Goal: Task Accomplishment & Management: Manage account settings

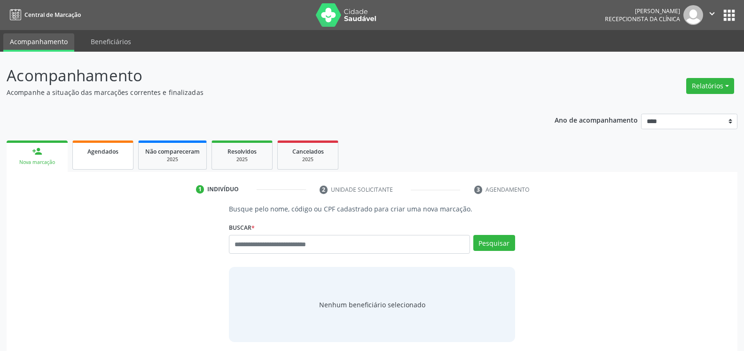
click at [100, 157] on link "Agendados" at bounding box center [102, 155] width 61 height 29
select select "*"
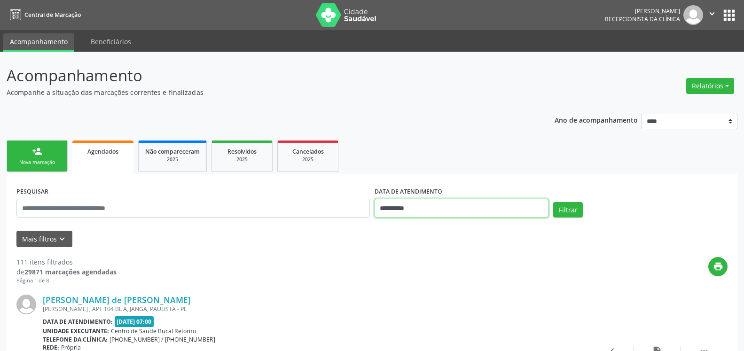
click at [436, 206] on input "**********" at bounding box center [462, 208] width 174 height 19
click at [402, 131] on span "11" at bounding box center [405, 132] width 18 height 18
type input "**********"
click at [402, 131] on span "11" at bounding box center [405, 132] width 18 height 18
click at [61, 241] on icon "keyboard_arrow_down" at bounding box center [62, 239] width 10 height 10
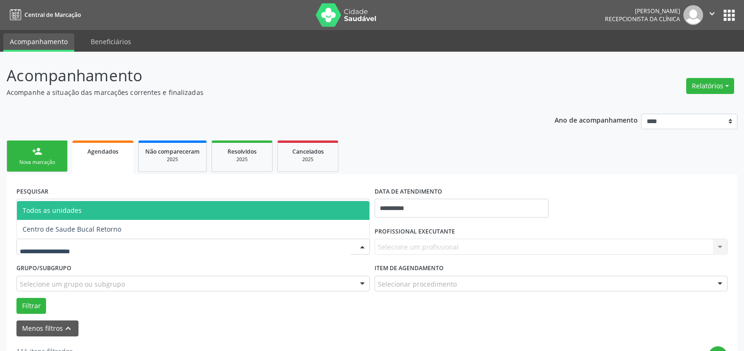
click at [122, 247] on div at bounding box center [192, 247] width 353 height 16
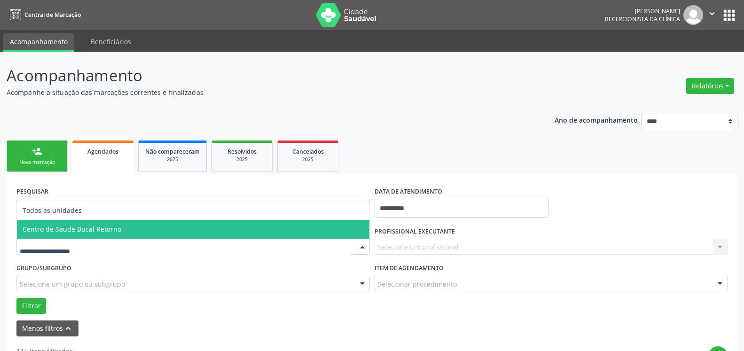
click at [132, 233] on span "Centro de Saude Bucal Retorno" at bounding box center [193, 229] width 353 height 19
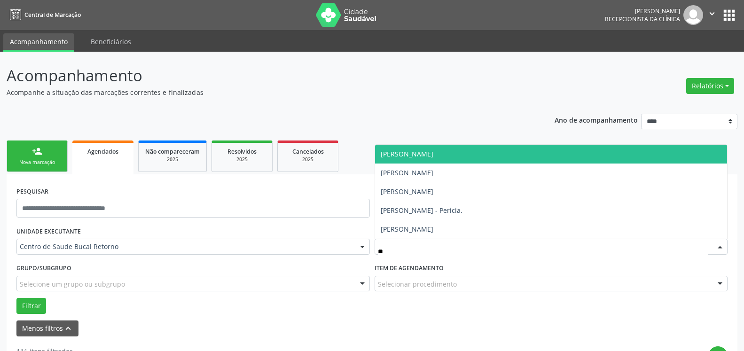
type input "***"
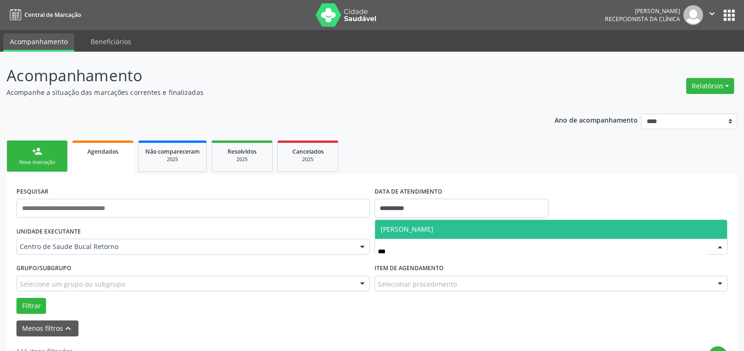
click at [405, 232] on span "[PERSON_NAME]" at bounding box center [407, 229] width 53 height 9
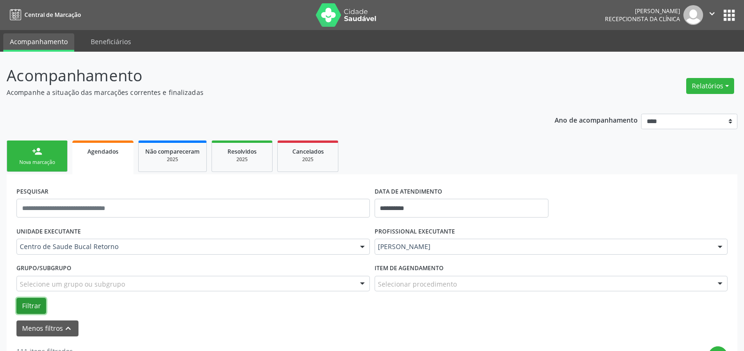
click at [34, 303] on button "Filtrar" at bounding box center [31, 306] width 30 height 16
click at [718, 90] on button "Relatórios" at bounding box center [710, 86] width 48 height 16
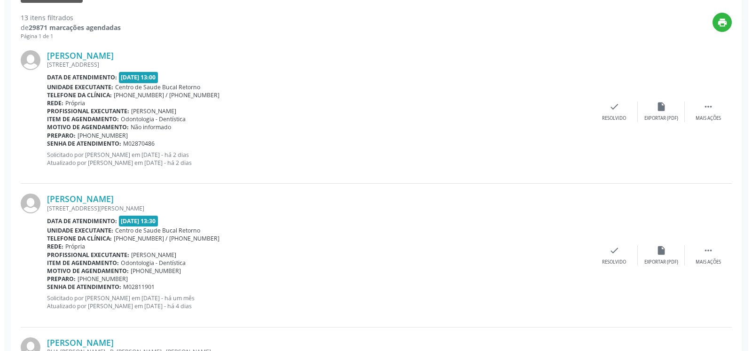
scroll to position [336, 0]
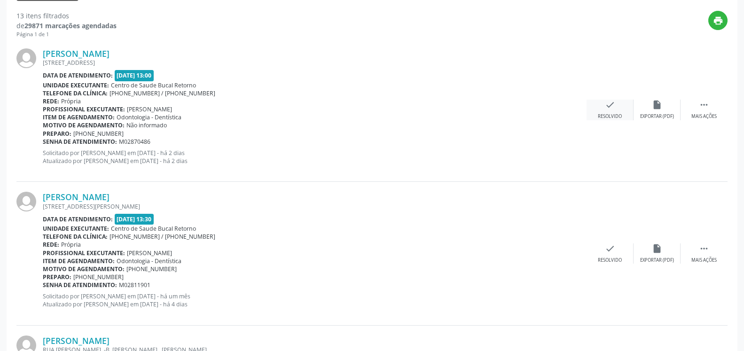
click at [608, 117] on div "Resolvido" at bounding box center [610, 116] width 24 height 7
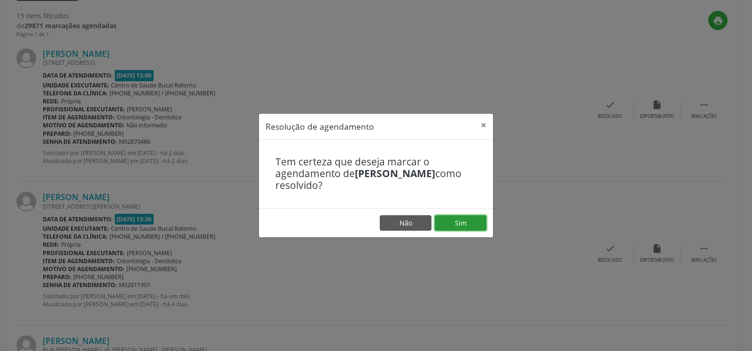
click at [475, 225] on button "Sim" at bounding box center [461, 223] width 52 height 16
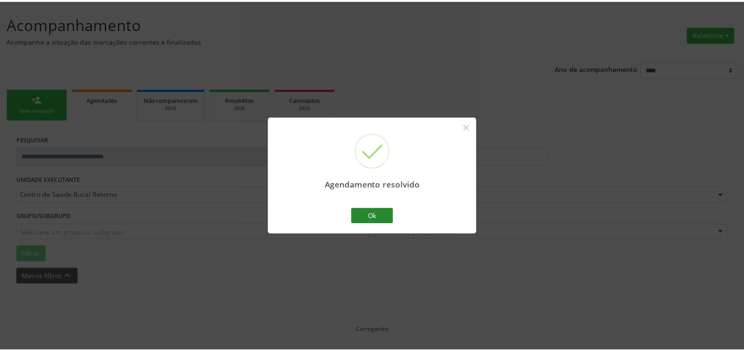
scroll to position [52, 0]
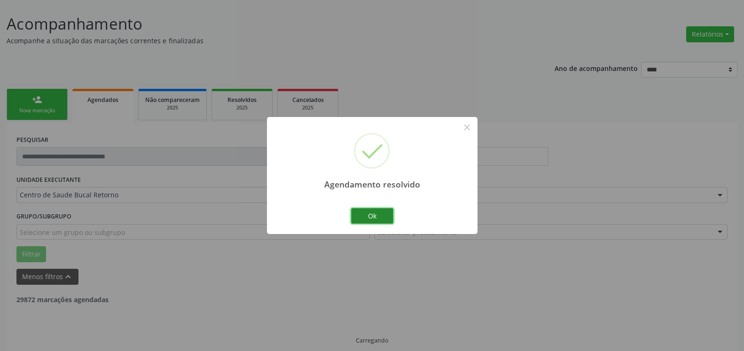
click at [378, 214] on button "Ok" at bounding box center [372, 216] width 42 height 16
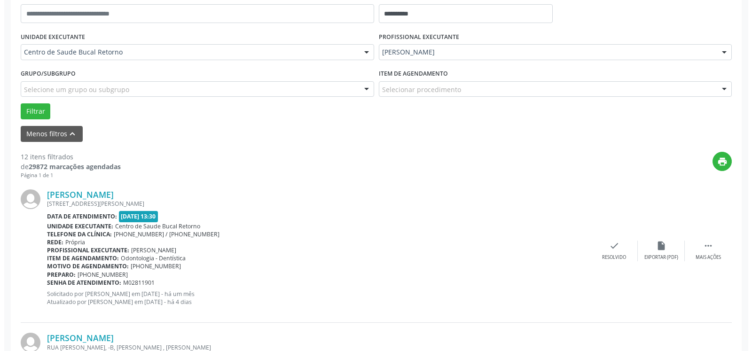
scroll to position [205, 0]
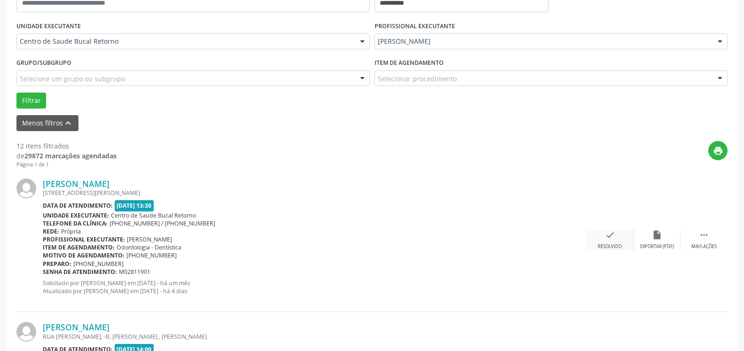
click at [608, 236] on icon "check" at bounding box center [610, 235] width 10 height 10
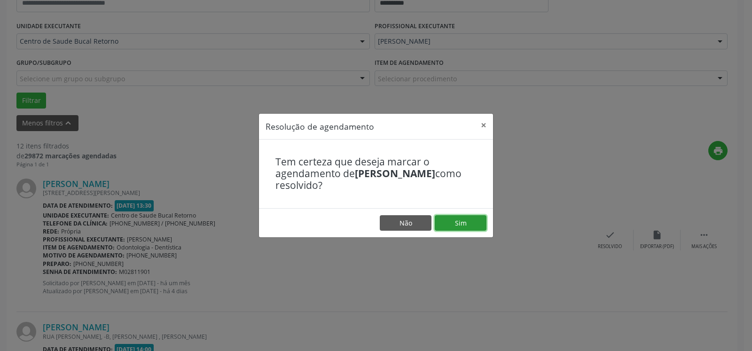
click at [477, 221] on button "Sim" at bounding box center [461, 223] width 52 height 16
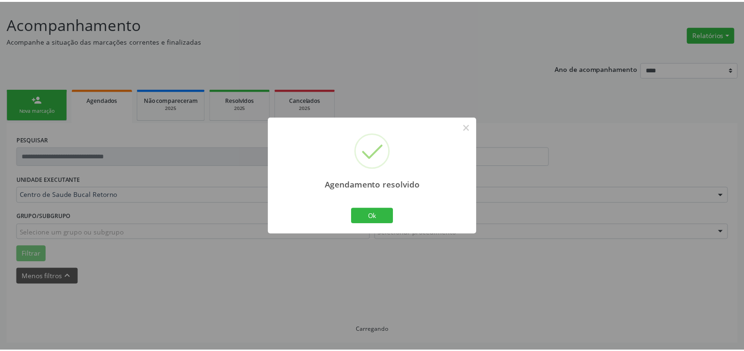
scroll to position [52, 0]
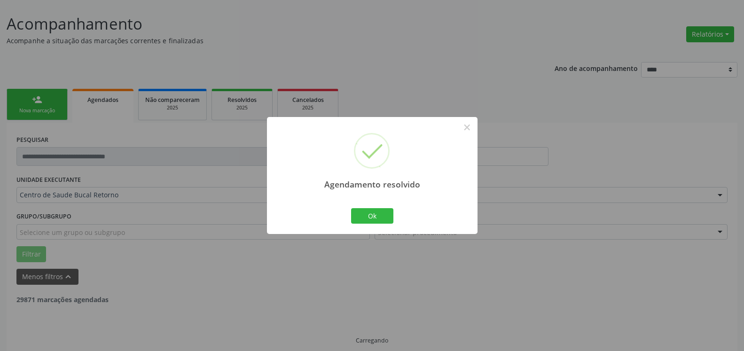
click at [372, 207] on div "Ok Cancel" at bounding box center [372, 216] width 47 height 20
click at [372, 216] on button "Ok" at bounding box center [372, 216] width 42 height 16
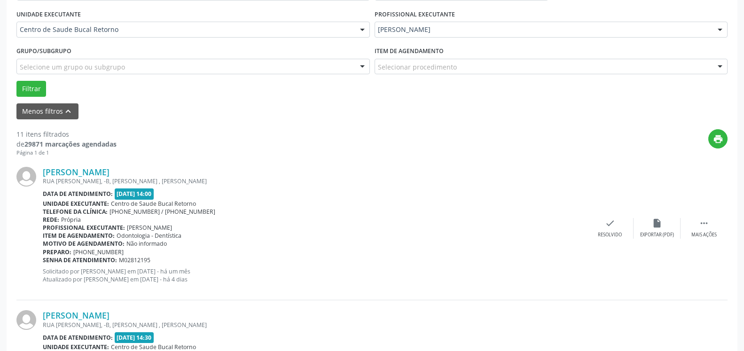
scroll to position [243, 0]
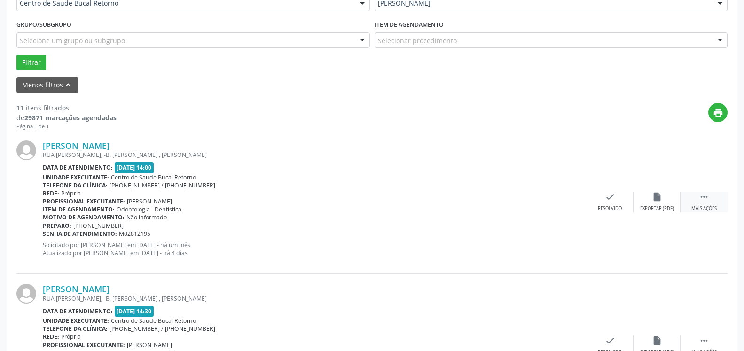
click at [702, 198] on icon "" at bounding box center [704, 197] width 10 height 10
click at [666, 203] on div "alarm_off Não compareceu" at bounding box center [657, 202] width 47 height 20
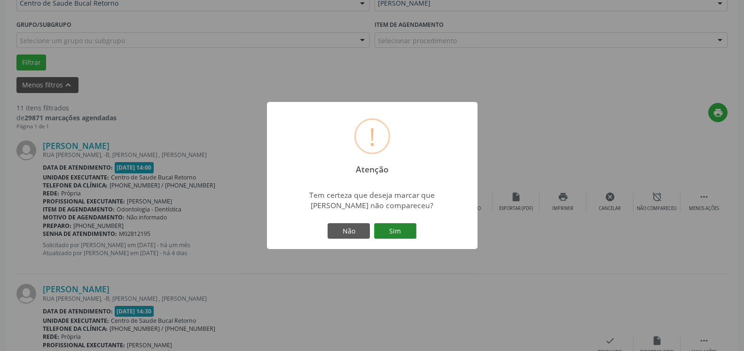
click at [407, 227] on button "Sim" at bounding box center [395, 231] width 42 height 16
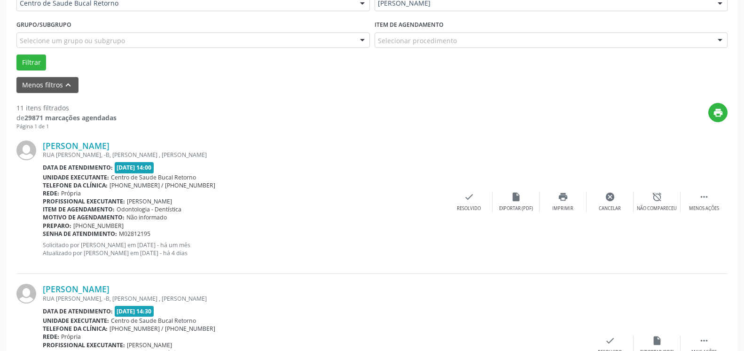
scroll to position [62, 0]
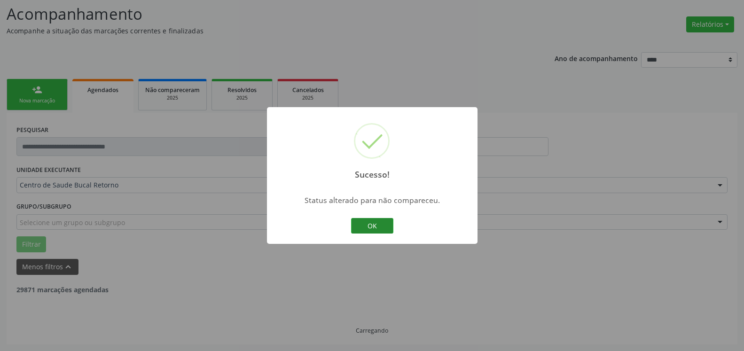
click at [363, 225] on button "OK" at bounding box center [372, 226] width 42 height 16
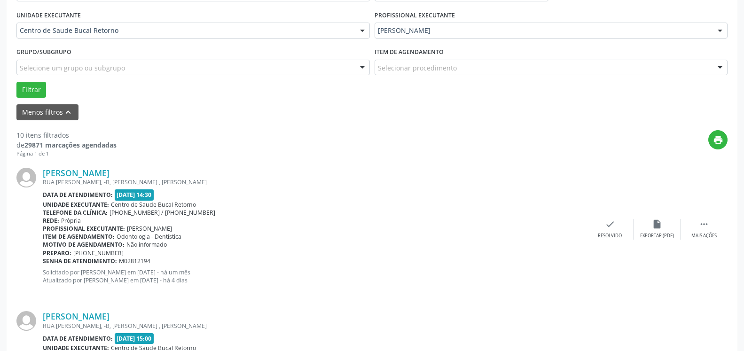
scroll to position [253, 0]
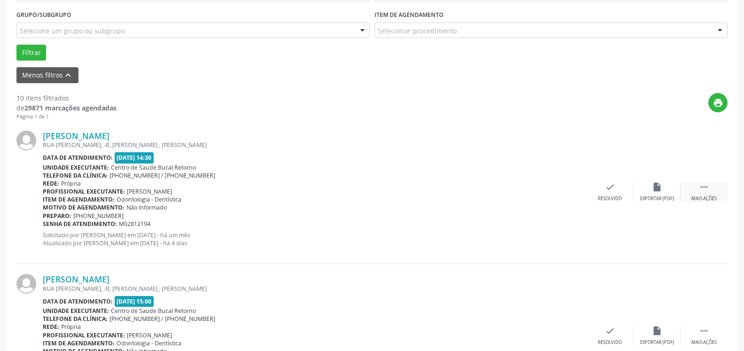
click at [707, 192] on icon "" at bounding box center [704, 187] width 10 height 10
click at [666, 191] on div "alarm_off Não compareceu" at bounding box center [657, 192] width 47 height 20
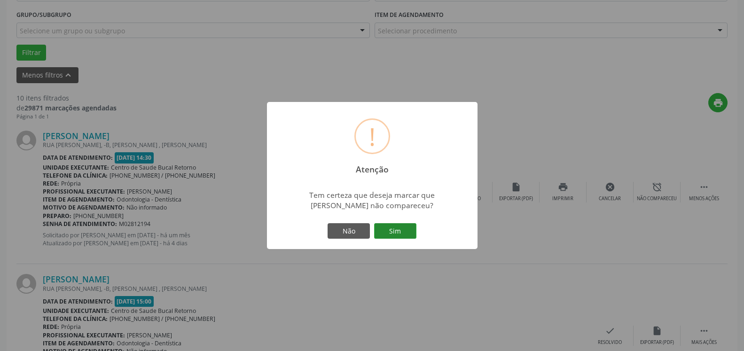
click at [415, 227] on button "Sim" at bounding box center [395, 231] width 42 height 16
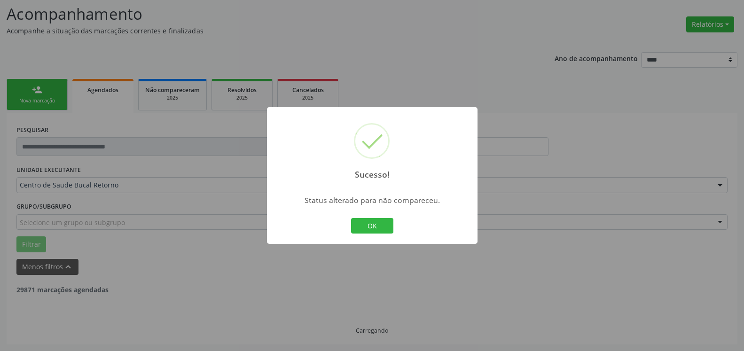
scroll to position [62, 0]
click at [365, 229] on button "OK" at bounding box center [372, 226] width 42 height 16
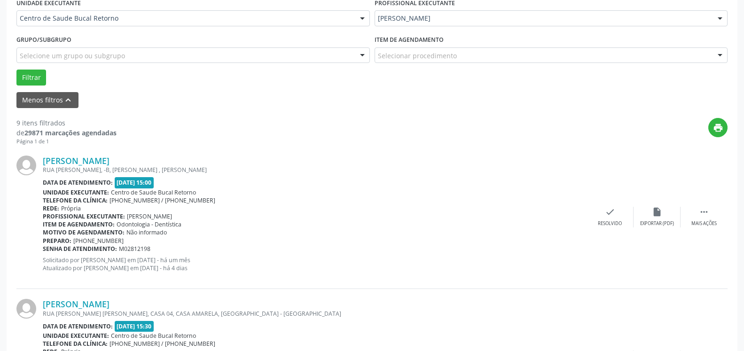
scroll to position [253, 0]
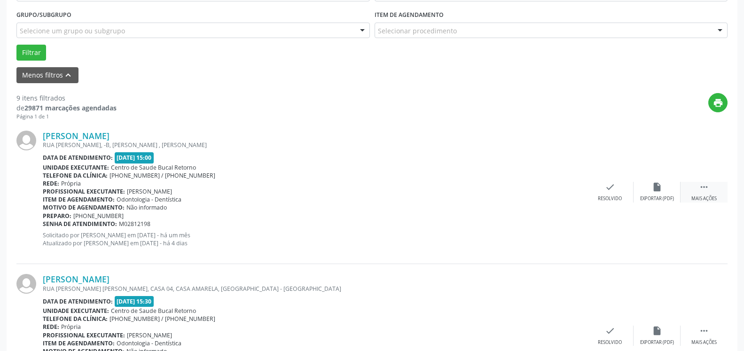
click at [703, 186] on icon "" at bounding box center [704, 187] width 10 height 10
click at [654, 192] on icon "alarm_off" at bounding box center [657, 187] width 10 height 10
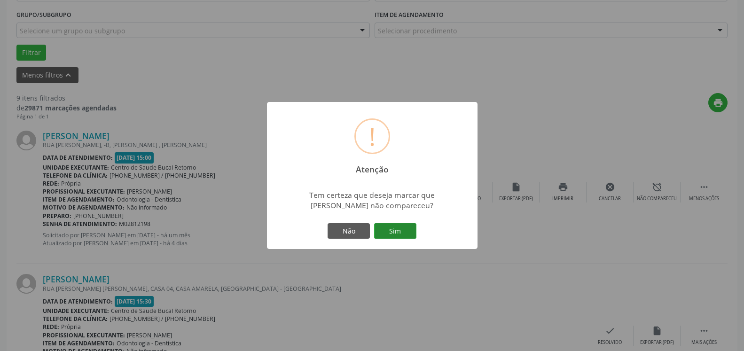
click at [406, 233] on button "Sim" at bounding box center [395, 231] width 42 height 16
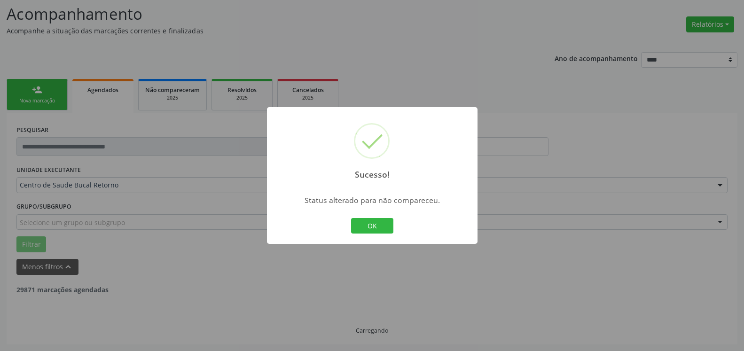
scroll to position [62, 0]
click at [376, 223] on button "OK" at bounding box center [372, 226] width 42 height 16
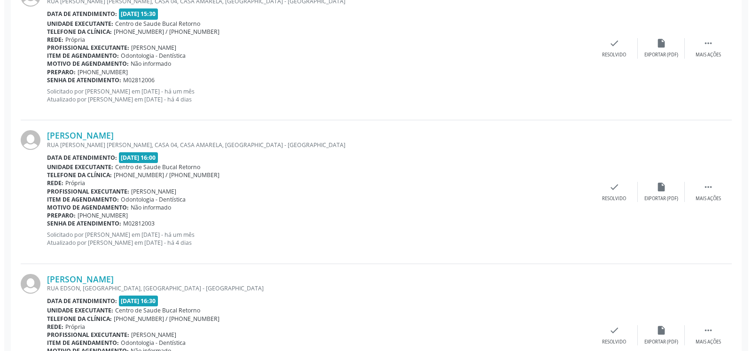
scroll to position [301, 0]
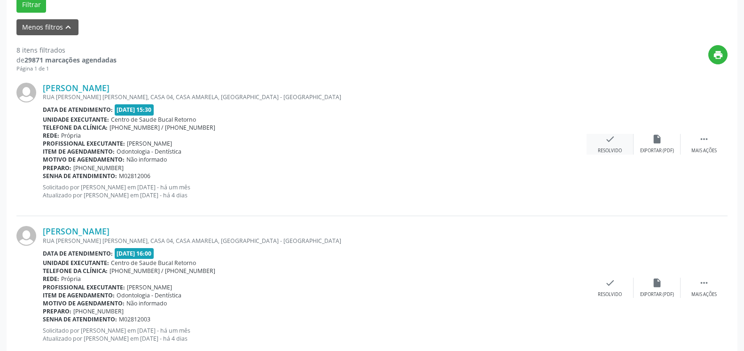
click at [610, 147] on div "check Resolvido" at bounding box center [610, 144] width 47 height 20
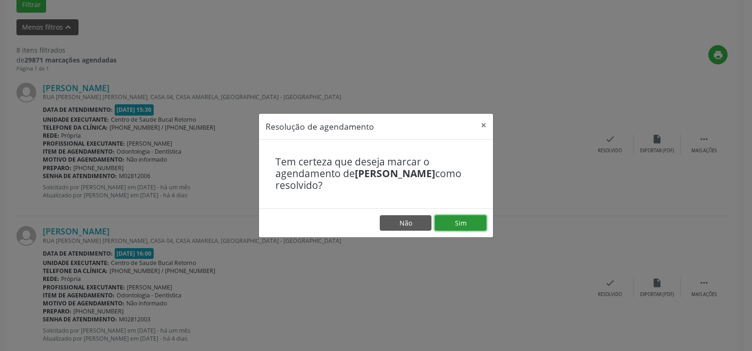
click at [469, 224] on button "Sim" at bounding box center [461, 223] width 52 height 16
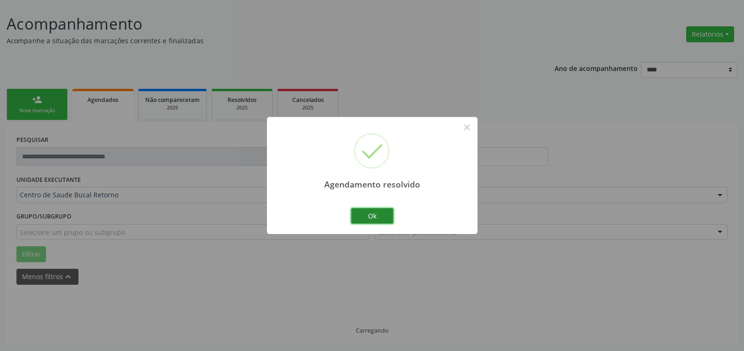
click at [382, 215] on button "Ok" at bounding box center [372, 216] width 42 height 16
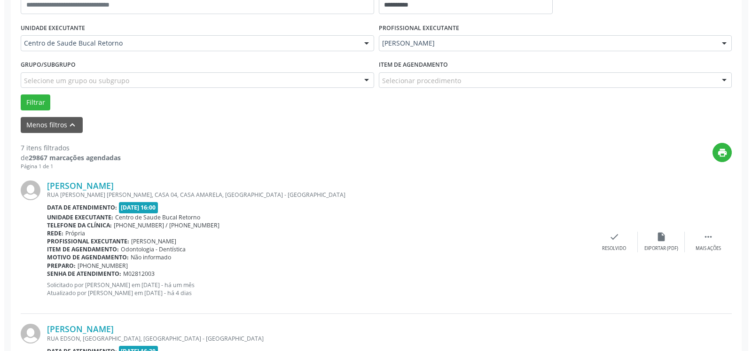
scroll to position [205, 0]
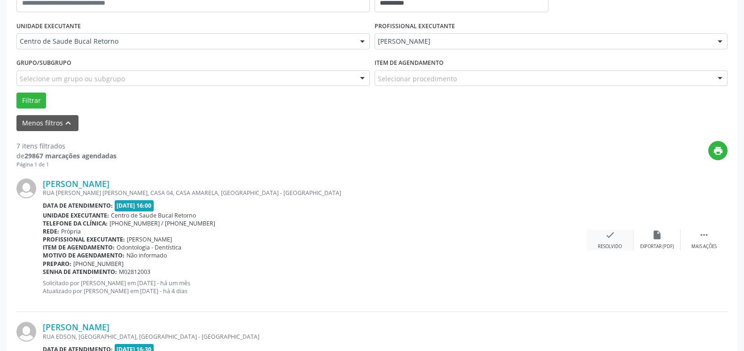
click at [619, 237] on div "check Resolvido" at bounding box center [610, 240] width 47 height 20
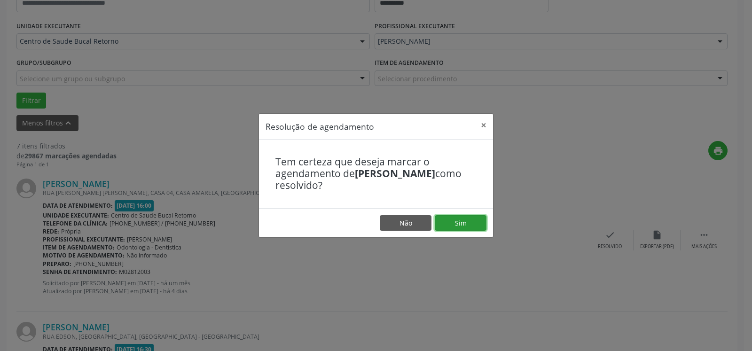
click at [466, 218] on button "Sim" at bounding box center [461, 223] width 52 height 16
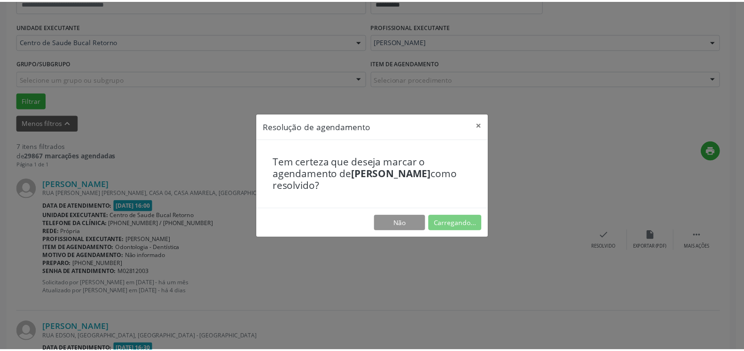
scroll to position [52, 0]
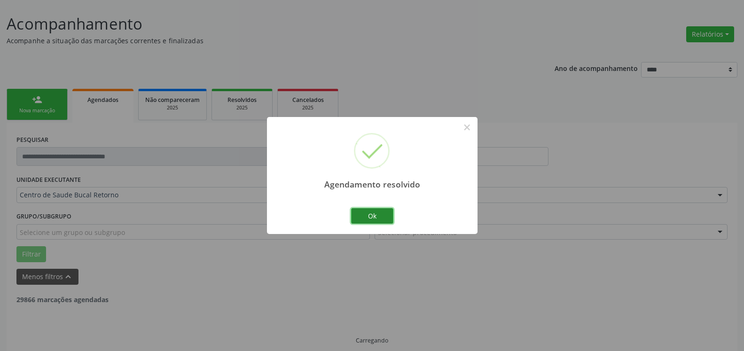
click at [368, 219] on button "Ok" at bounding box center [372, 216] width 42 height 16
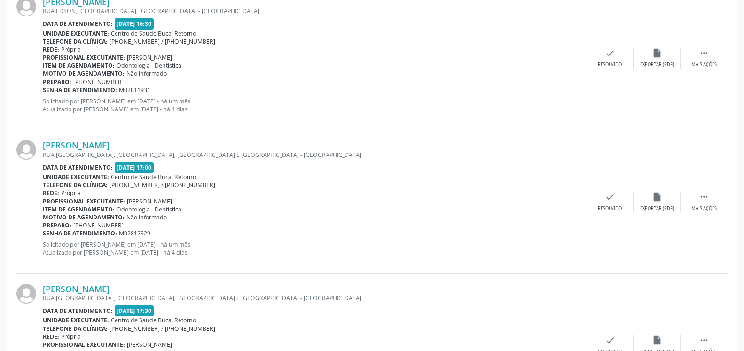
scroll to position [339, 0]
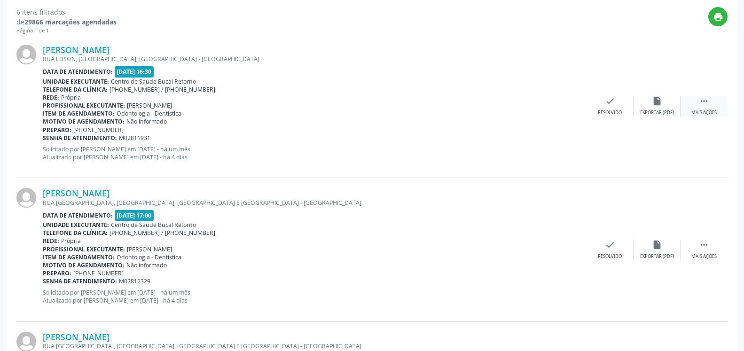
click at [706, 102] on icon "" at bounding box center [704, 101] width 10 height 10
click at [659, 99] on icon "alarm_off" at bounding box center [657, 101] width 10 height 10
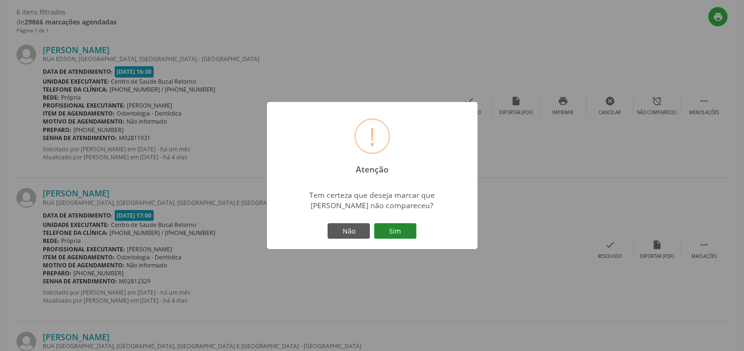
click at [400, 231] on button "Sim" at bounding box center [395, 231] width 42 height 16
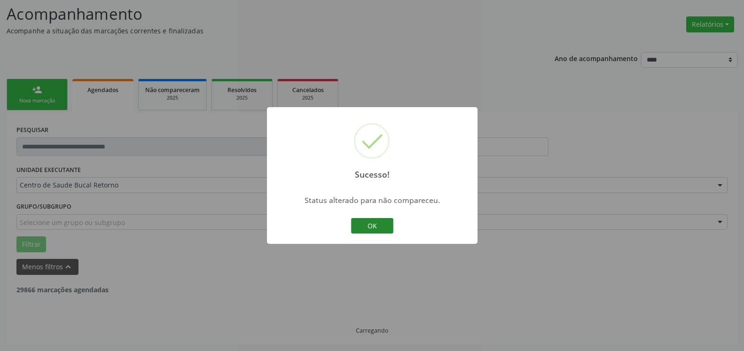
click at [368, 224] on button "OK" at bounding box center [372, 226] width 42 height 16
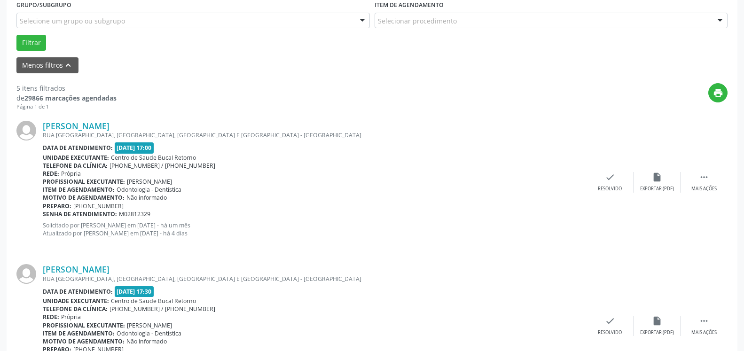
scroll to position [301, 0]
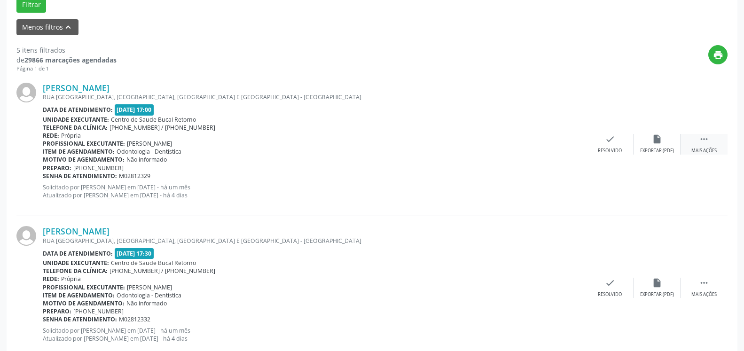
click at [705, 141] on icon "" at bounding box center [704, 139] width 10 height 10
click at [665, 145] on div "alarm_off Não compareceu" at bounding box center [657, 144] width 47 height 20
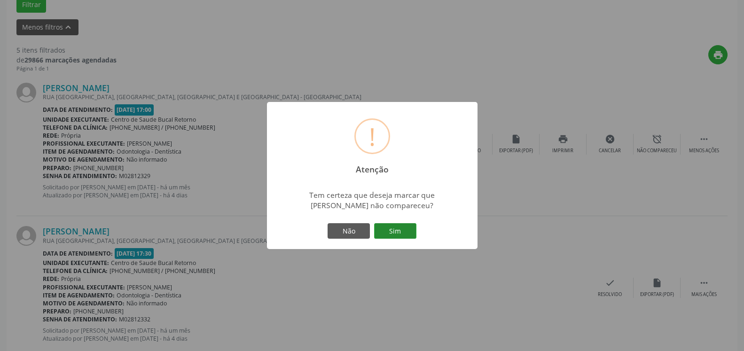
click at [392, 230] on button "Sim" at bounding box center [395, 231] width 42 height 16
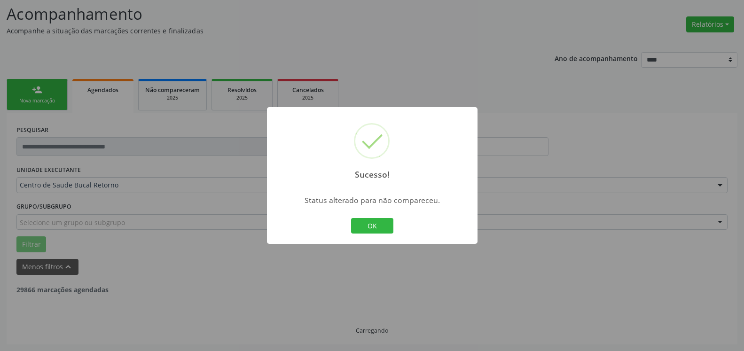
click at [378, 230] on button "OK" at bounding box center [372, 226] width 42 height 16
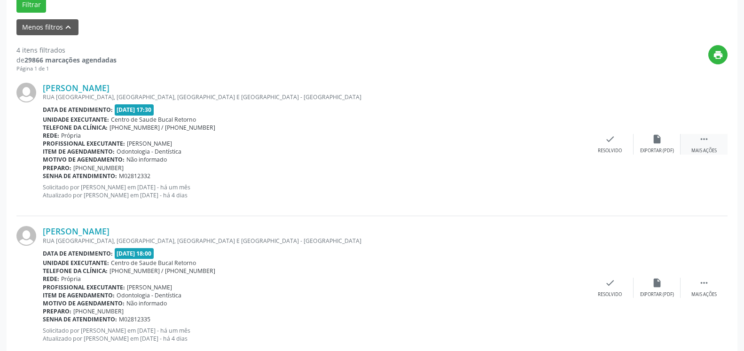
click at [712, 141] on div " Mais ações" at bounding box center [704, 144] width 47 height 20
click at [671, 142] on div "alarm_off Não compareceu" at bounding box center [657, 144] width 47 height 20
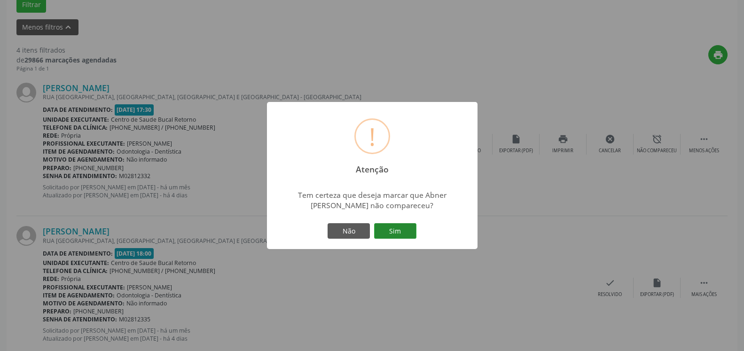
click at [405, 238] on button "Sim" at bounding box center [395, 231] width 42 height 16
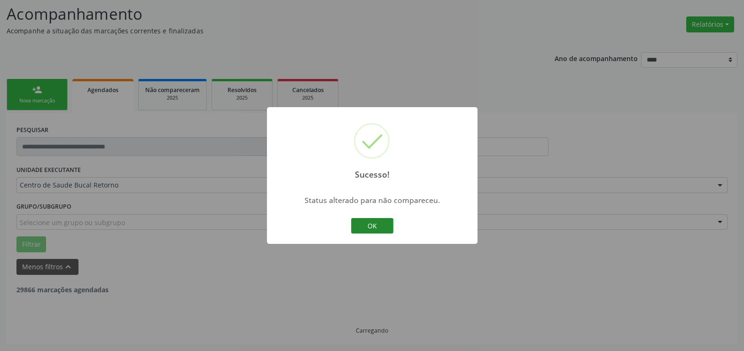
click at [381, 229] on button "OK" at bounding box center [372, 226] width 42 height 16
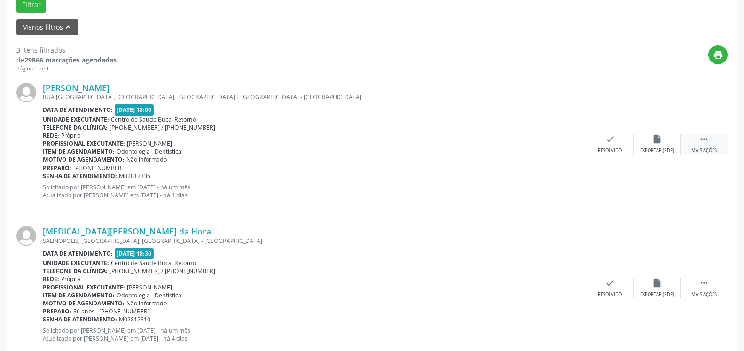
click at [715, 143] on div " Mais ações" at bounding box center [704, 144] width 47 height 20
click at [655, 141] on icon "alarm_off" at bounding box center [657, 139] width 10 height 10
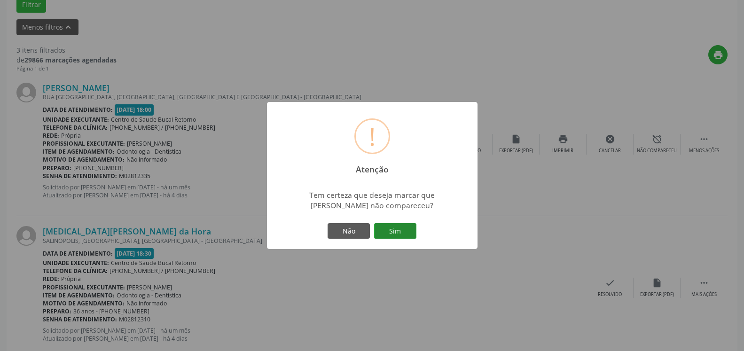
click at [395, 239] on button "Sim" at bounding box center [395, 231] width 42 height 16
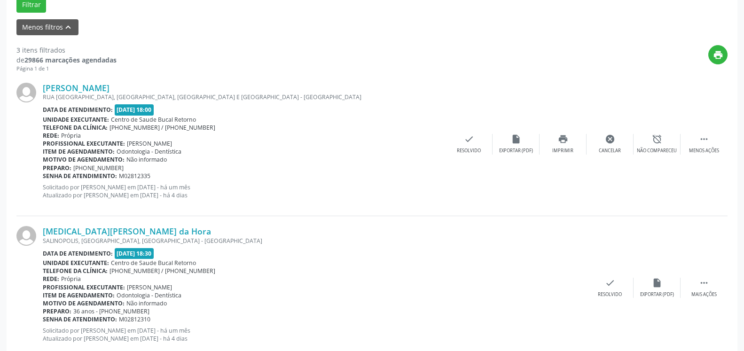
scroll to position [62, 0]
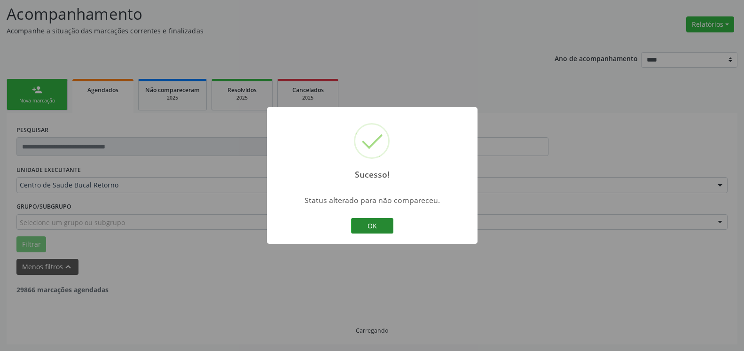
click at [381, 227] on button "OK" at bounding box center [372, 226] width 42 height 16
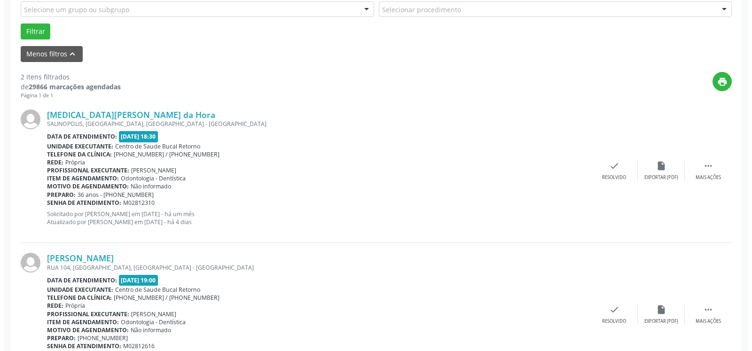
scroll to position [301, 0]
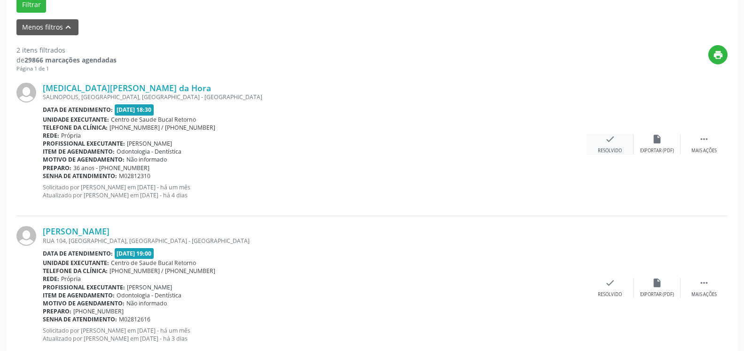
click at [608, 140] on icon "check" at bounding box center [610, 139] width 10 height 10
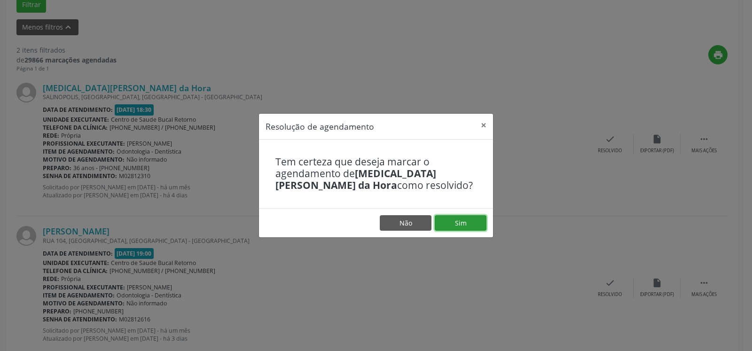
click at [459, 218] on button "Sim" at bounding box center [461, 223] width 52 height 16
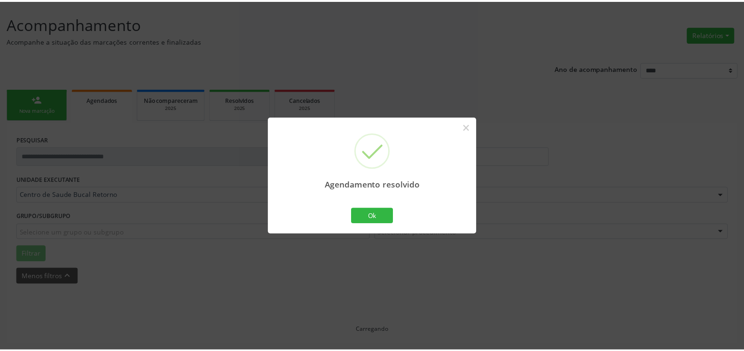
scroll to position [52, 0]
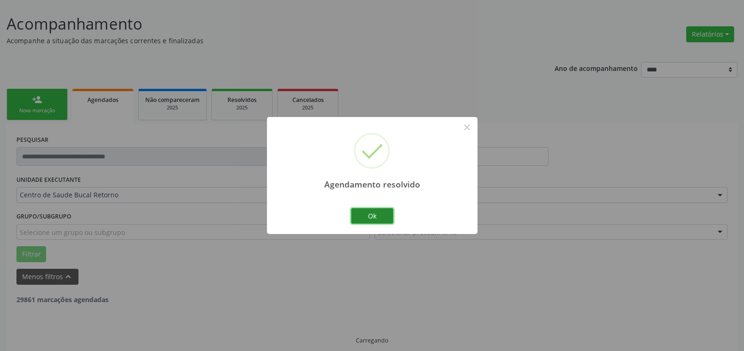
click at [368, 217] on button "Ok" at bounding box center [372, 216] width 42 height 16
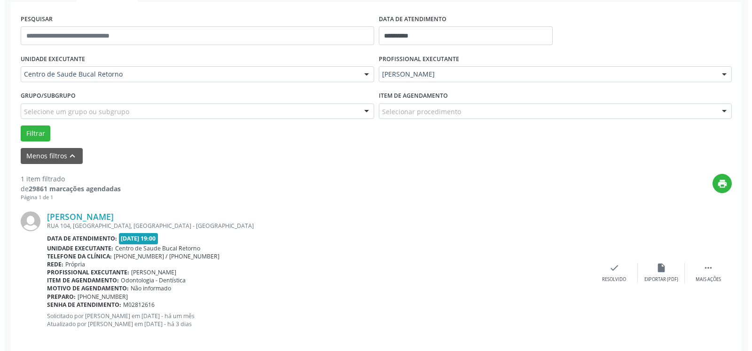
scroll to position [182, 0]
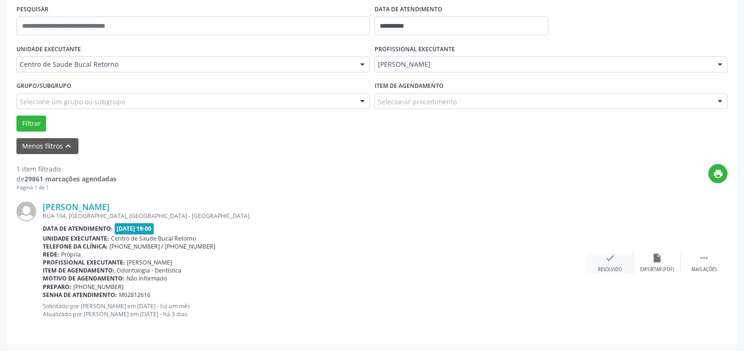
click at [600, 257] on div "check Resolvido" at bounding box center [610, 263] width 47 height 20
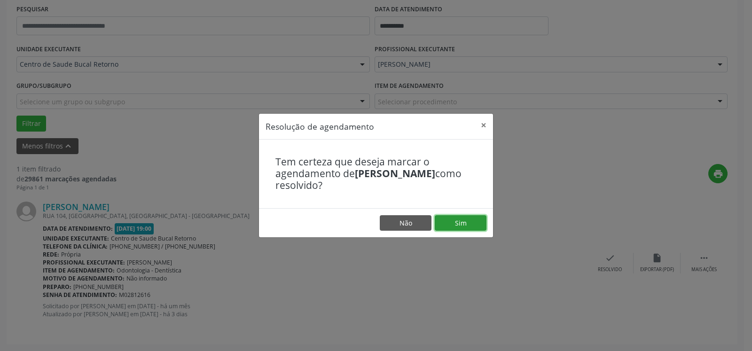
click at [480, 227] on button "Sim" at bounding box center [461, 223] width 52 height 16
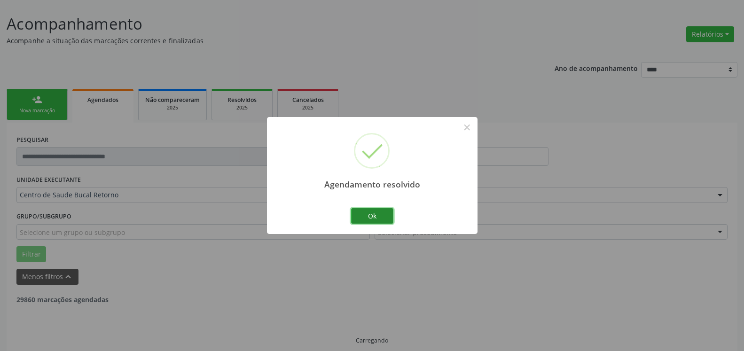
click at [383, 212] on button "Ok" at bounding box center [372, 216] width 42 height 16
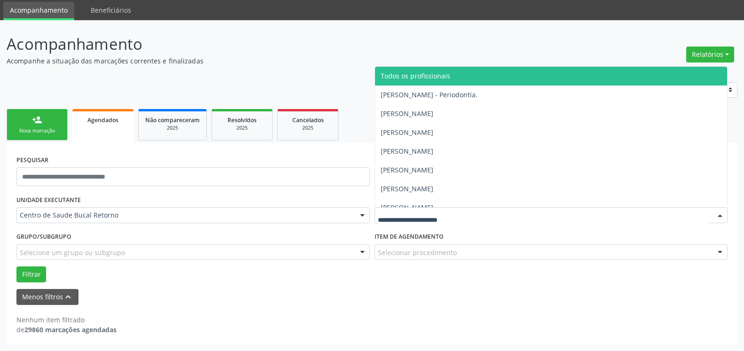
click at [424, 72] on span "Todos os profissionais" at bounding box center [416, 75] width 70 height 9
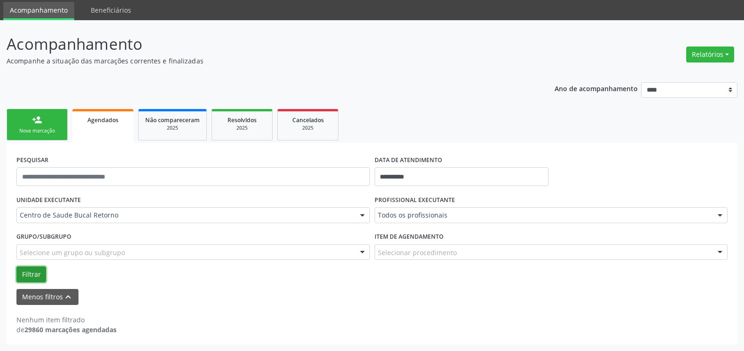
click at [32, 273] on button "Filtrar" at bounding box center [31, 274] width 30 height 16
click at [715, 53] on button "Relatórios" at bounding box center [710, 55] width 48 height 16
click at [684, 74] on link "Agendamentos" at bounding box center [684, 74] width 101 height 13
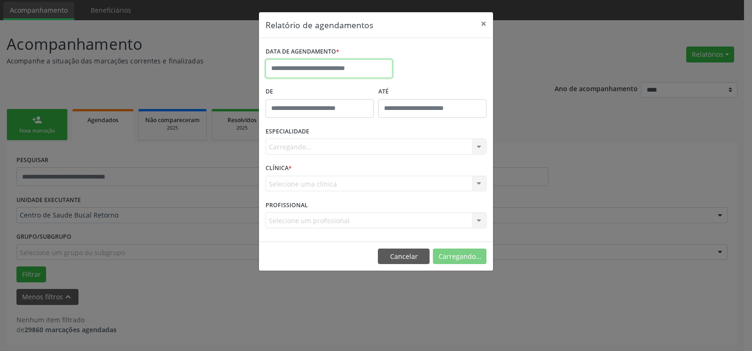
click at [315, 72] on input "text" at bounding box center [329, 68] width 127 height 19
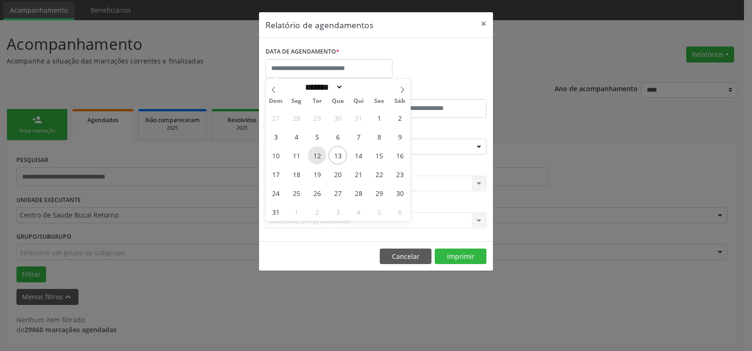
click at [315, 157] on span "12" at bounding box center [317, 155] width 18 height 18
type input "**********"
click at [315, 157] on span "12" at bounding box center [317, 155] width 18 height 18
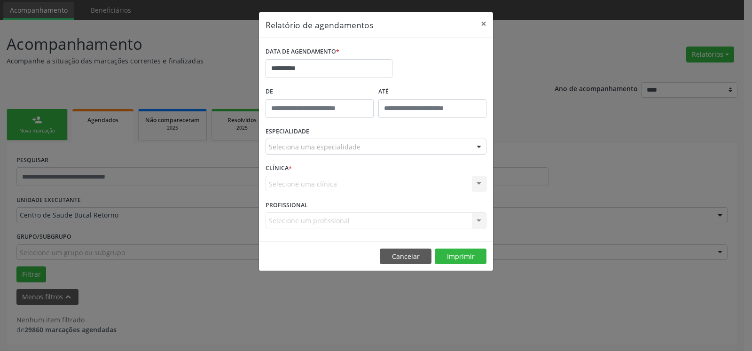
click at [341, 134] on div "ESPECIALIDADE Seleciona uma especialidade Todas as especialidades Alergologia A…" at bounding box center [376, 143] width 226 height 37
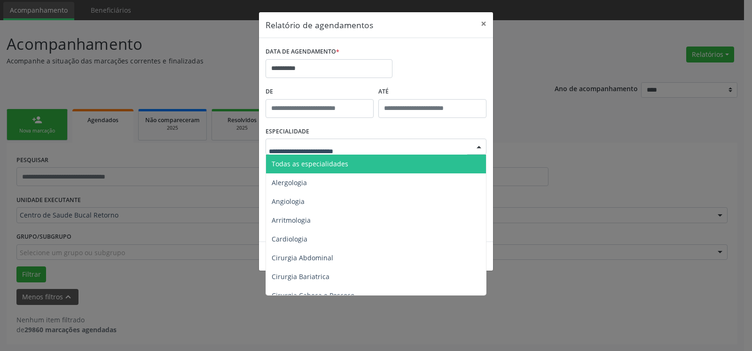
click at [340, 160] on span "Todas as especialidades" at bounding box center [310, 163] width 77 height 9
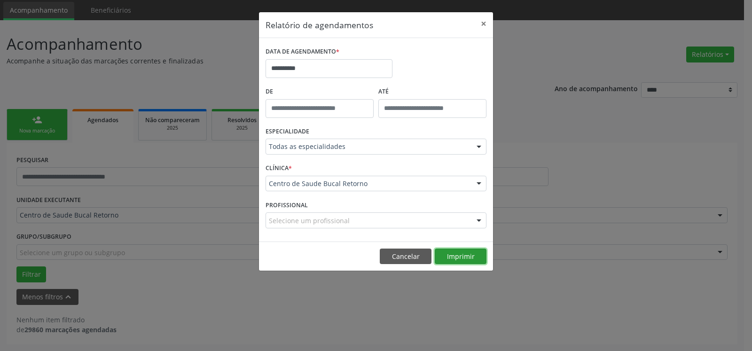
click at [474, 256] on button "Imprimir" at bounding box center [461, 257] width 52 height 16
click at [481, 22] on button "×" at bounding box center [483, 23] width 19 height 23
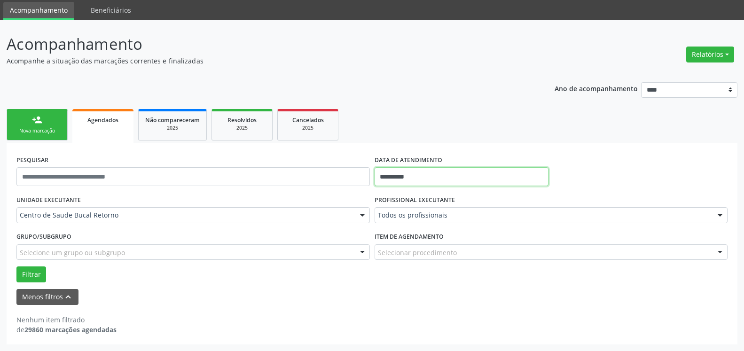
click at [419, 177] on input "**********" at bounding box center [462, 176] width 174 height 19
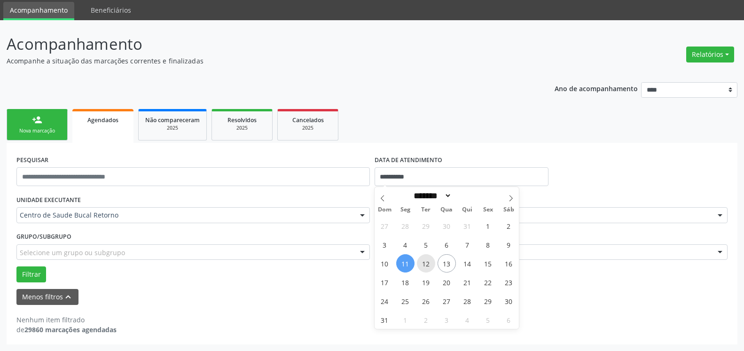
click at [430, 261] on span "12" at bounding box center [426, 263] width 18 height 18
type input "**********"
click at [430, 261] on span "12" at bounding box center [426, 263] width 18 height 18
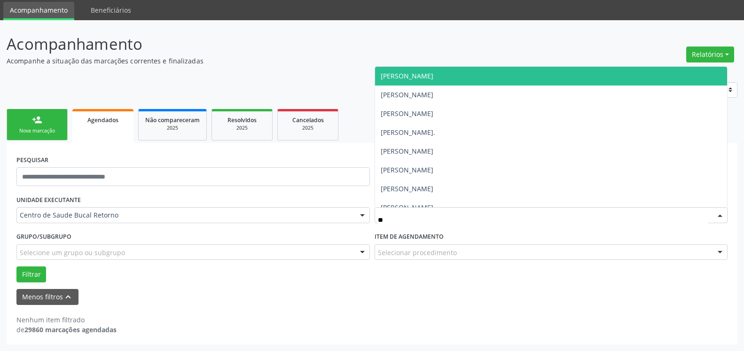
type input "***"
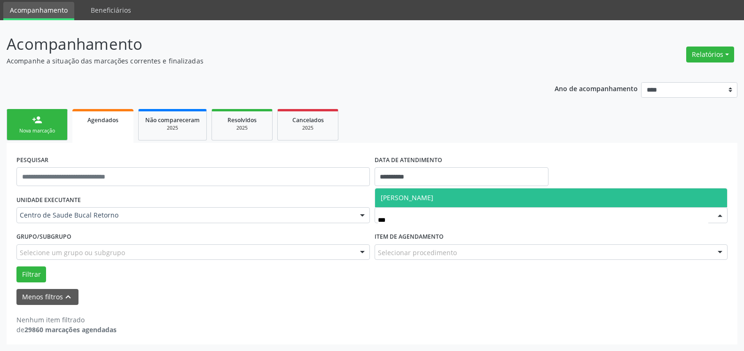
click at [468, 203] on span "[PERSON_NAME]" at bounding box center [551, 197] width 353 height 19
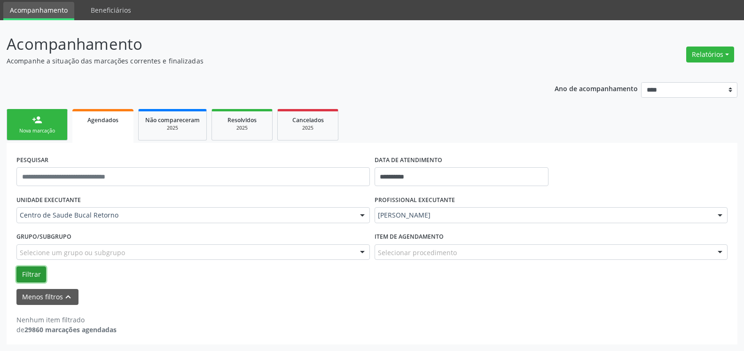
click at [31, 274] on button "Filtrar" at bounding box center [31, 274] width 30 height 16
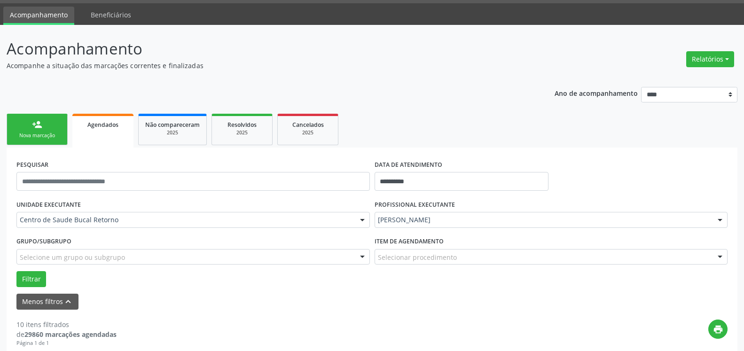
scroll to position [0, 0]
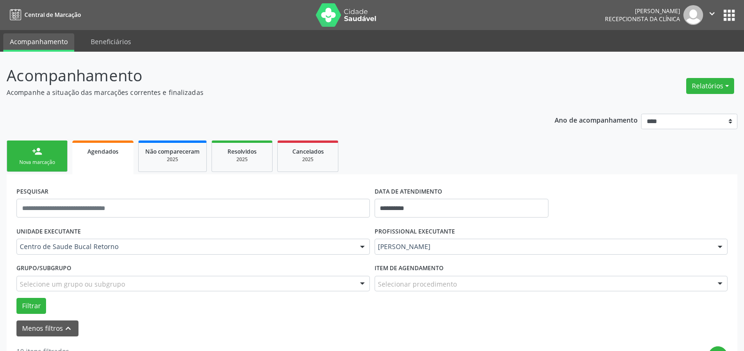
click at [43, 152] on link "person_add Nova marcação" at bounding box center [37, 156] width 61 height 31
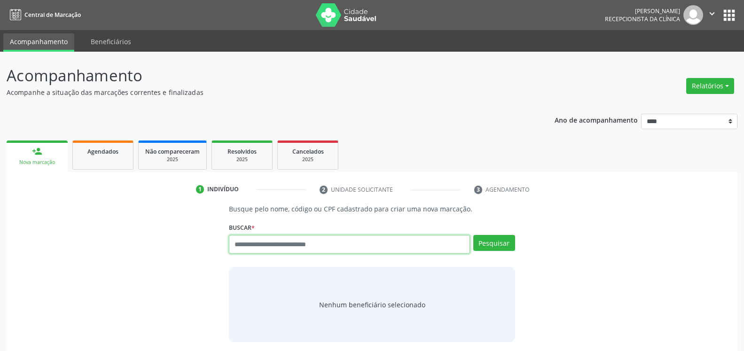
click at [289, 243] on input "text" at bounding box center [349, 244] width 241 height 19
type input "*********"
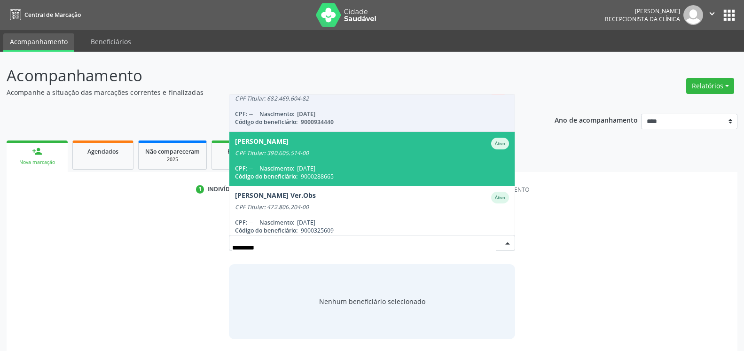
scroll to position [214, 0]
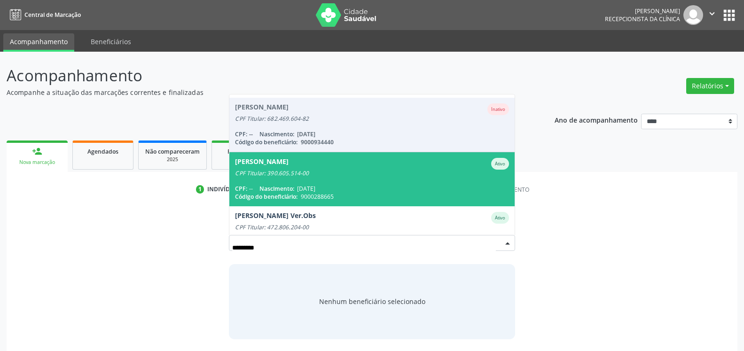
click at [318, 174] on div "CPF Titular: 390.605.514-00" at bounding box center [372, 174] width 274 height 8
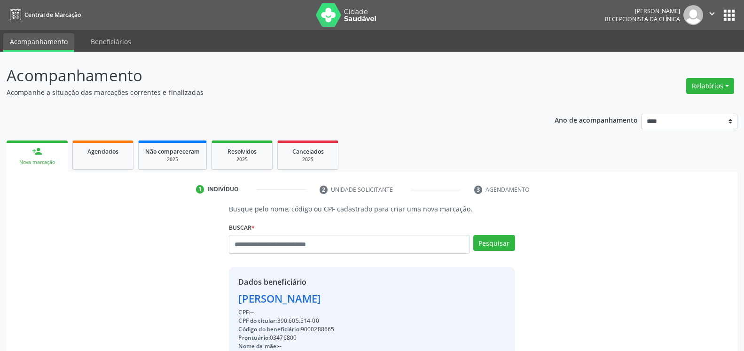
drag, startPoint x: 279, startPoint y: 320, endPoint x: 321, endPoint y: 316, distance: 42.4
click at [321, 316] on div "CPF: --" at bounding box center [302, 312] width 128 height 8
click at [281, 321] on div "CPF do titular: 390.605.514-00" at bounding box center [302, 321] width 128 height 8
drag, startPoint x: 281, startPoint y: 321, endPoint x: 322, endPoint y: 319, distance: 41.4
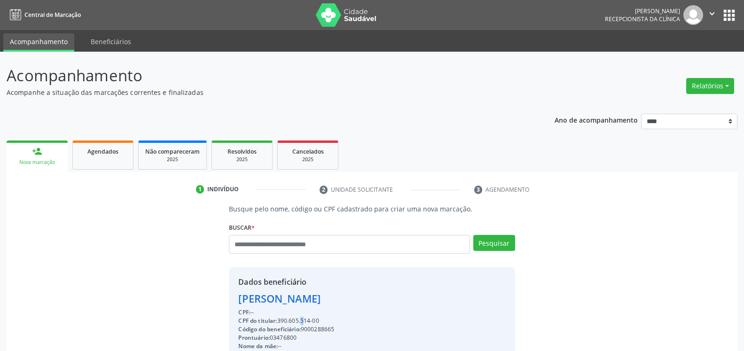
click at [322, 319] on div "CPF do titular: 390.605.514-00" at bounding box center [302, 321] width 128 height 8
copy div "390.605.514-00"
click at [282, 246] on input "text" at bounding box center [349, 244] width 241 height 19
type input "**********"
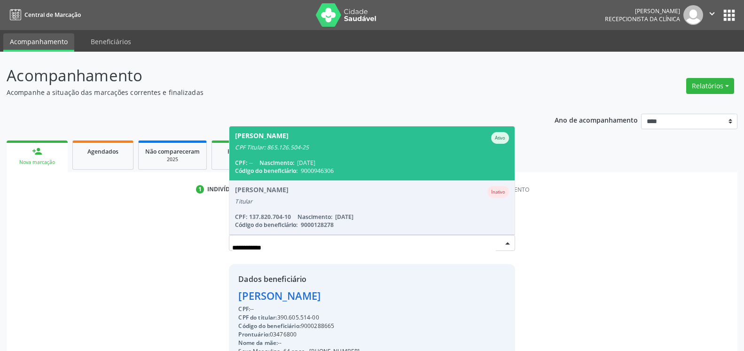
click at [345, 158] on span "Magali Pinto Cristiano Ativo CPF Titular: 865.126.504-25 CPF: -- Nascimento: 04…" at bounding box center [371, 153] width 285 height 54
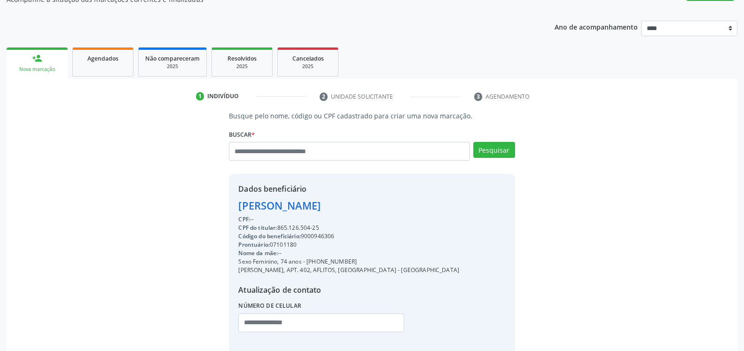
scroll to position [96, 0]
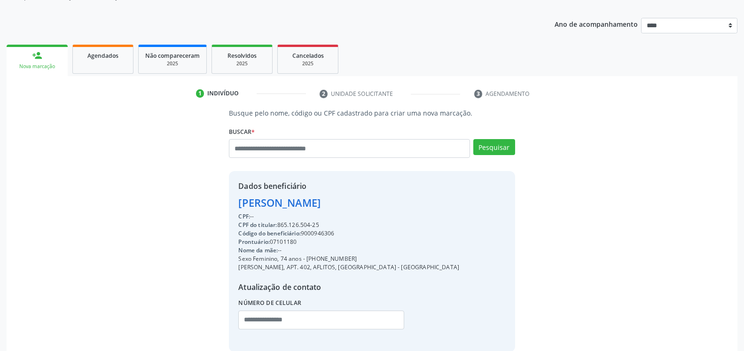
drag, startPoint x: 279, startPoint y: 224, endPoint x: 321, endPoint y: 224, distance: 42.3
click at [321, 224] on div "CPF do titular: 865.126.504-25" at bounding box center [348, 225] width 221 height 8
copy div "865.126.504-25"
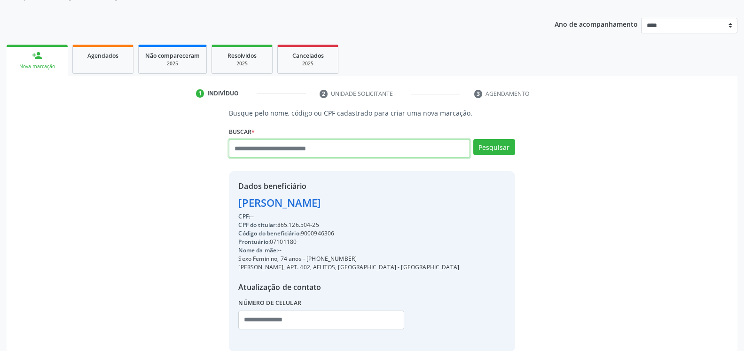
click at [262, 151] on input "text" at bounding box center [349, 148] width 241 height 19
type input "**********"
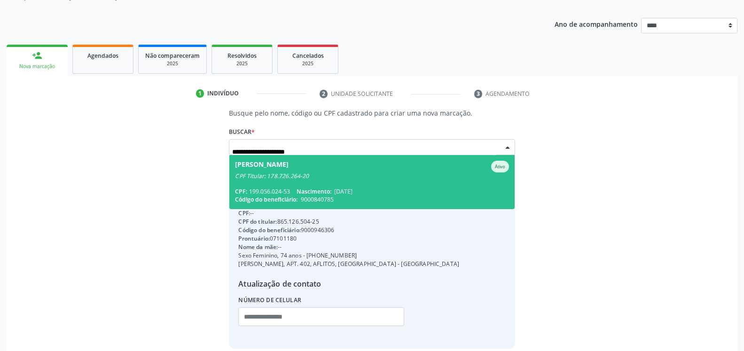
click at [269, 185] on span "Alfredo Ferreira Filho Ativo CPF Titular: 178.726.264-20 CPF: 199.056.024-53 Na…" at bounding box center [371, 182] width 285 height 54
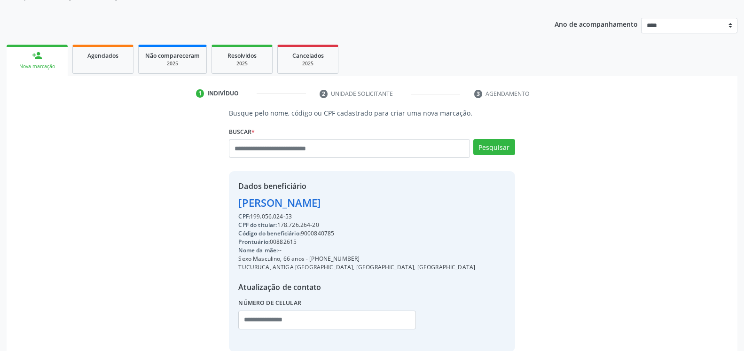
drag, startPoint x: 251, startPoint y: 216, endPoint x: 293, endPoint y: 214, distance: 42.3
click at [293, 214] on div "CPF: 199.056.024-53" at bounding box center [356, 216] width 237 height 8
copy div "199.056.024-53"
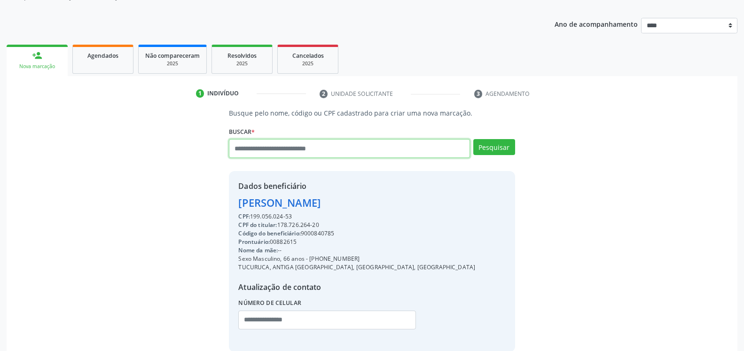
click at [294, 148] on input "text" at bounding box center [349, 148] width 241 height 19
paste input "**********"
type input "**********"
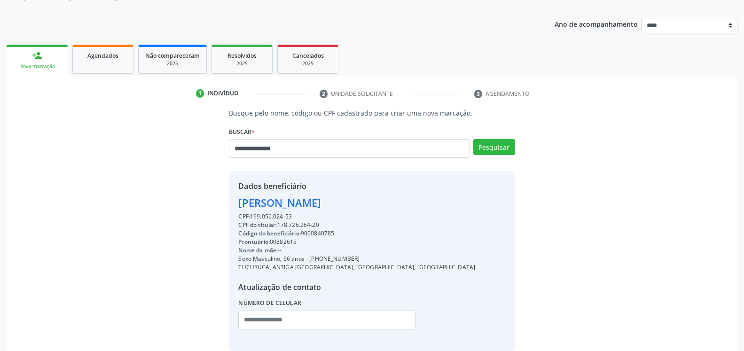
drag, startPoint x: 251, startPoint y: 213, endPoint x: 295, endPoint y: 215, distance: 44.2
click at [295, 215] on div "CPF: 199.056.024-53" at bounding box center [356, 216] width 237 height 8
copy div "199.056.024-53"
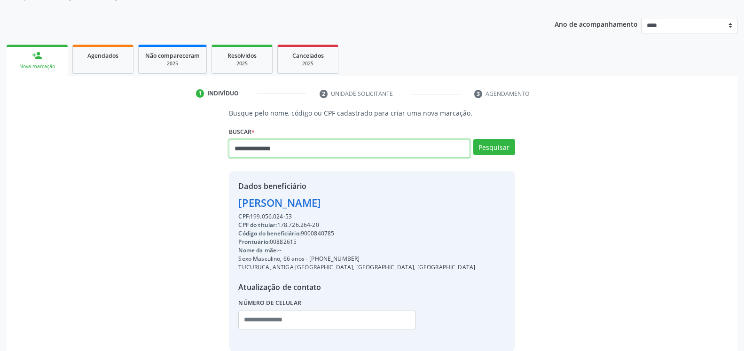
drag, startPoint x: 297, startPoint y: 148, endPoint x: 205, endPoint y: 158, distance: 92.6
click at [229, 158] on input "**********" at bounding box center [349, 148] width 241 height 19
type input "**********"
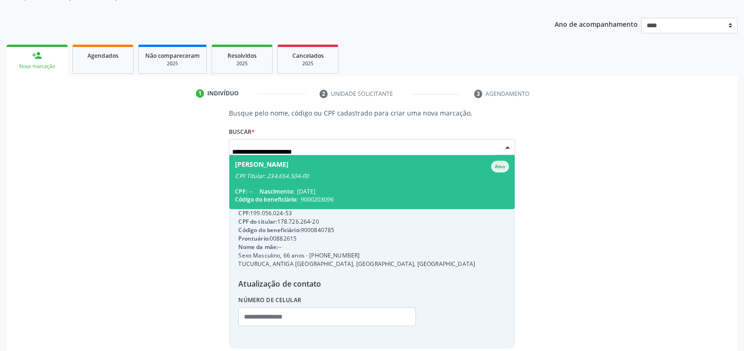
click at [256, 191] on div "CPF: -- Nascimento: 14/06/1960" at bounding box center [372, 192] width 274 height 8
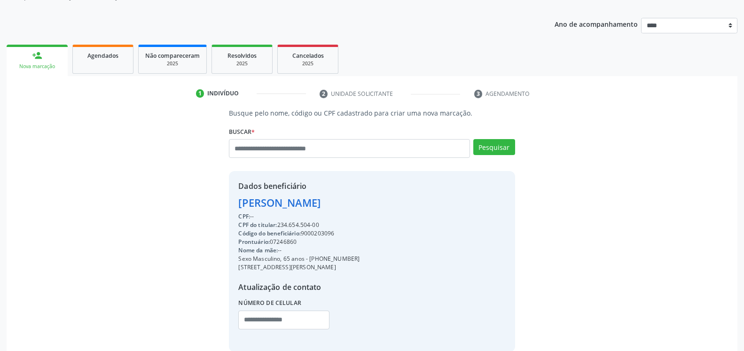
drag, startPoint x: 280, startPoint y: 224, endPoint x: 319, endPoint y: 224, distance: 39.5
click at [319, 224] on div "CPF do titular: 234.654.504-00" at bounding box center [298, 225] width 121 height 8
copy div "234.654.504-00"
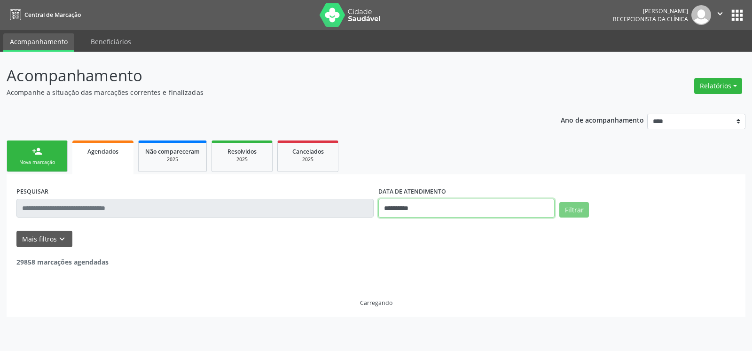
click at [443, 204] on input "**********" at bounding box center [466, 208] width 176 height 19
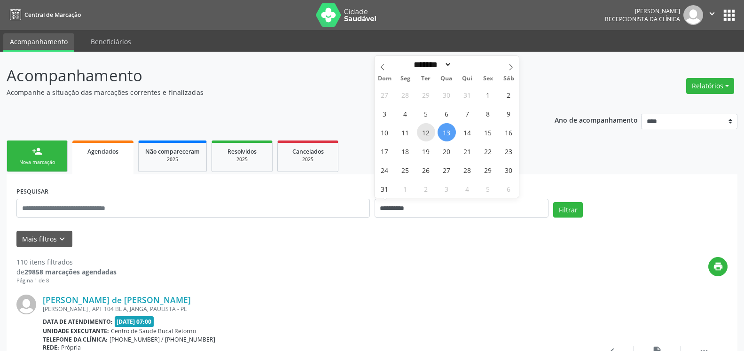
click at [421, 133] on span "12" at bounding box center [426, 132] width 18 height 18
type input "**********"
click at [421, 133] on span "12" at bounding box center [426, 132] width 18 height 18
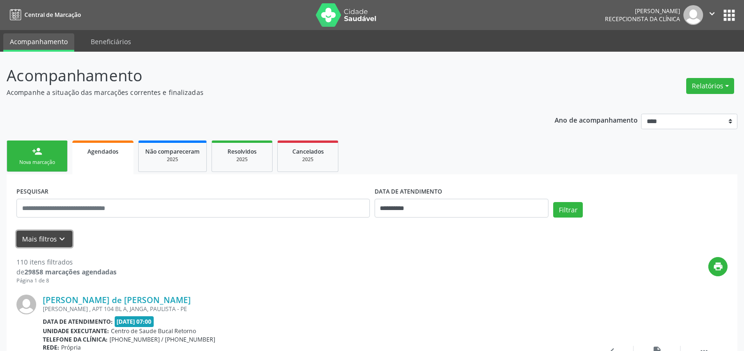
click at [65, 244] on icon "keyboard_arrow_down" at bounding box center [62, 239] width 10 height 10
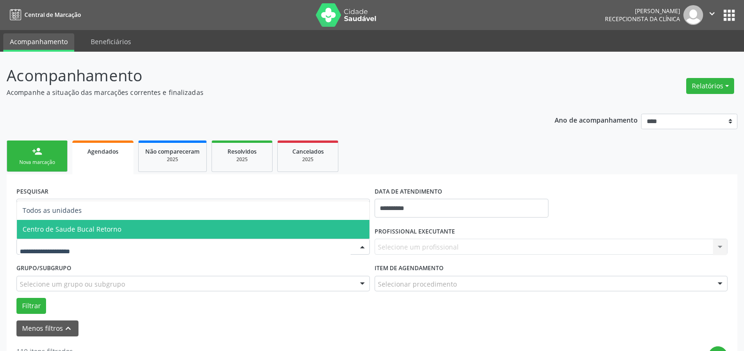
click at [99, 233] on span "Centro de Saude Bucal Retorno" at bounding box center [72, 229] width 99 height 9
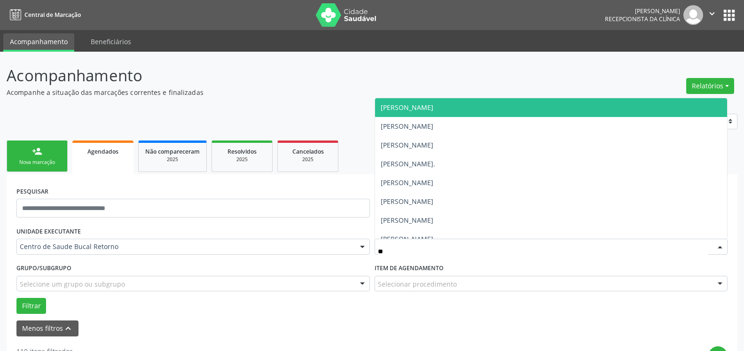
type input "***"
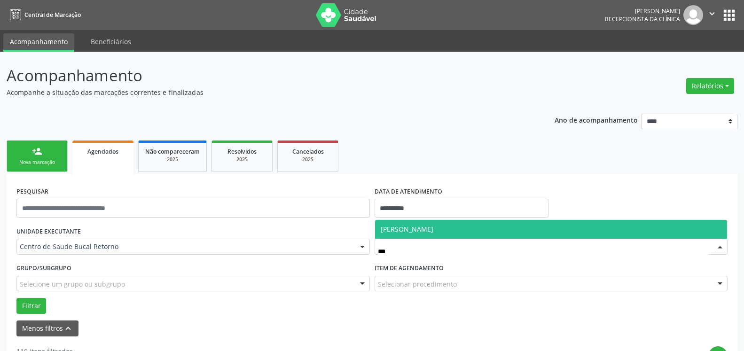
click at [421, 230] on span "[PERSON_NAME]" at bounding box center [407, 229] width 53 height 9
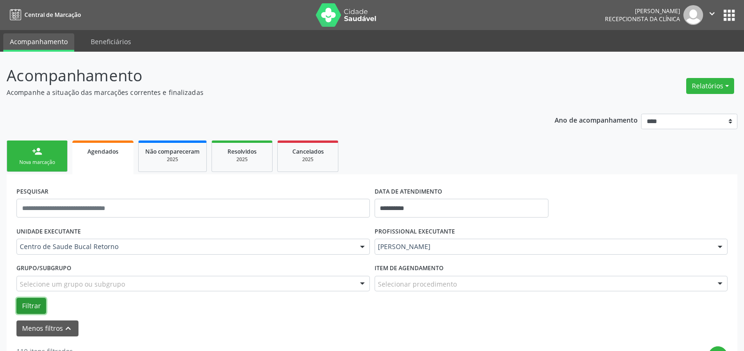
click at [37, 304] on button "Filtrar" at bounding box center [31, 306] width 30 height 16
click at [702, 93] on button "Relatórios" at bounding box center [710, 86] width 48 height 16
click at [670, 106] on link "Agendamentos" at bounding box center [684, 106] width 101 height 13
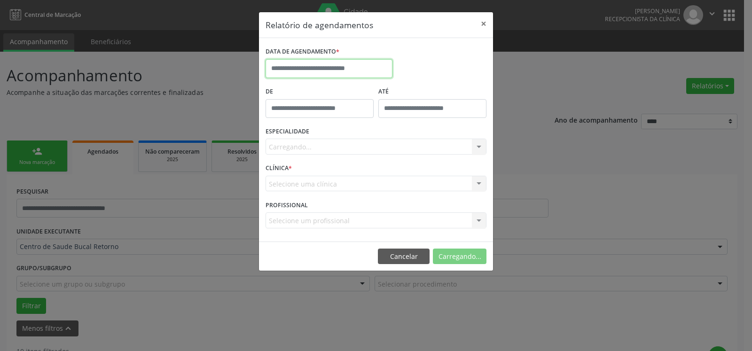
click at [343, 62] on input "text" at bounding box center [329, 68] width 127 height 19
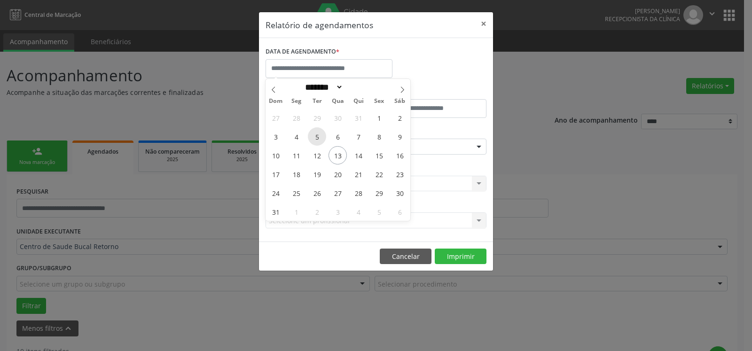
click at [321, 140] on span "5" at bounding box center [317, 136] width 18 height 18
type input "**********"
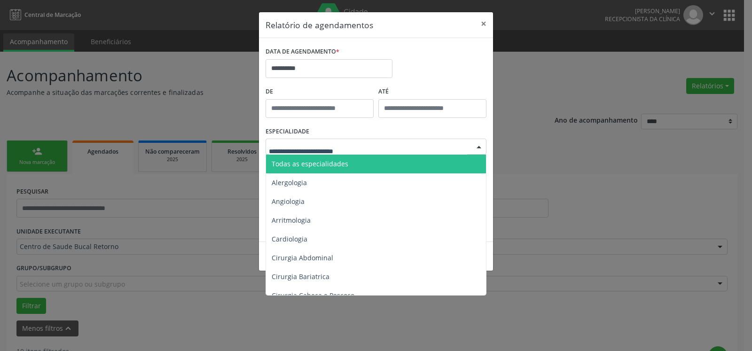
click at [331, 164] on span "Todas as especialidades" at bounding box center [310, 163] width 77 height 9
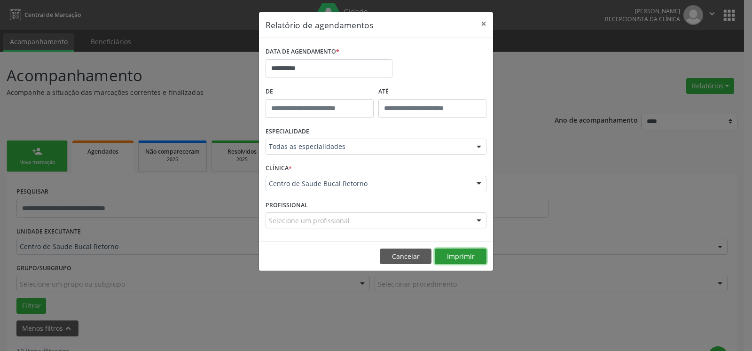
click at [468, 257] on button "Imprimir" at bounding box center [461, 257] width 52 height 16
click at [481, 20] on button "×" at bounding box center [483, 23] width 19 height 23
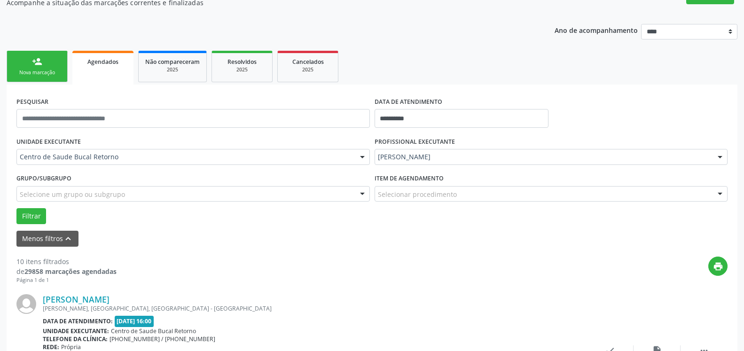
scroll to position [192, 0]
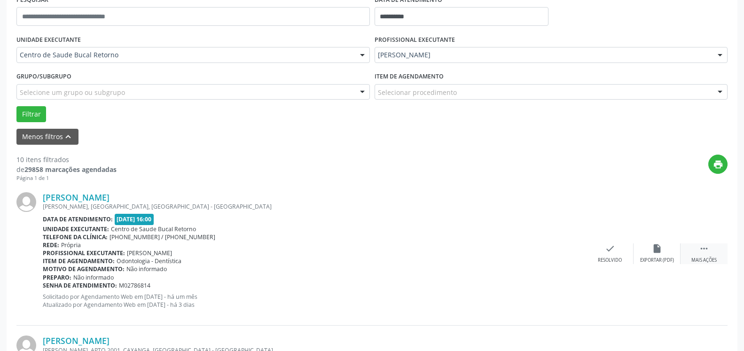
click at [704, 254] on icon "" at bounding box center [704, 248] width 10 height 10
click at [673, 249] on div "alarm_off Não compareceu" at bounding box center [657, 253] width 47 height 20
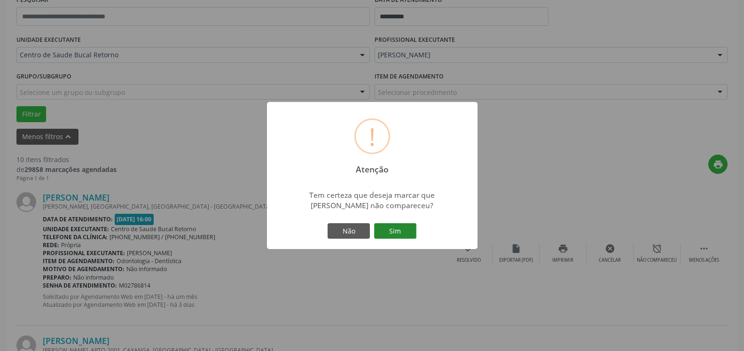
click at [391, 228] on button "Sim" at bounding box center [395, 231] width 42 height 16
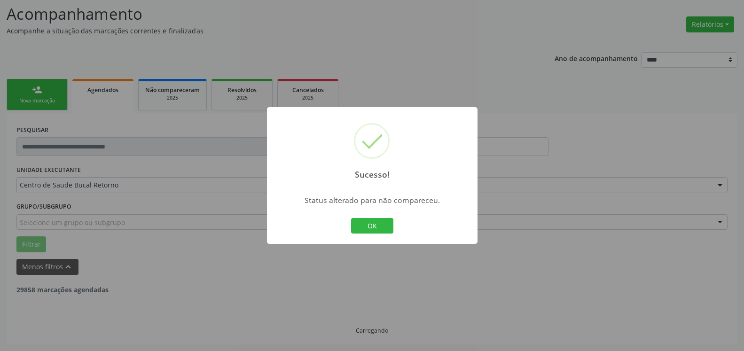
scroll to position [62, 0]
click at [377, 226] on button "OK" at bounding box center [372, 226] width 42 height 16
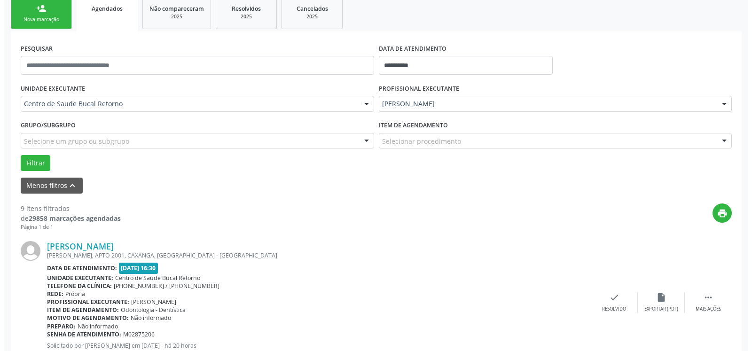
scroll to position [253, 0]
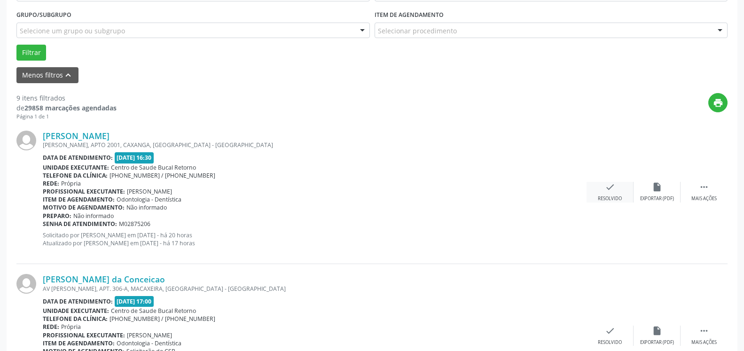
click at [599, 191] on div "check Resolvido" at bounding box center [610, 192] width 47 height 20
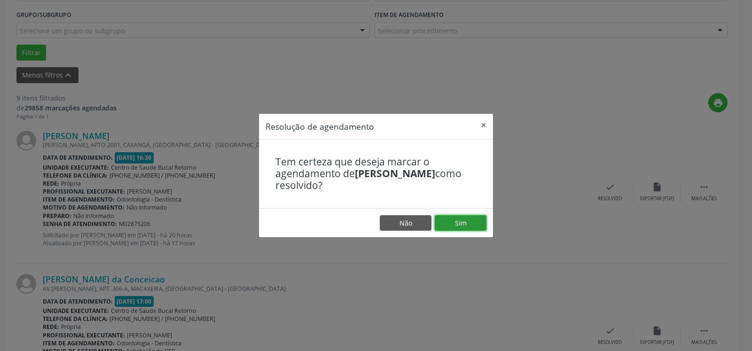
click at [463, 223] on button "Sim" at bounding box center [461, 223] width 52 height 16
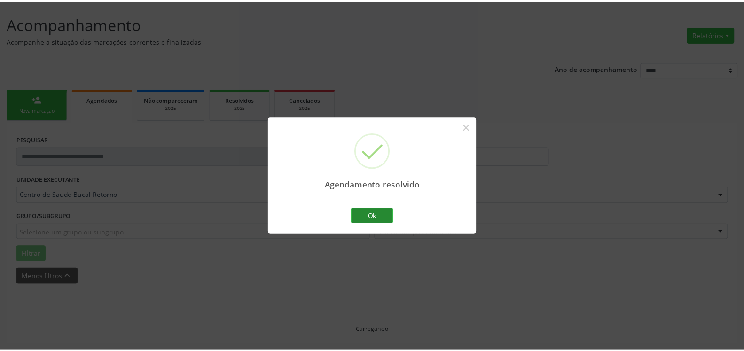
scroll to position [52, 0]
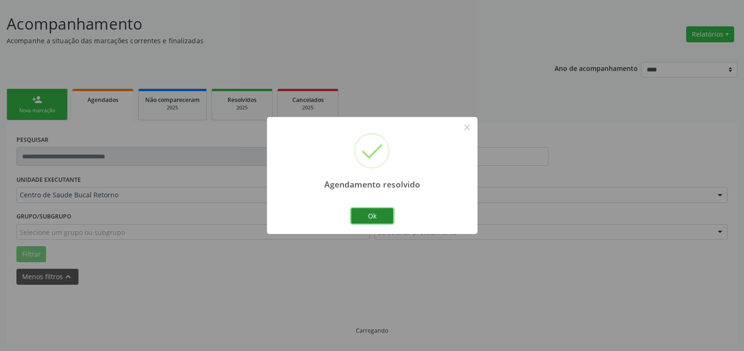
click at [384, 217] on button "Ok" at bounding box center [372, 216] width 42 height 16
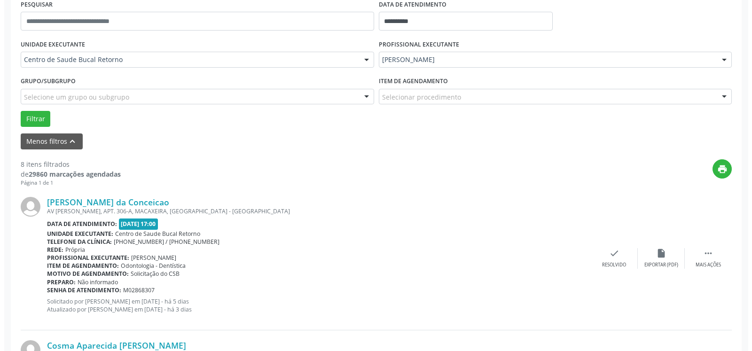
scroll to position [196, 0]
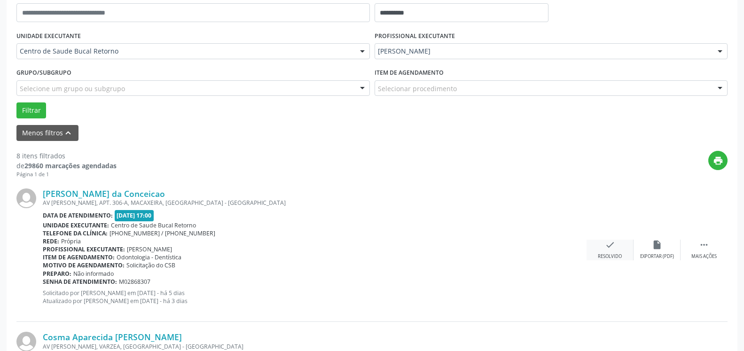
click at [619, 243] on div "check Resolvido" at bounding box center [610, 250] width 47 height 20
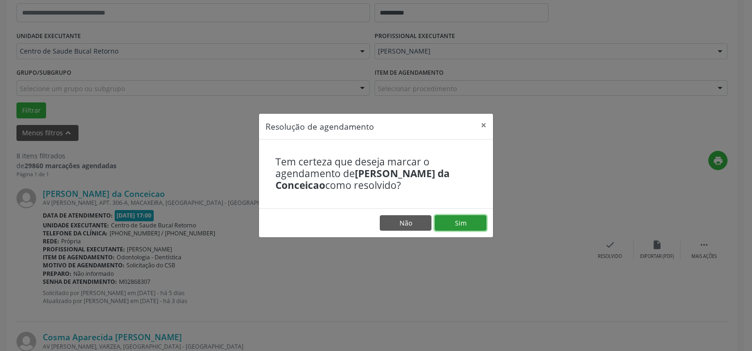
click at [452, 224] on button "Sim" at bounding box center [461, 223] width 52 height 16
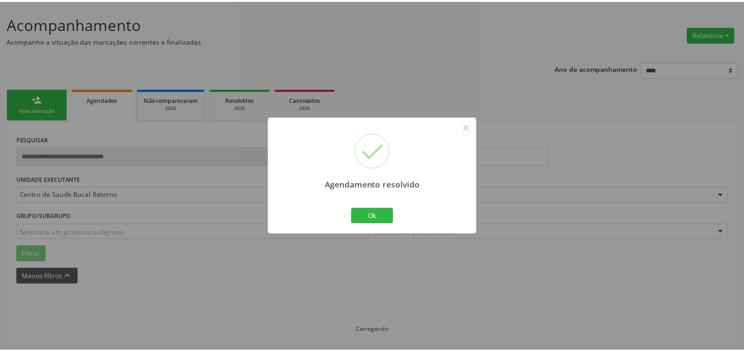
scroll to position [52, 0]
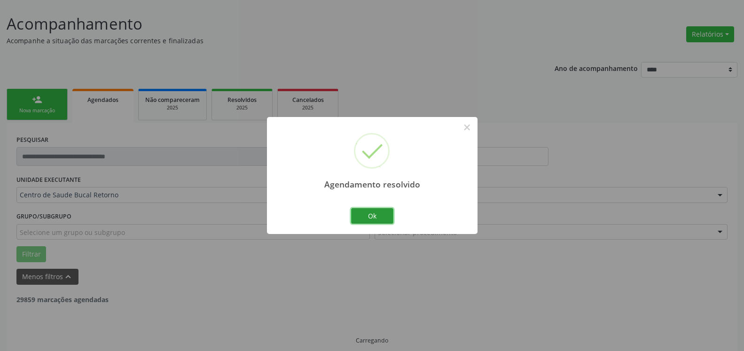
click at [383, 217] on button "Ok" at bounding box center [372, 216] width 42 height 16
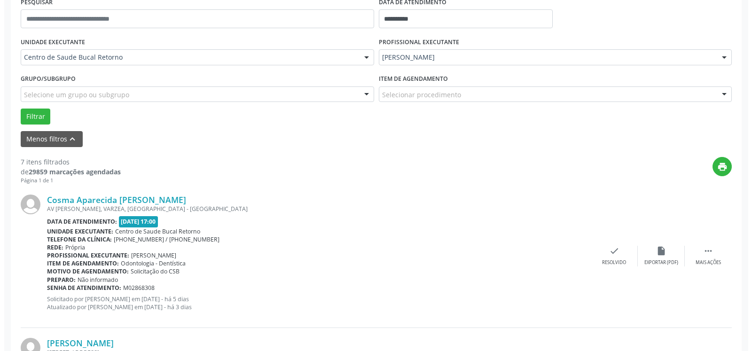
scroll to position [205, 0]
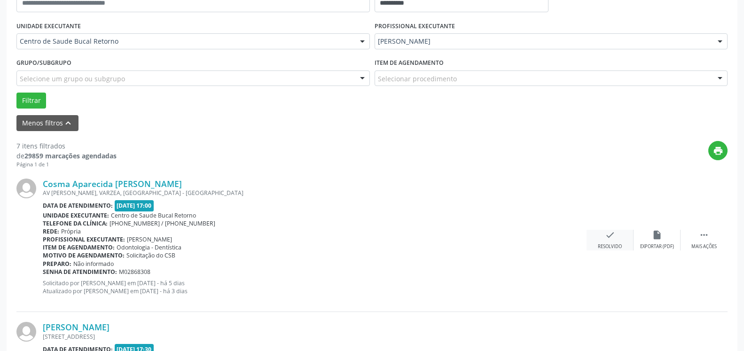
click at [605, 240] on icon "check" at bounding box center [610, 235] width 10 height 10
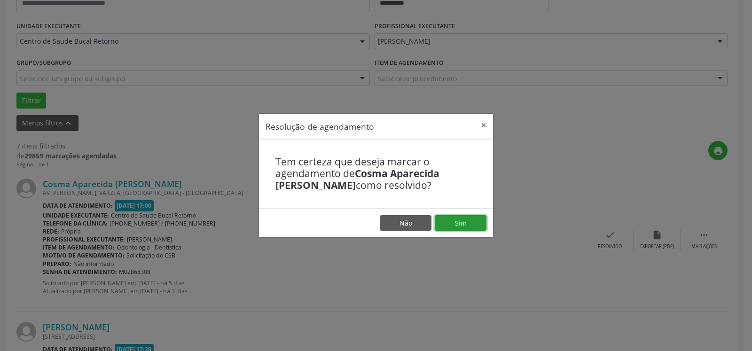
click at [446, 223] on button "Sim" at bounding box center [461, 223] width 52 height 16
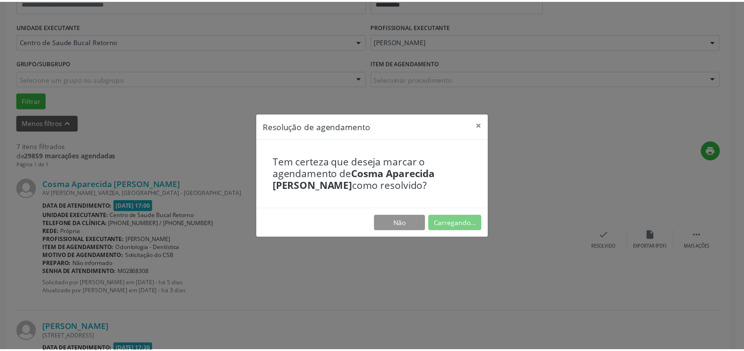
scroll to position [52, 0]
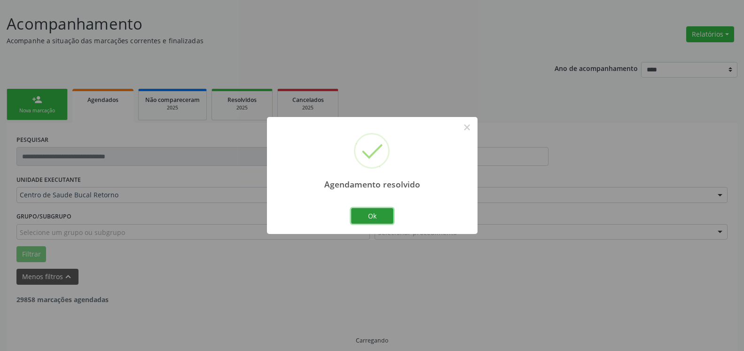
click at [379, 214] on button "Ok" at bounding box center [372, 216] width 42 height 16
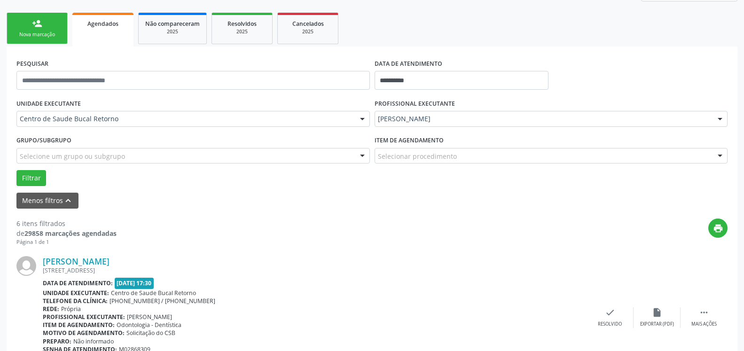
scroll to position [253, 0]
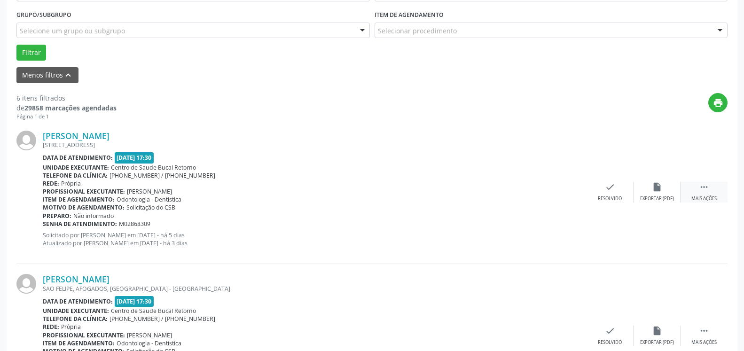
click at [703, 191] on icon "" at bounding box center [704, 187] width 10 height 10
click at [660, 190] on icon "alarm_off" at bounding box center [657, 187] width 10 height 10
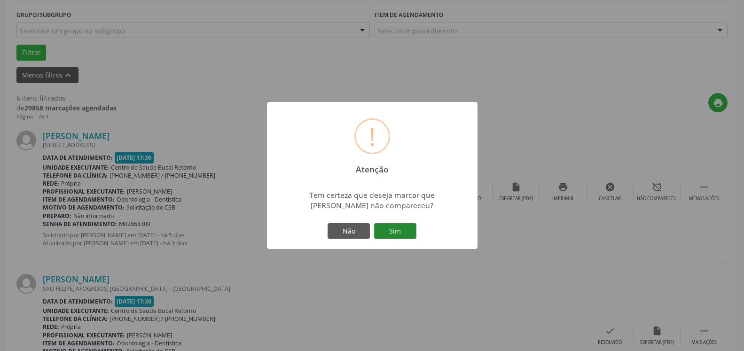
click at [392, 233] on button "Sim" at bounding box center [395, 231] width 42 height 16
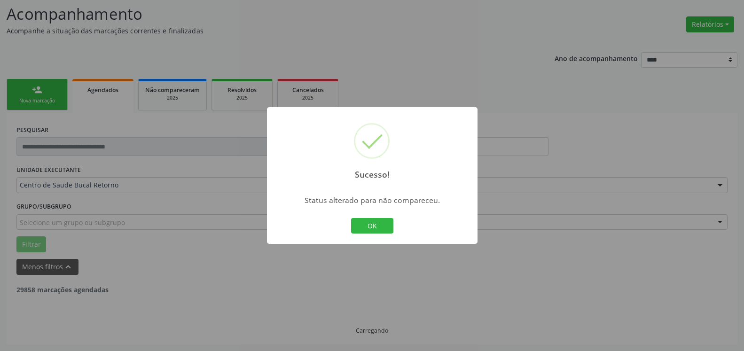
click at [378, 228] on button "OK" at bounding box center [372, 226] width 42 height 16
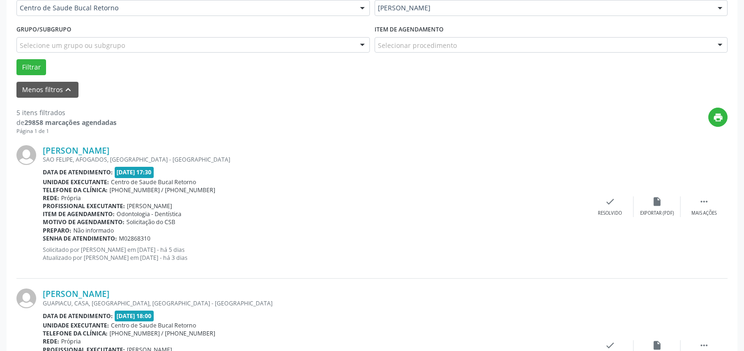
scroll to position [301, 0]
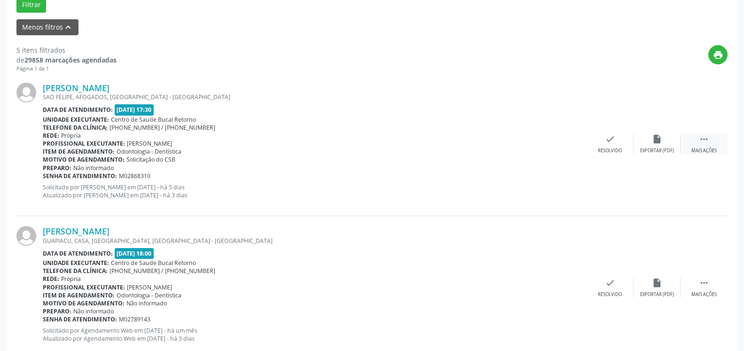
click at [711, 140] on div " Mais ações" at bounding box center [704, 144] width 47 height 20
click at [658, 142] on icon "alarm_off" at bounding box center [657, 139] width 10 height 10
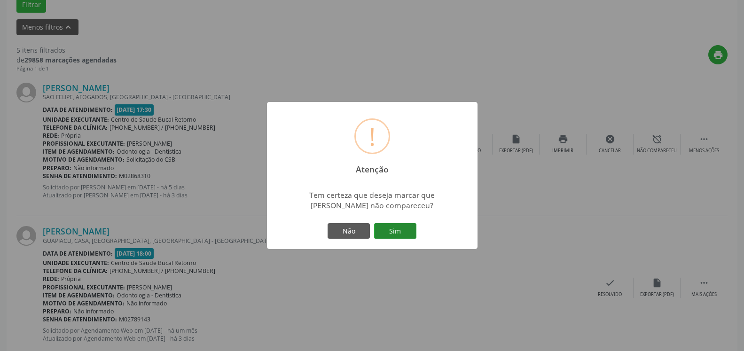
click at [396, 232] on button "Sim" at bounding box center [395, 231] width 42 height 16
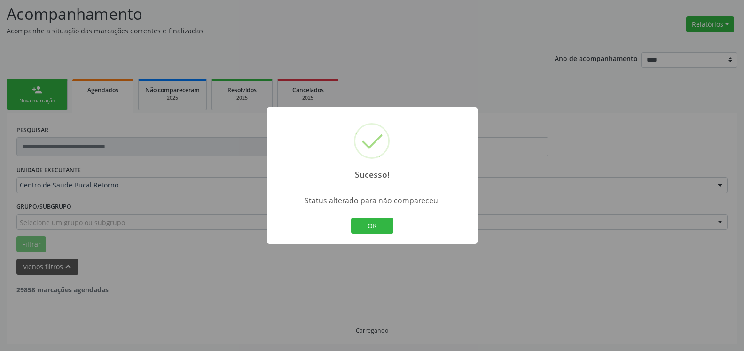
scroll to position [62, 0]
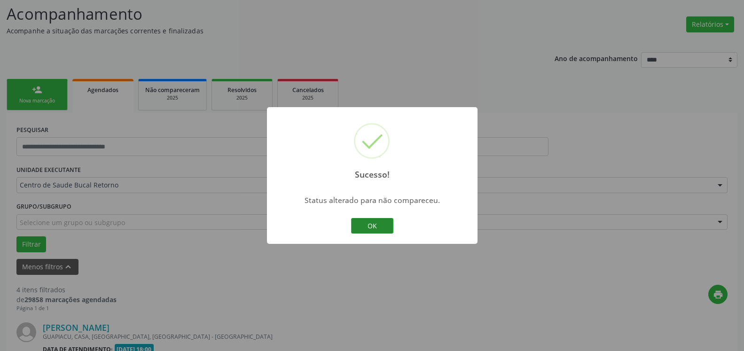
click at [367, 222] on button "OK" at bounding box center [372, 226] width 42 height 16
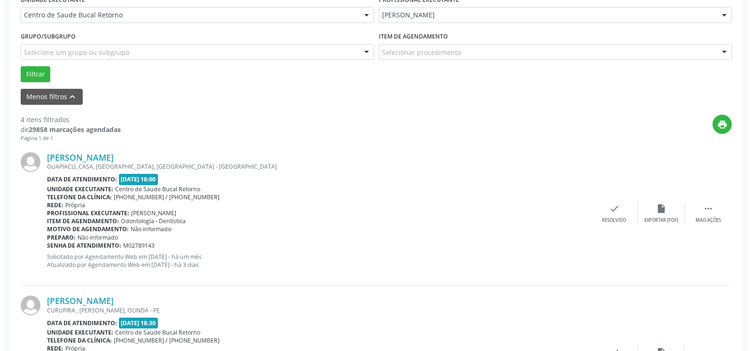
scroll to position [253, 0]
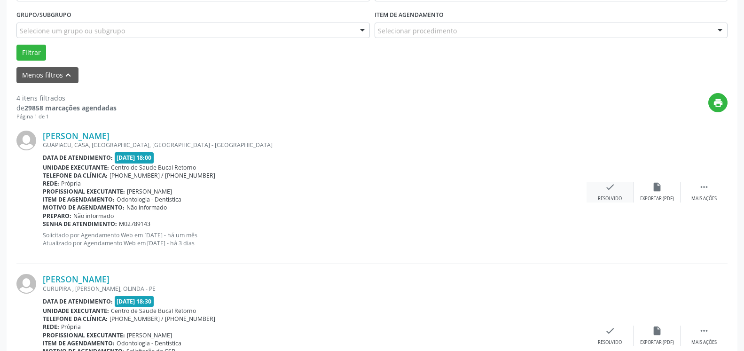
click at [609, 188] on icon "check" at bounding box center [610, 187] width 10 height 10
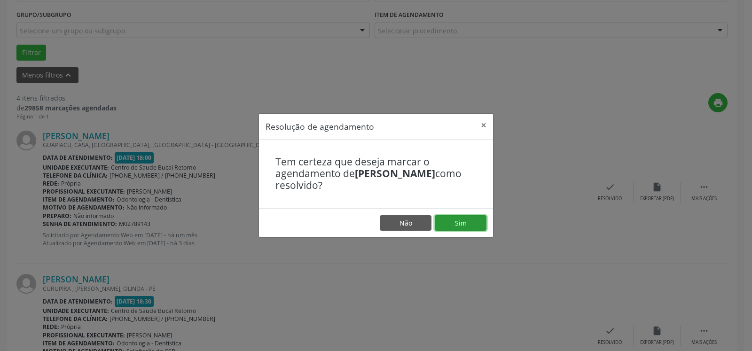
click at [466, 223] on button "Sim" at bounding box center [461, 223] width 52 height 16
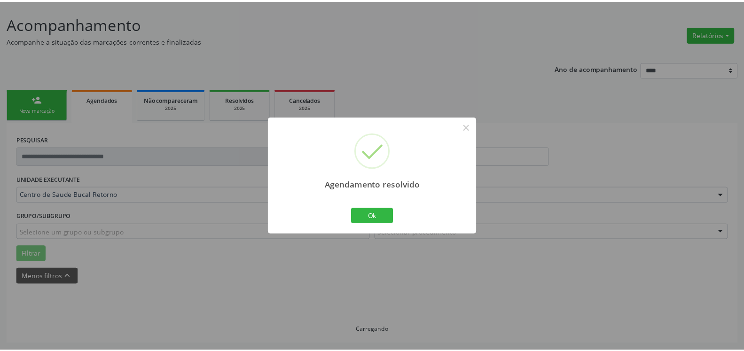
scroll to position [52, 0]
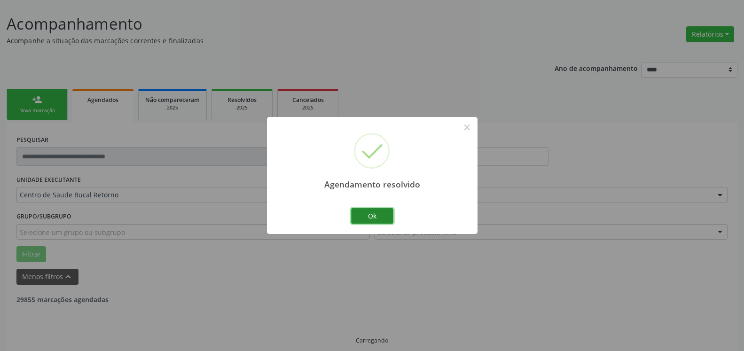
click at [380, 215] on button "Ok" at bounding box center [372, 216] width 42 height 16
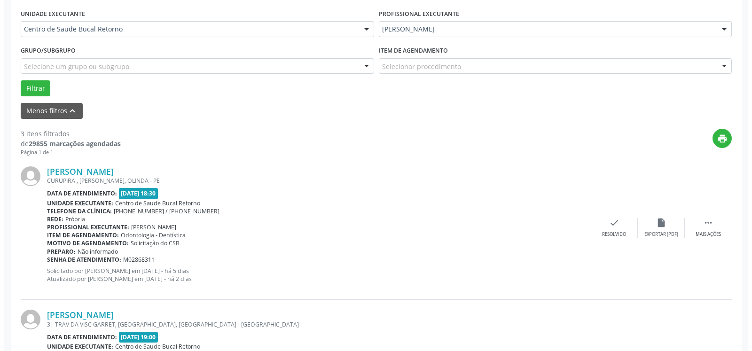
scroll to position [253, 0]
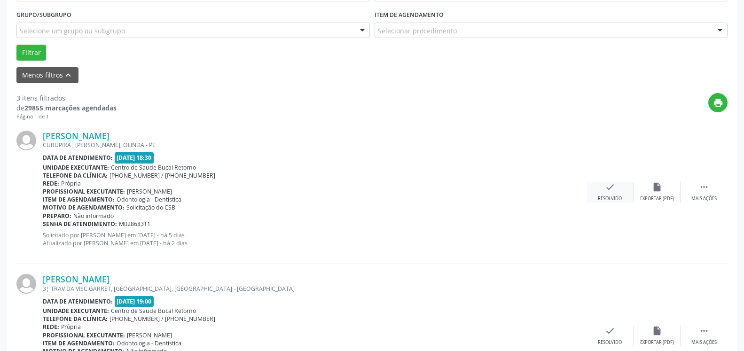
click at [607, 192] on icon "check" at bounding box center [610, 187] width 10 height 10
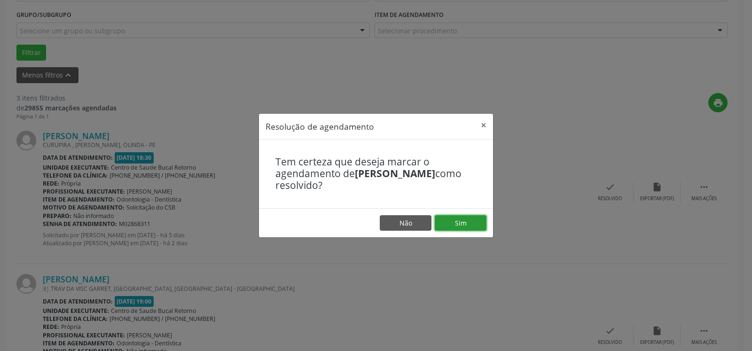
click at [446, 225] on button "Sim" at bounding box center [461, 223] width 52 height 16
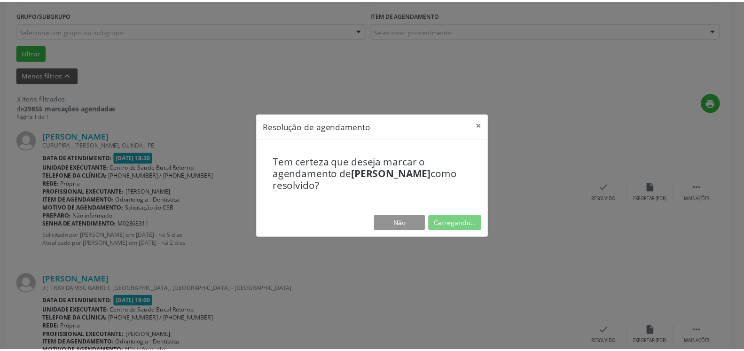
scroll to position [52, 0]
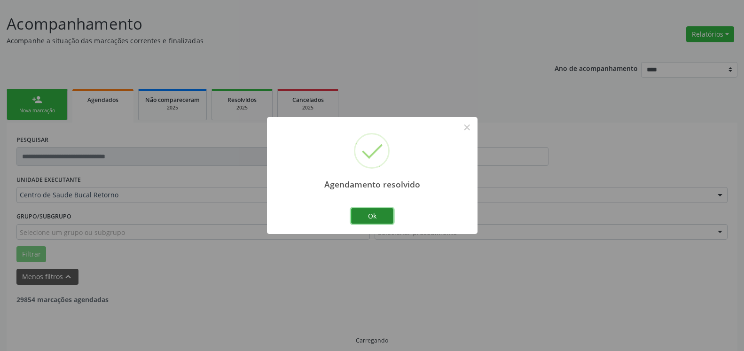
click at [365, 219] on button "Ok" at bounding box center [372, 216] width 42 height 16
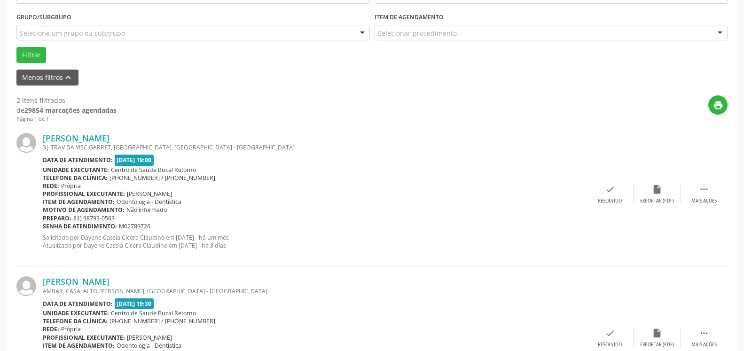
scroll to position [253, 0]
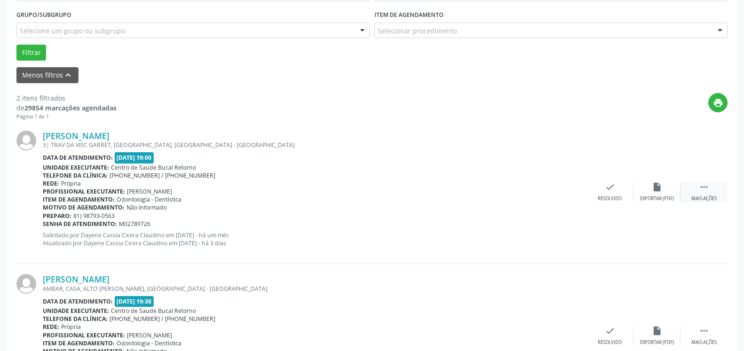
click at [714, 190] on div " Mais ações" at bounding box center [704, 192] width 47 height 20
click at [669, 188] on div "alarm_off Não compareceu" at bounding box center [657, 192] width 47 height 20
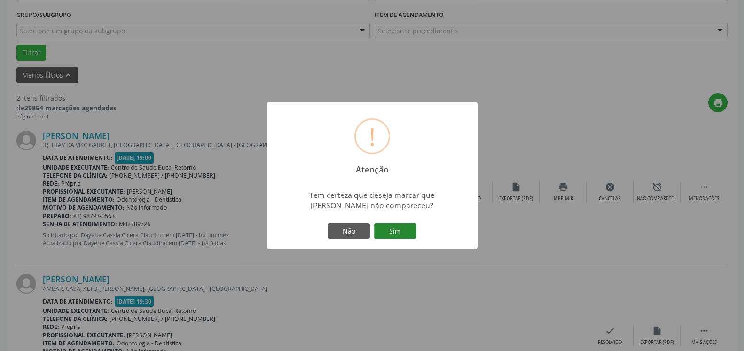
click at [406, 228] on button "Sim" at bounding box center [395, 231] width 42 height 16
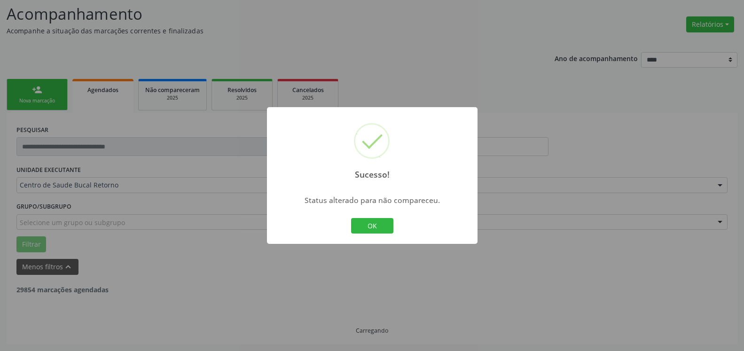
scroll to position [62, 0]
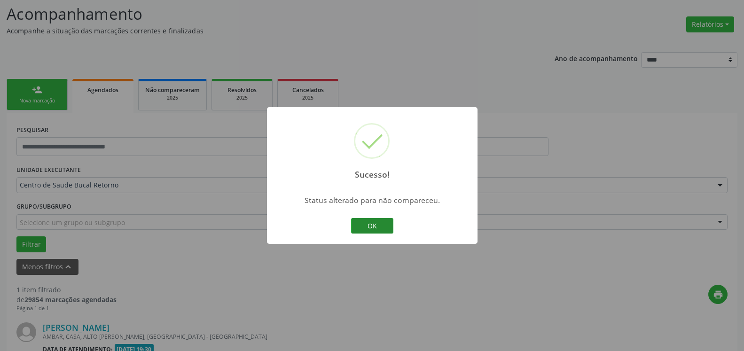
click at [379, 231] on button "OK" at bounding box center [372, 226] width 42 height 16
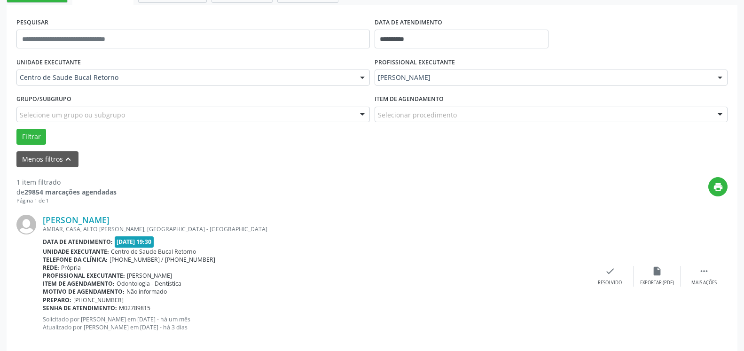
scroll to position [182, 0]
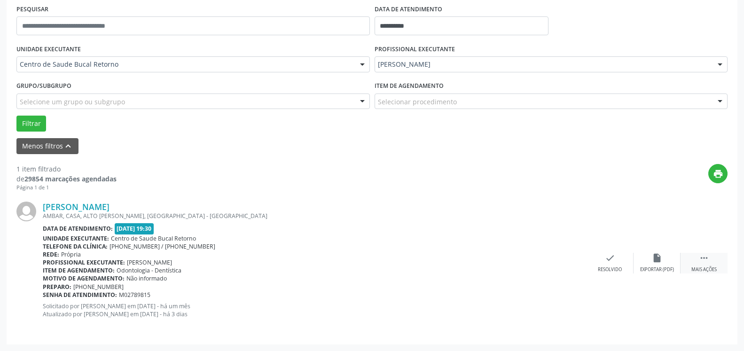
click at [712, 267] on div "Mais ações" at bounding box center [703, 269] width 25 height 7
click at [670, 259] on div "alarm_off Não compareceu" at bounding box center [657, 263] width 47 height 20
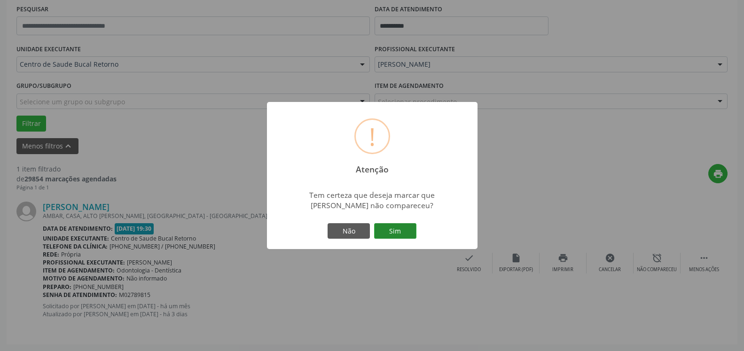
click at [399, 233] on button "Sim" at bounding box center [395, 231] width 42 height 16
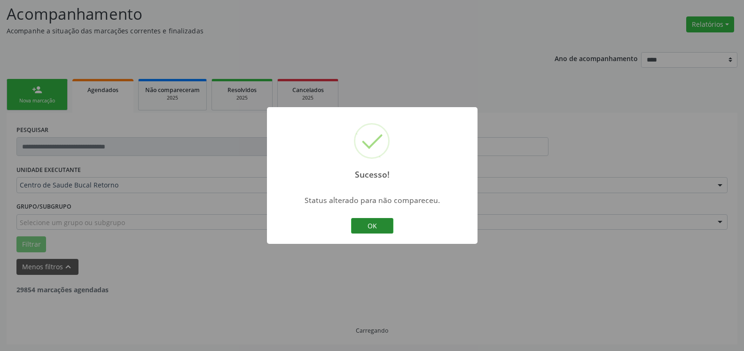
scroll to position [31, 0]
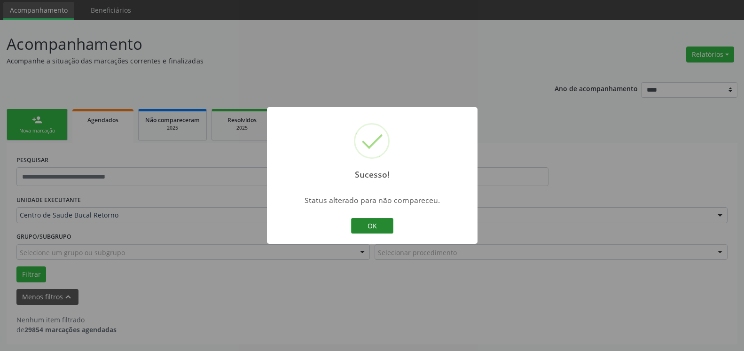
click at [376, 226] on button "OK" at bounding box center [372, 226] width 42 height 16
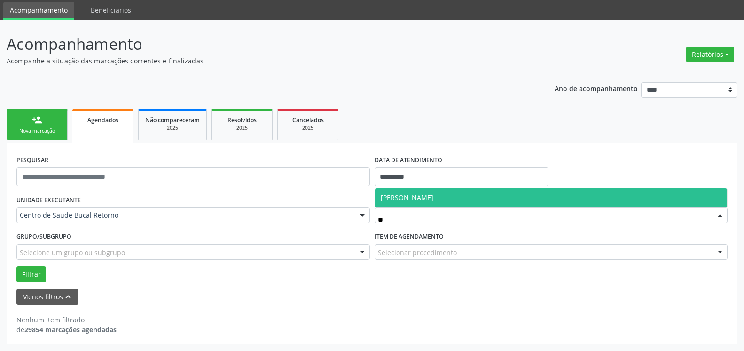
type input "***"
click at [414, 192] on span "[PERSON_NAME]" at bounding box center [551, 197] width 353 height 19
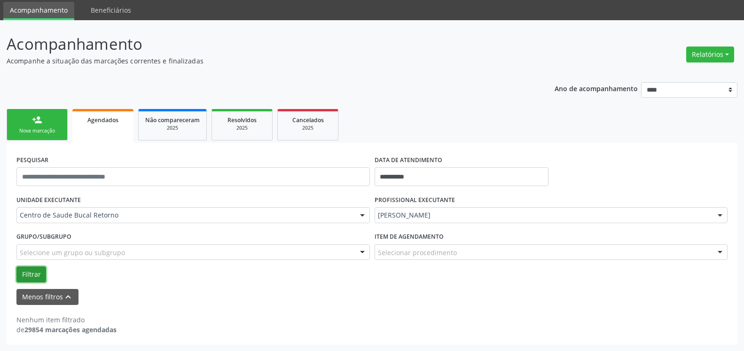
click at [31, 274] on button "Filtrar" at bounding box center [31, 274] width 30 height 16
click at [321, 130] on div "2025" at bounding box center [307, 128] width 47 height 7
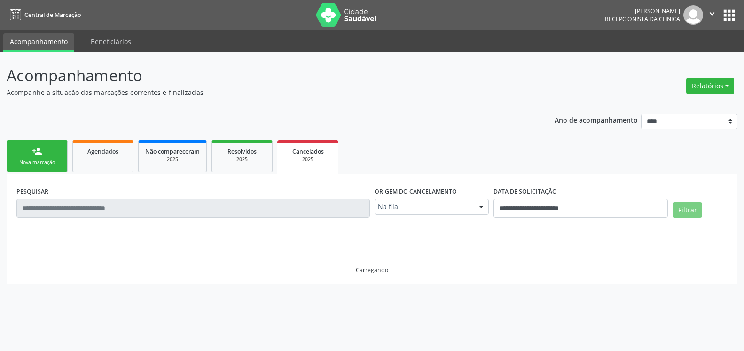
scroll to position [0, 0]
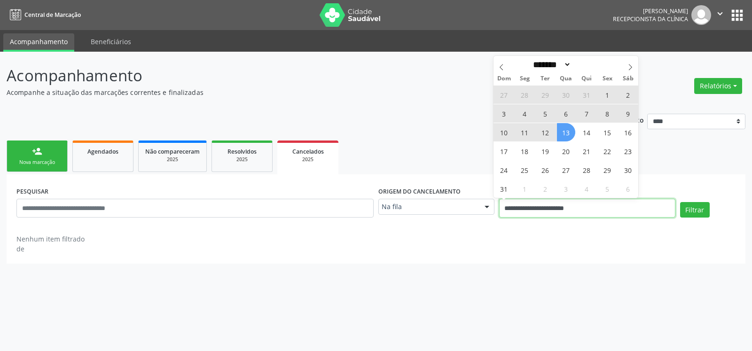
click at [530, 210] on input "**********" at bounding box center [587, 208] width 176 height 19
click at [544, 133] on span "12" at bounding box center [545, 132] width 18 height 18
type input "**********"
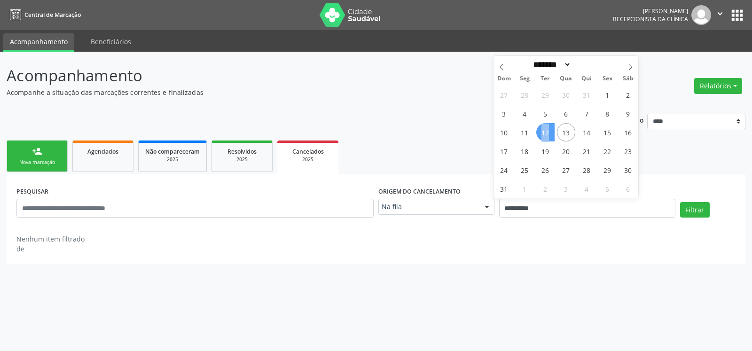
click at [544, 133] on span "12" at bounding box center [545, 132] width 18 height 18
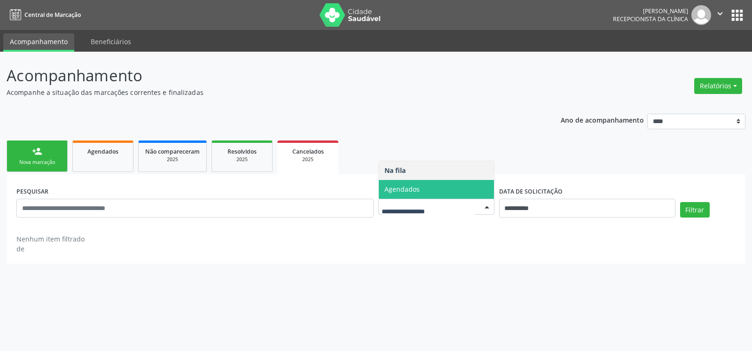
click at [462, 188] on span "Agendados" at bounding box center [436, 189] width 115 height 19
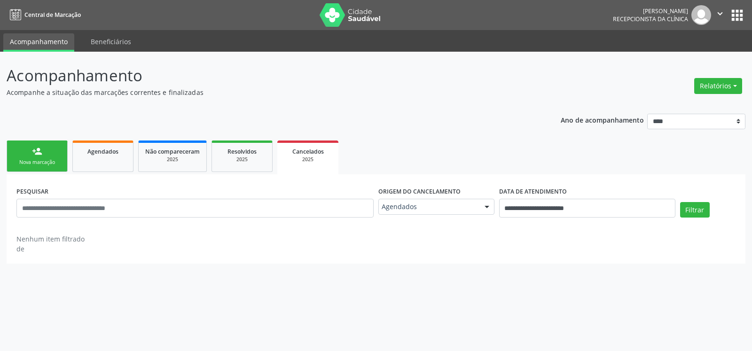
click at [711, 207] on div "Filtrar" at bounding box center [708, 213] width 60 height 23
click at [702, 211] on button "Filtrar" at bounding box center [695, 210] width 30 height 16
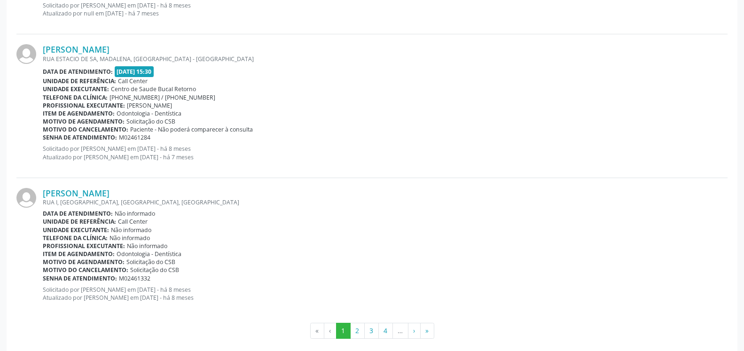
scroll to position [2103, 0]
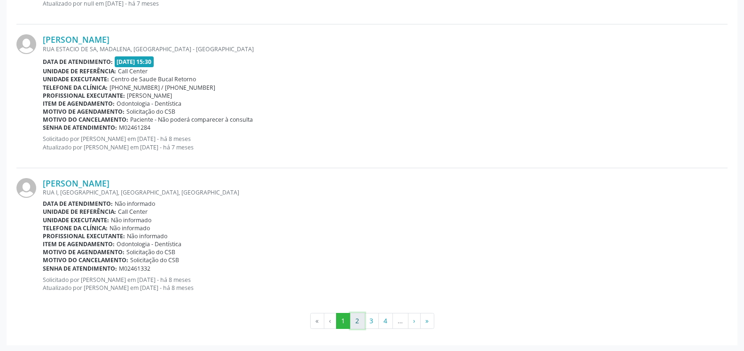
click at [356, 322] on button "2" at bounding box center [357, 321] width 15 height 16
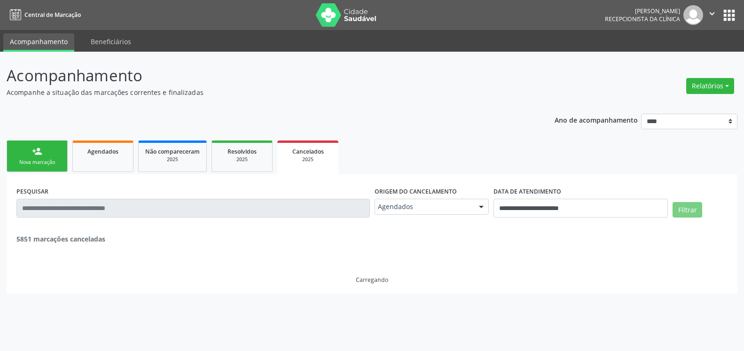
scroll to position [0, 0]
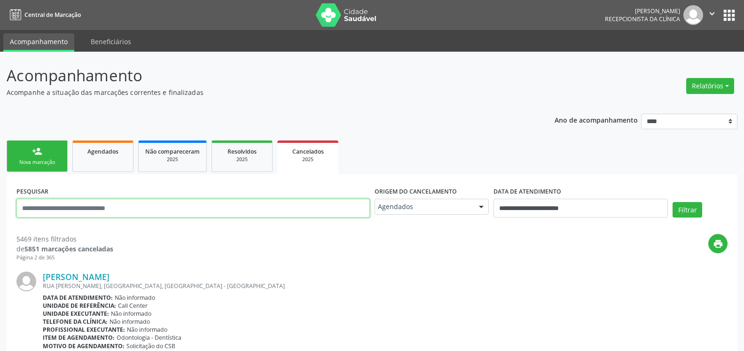
click at [173, 208] on input "text" at bounding box center [192, 208] width 353 height 19
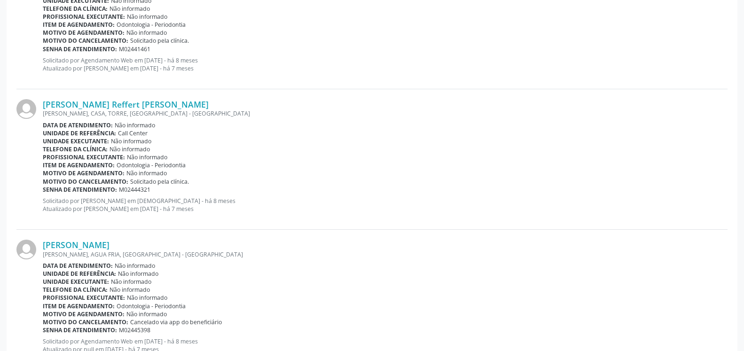
scroll to position [2092, 0]
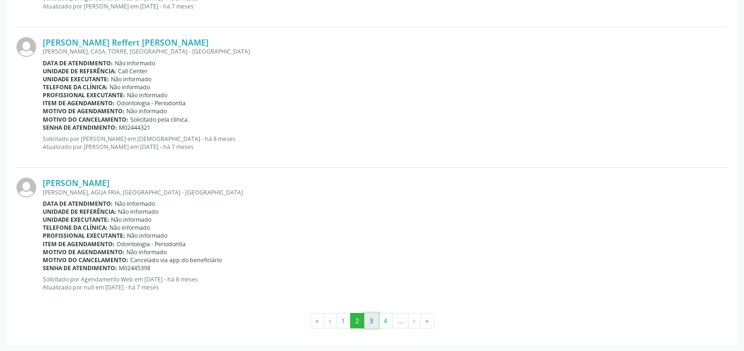
click at [376, 316] on button "3" at bounding box center [371, 321] width 15 height 16
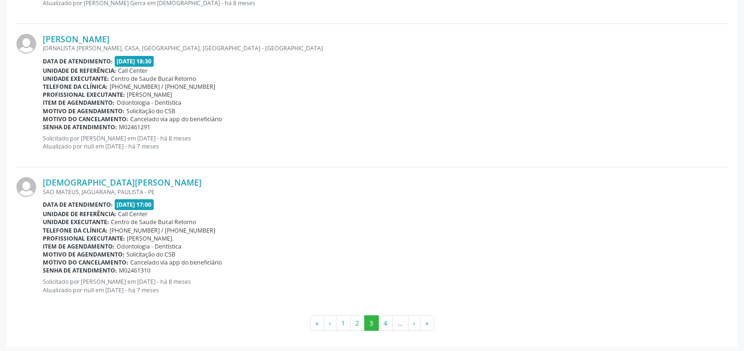
scroll to position [2098, 0]
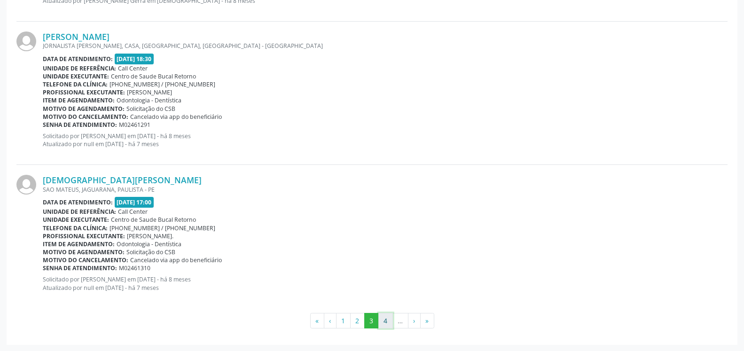
click at [387, 324] on button "4" at bounding box center [385, 321] width 15 height 16
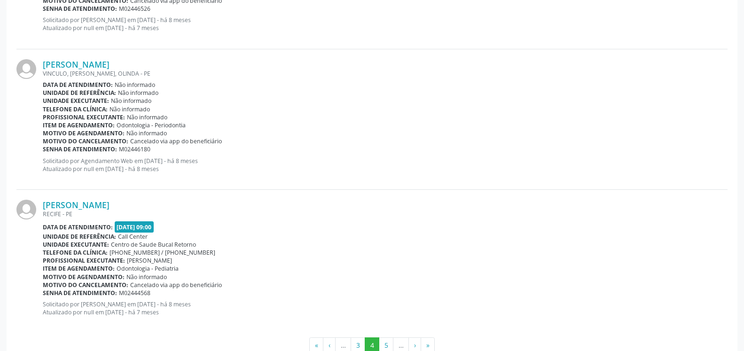
scroll to position [2086, 0]
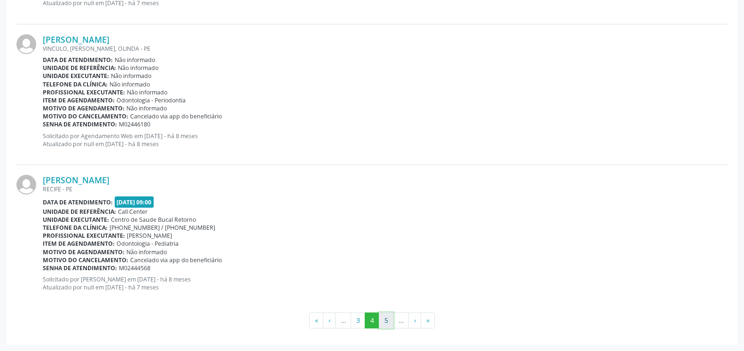
click at [387, 318] on button "5" at bounding box center [386, 321] width 15 height 16
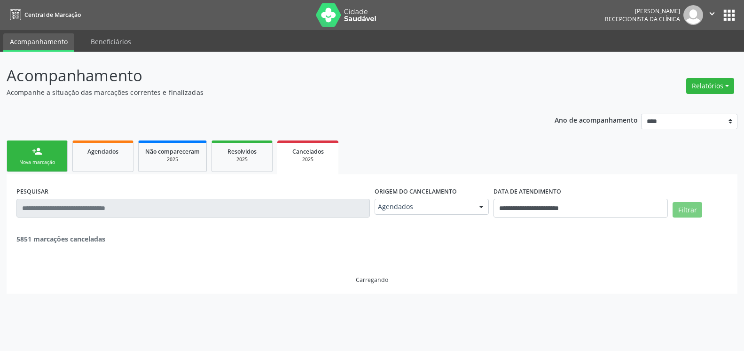
scroll to position [0, 0]
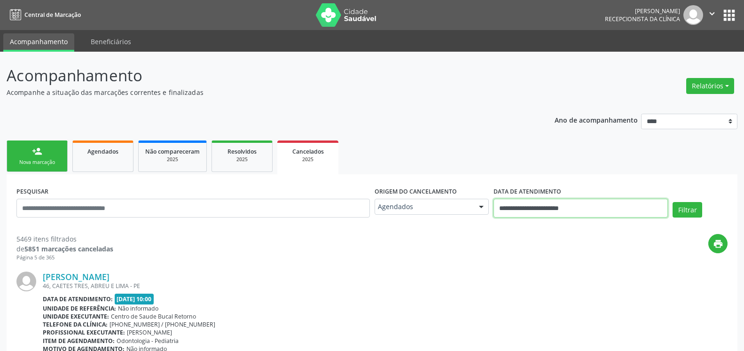
click at [601, 214] on input "**********" at bounding box center [581, 208] width 174 height 19
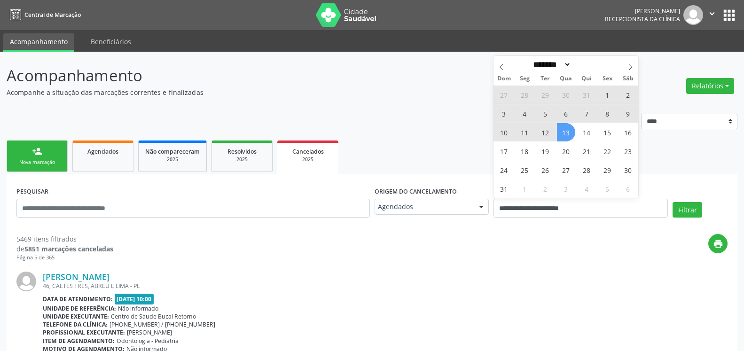
click at [544, 133] on span "12" at bounding box center [545, 132] width 18 height 18
type input "**********"
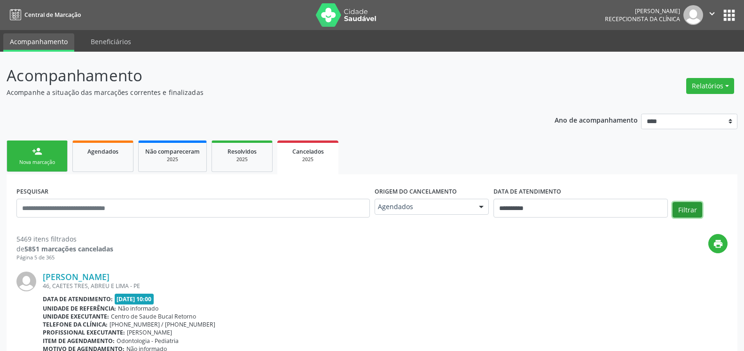
click at [691, 211] on button "Filtrar" at bounding box center [688, 210] width 30 height 16
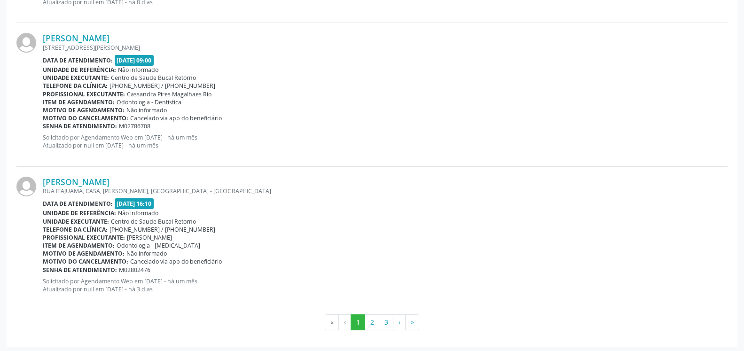
scroll to position [2098, 0]
click at [374, 316] on button "2" at bounding box center [372, 321] width 15 height 16
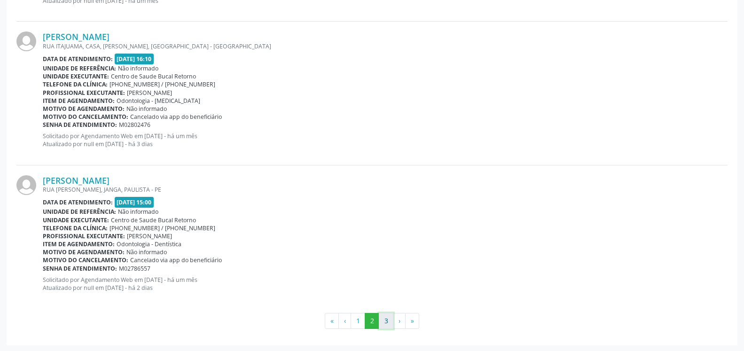
click at [382, 322] on button "3" at bounding box center [386, 321] width 15 height 16
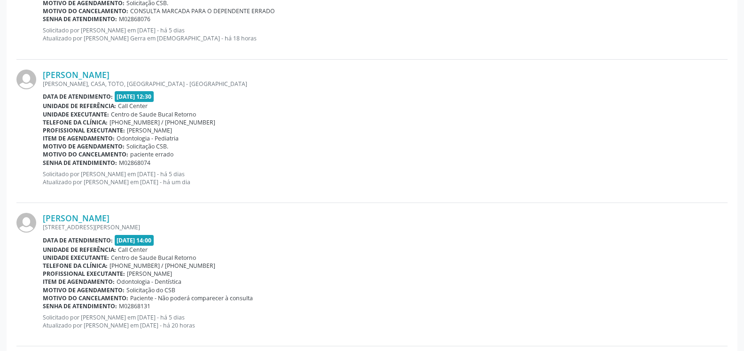
scroll to position [1294, 0]
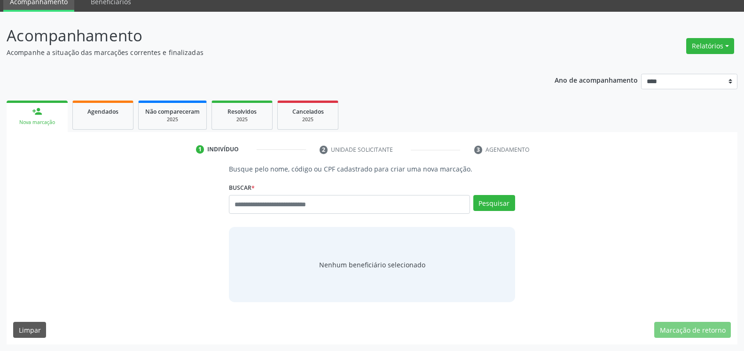
scroll to position [40, 0]
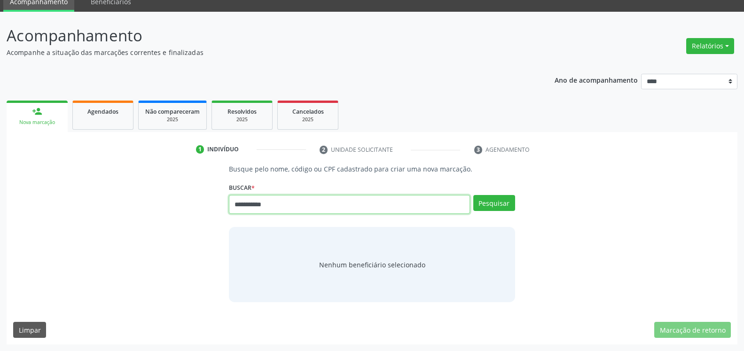
type input "**********"
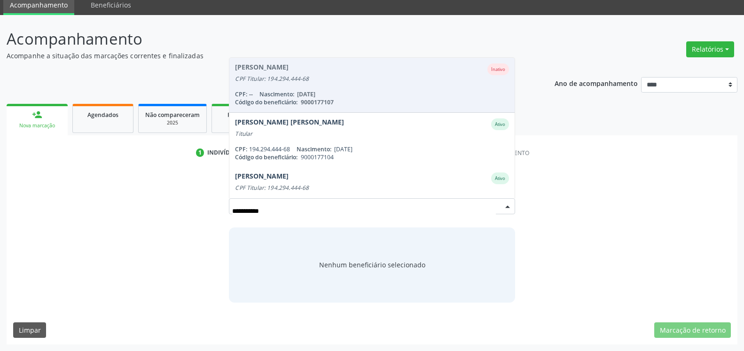
scroll to position [37, 0]
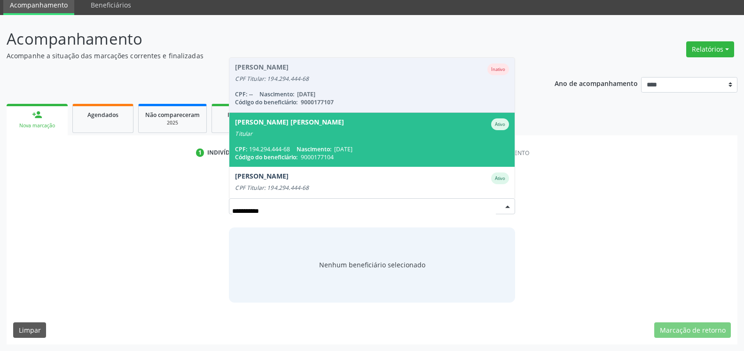
click at [361, 135] on div "Titular" at bounding box center [372, 134] width 274 height 8
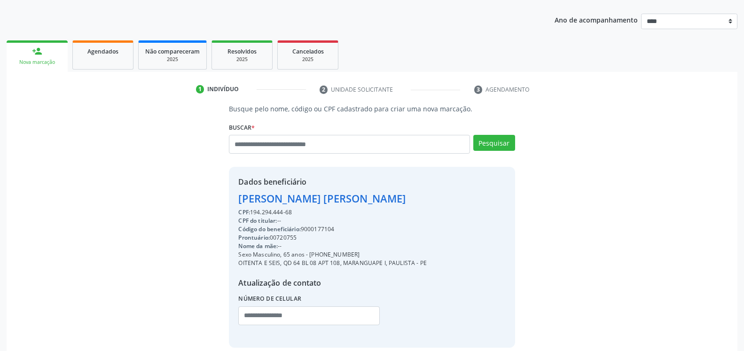
scroll to position [133, 0]
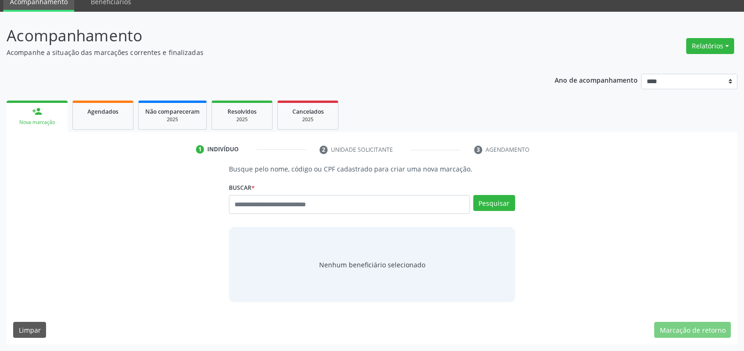
scroll to position [40, 0]
click at [118, 111] on span "Agendados" at bounding box center [102, 112] width 31 height 8
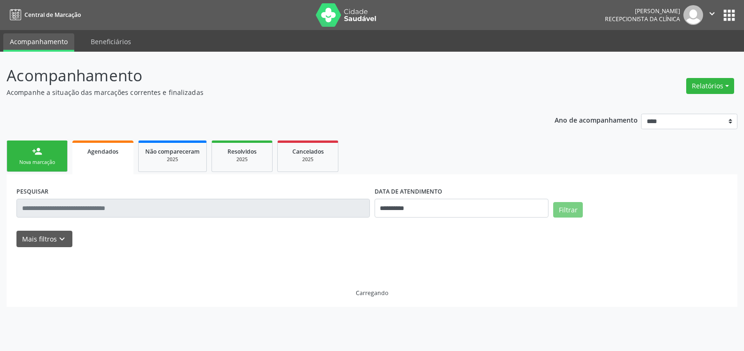
scroll to position [0, 0]
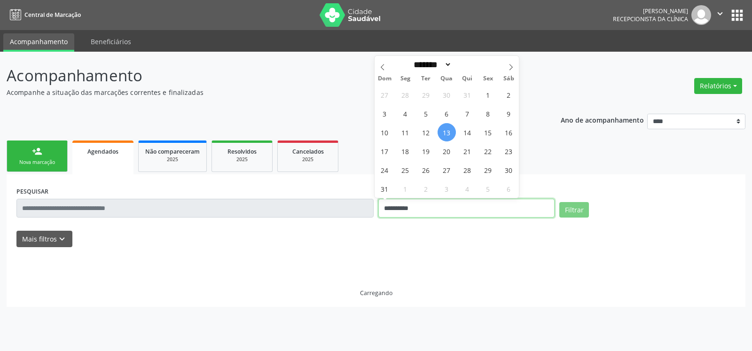
click at [434, 204] on input "**********" at bounding box center [466, 208] width 176 height 19
click at [430, 130] on span "12" at bounding box center [426, 132] width 18 height 18
type input "**********"
click at [430, 130] on span "12" at bounding box center [426, 132] width 18 height 18
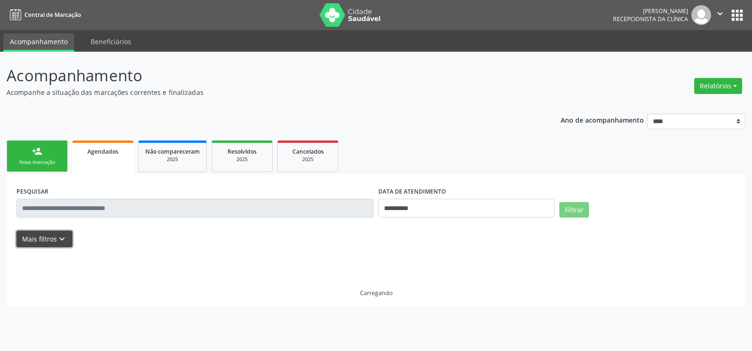
click at [64, 240] on icon "keyboard_arrow_down" at bounding box center [62, 239] width 10 height 10
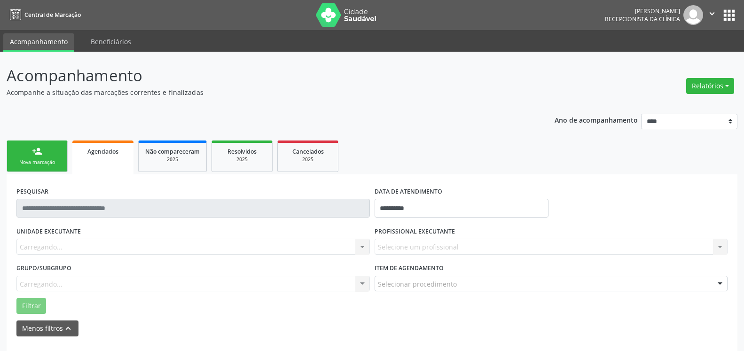
click at [78, 247] on div "Carregando... Nenhum resultado encontrado para: " " Não há nenhuma opção para s…" at bounding box center [192, 247] width 353 height 16
click at [110, 246] on div "Carregando... Nenhum resultado encontrado para: " " Não há nenhuma opção para s…" at bounding box center [192, 247] width 353 height 16
click at [125, 245] on div "Selecione uma unidade" at bounding box center [192, 247] width 353 height 16
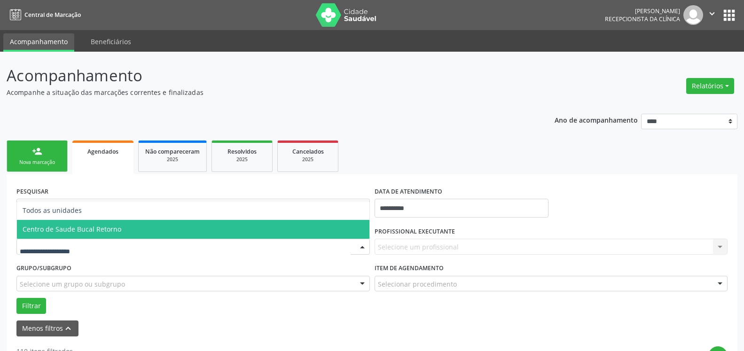
click at [133, 223] on span "Centro de Saude Bucal Retorno" at bounding box center [193, 229] width 353 height 19
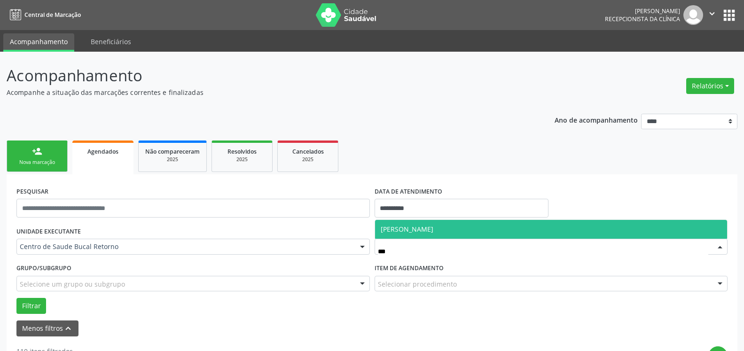
click at [517, 223] on span "[PERSON_NAME]" at bounding box center [551, 229] width 353 height 19
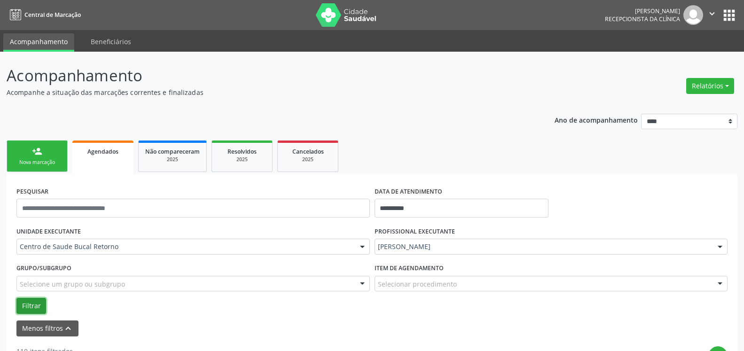
click at [32, 300] on button "Filtrar" at bounding box center [31, 306] width 30 height 16
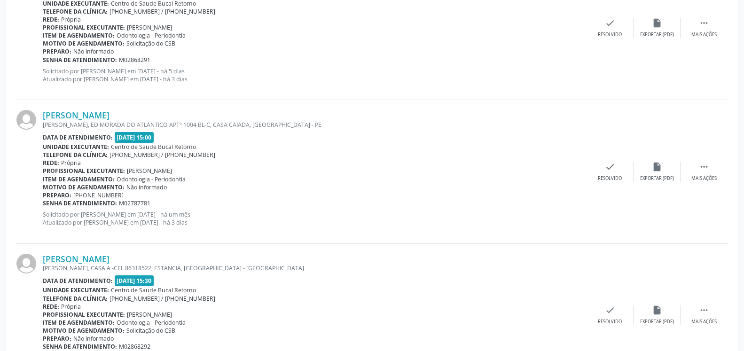
scroll to position [2218, 0]
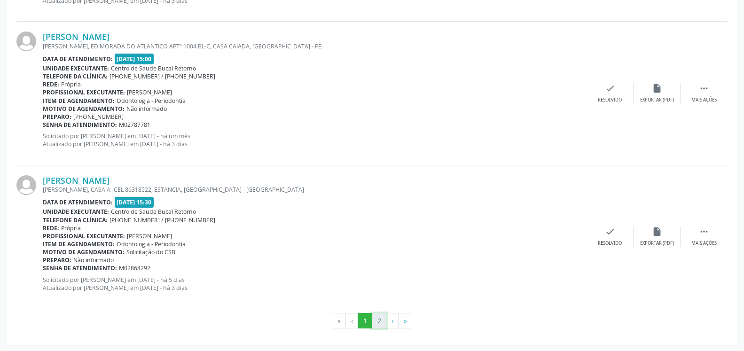
click at [380, 321] on button "2" at bounding box center [379, 321] width 15 height 16
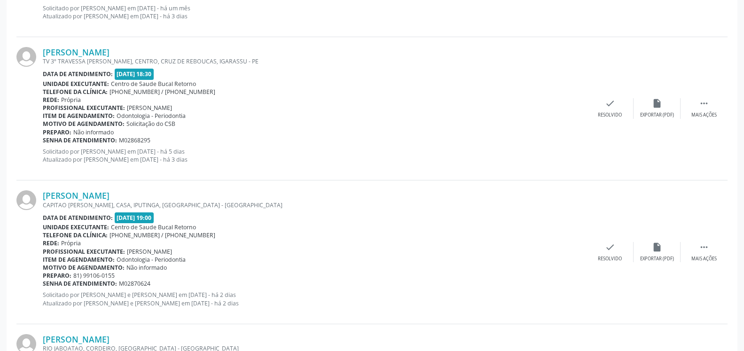
scroll to position [1214, 0]
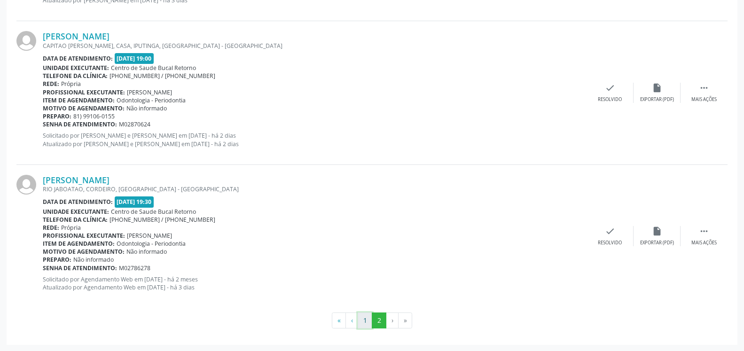
click at [368, 320] on button "1" at bounding box center [365, 321] width 15 height 16
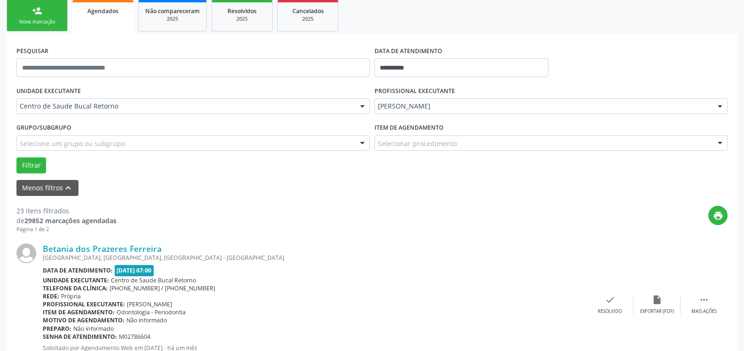
scroll to position [205, 0]
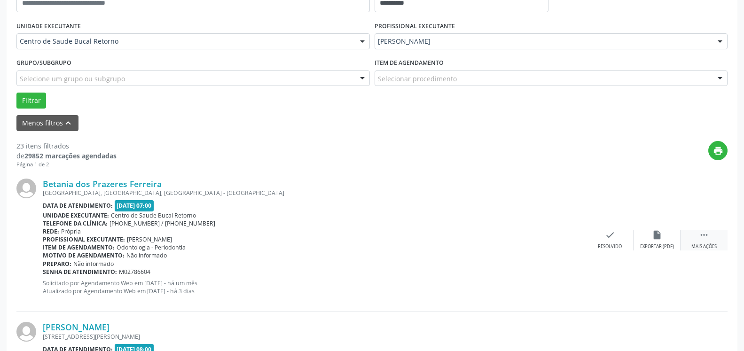
click at [701, 239] on icon "" at bounding box center [704, 235] width 10 height 10
click at [658, 240] on icon "alarm_off" at bounding box center [657, 235] width 10 height 10
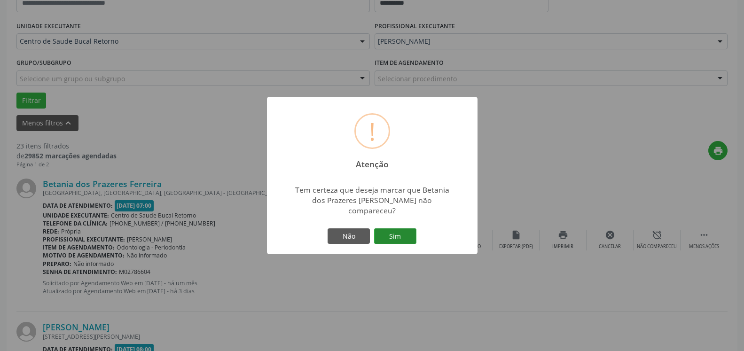
click at [402, 230] on button "Sim" at bounding box center [395, 236] width 42 height 16
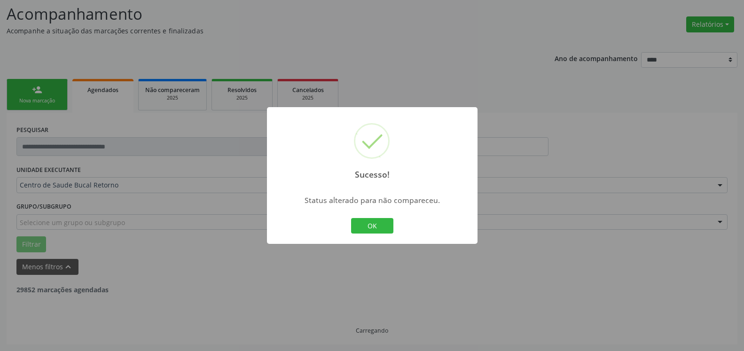
scroll to position [62, 0]
click at [373, 228] on button "OK" at bounding box center [372, 226] width 42 height 16
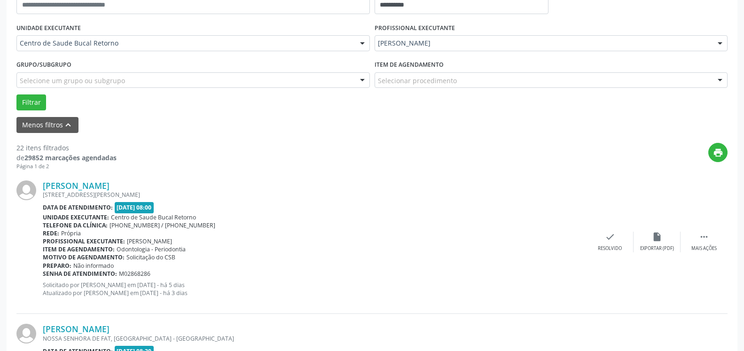
scroll to position [253, 0]
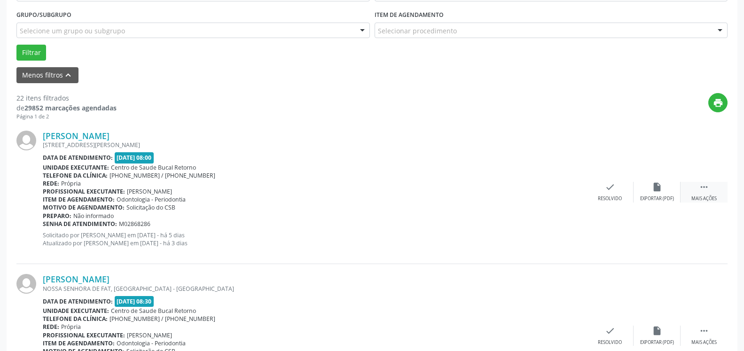
click at [706, 192] on icon "" at bounding box center [704, 187] width 10 height 10
click at [665, 190] on div "alarm_off Não compareceu" at bounding box center [657, 192] width 47 height 20
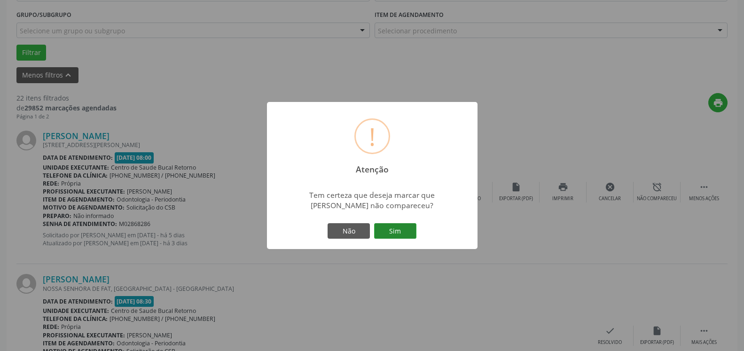
click at [402, 239] on button "Sim" at bounding box center [395, 231] width 42 height 16
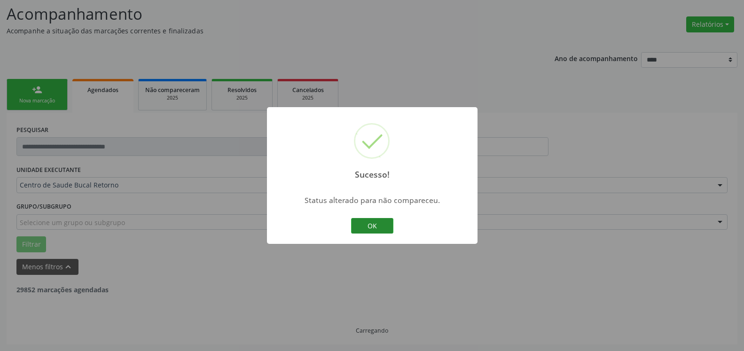
scroll to position [62, 0]
click at [368, 226] on button "OK" at bounding box center [372, 226] width 42 height 16
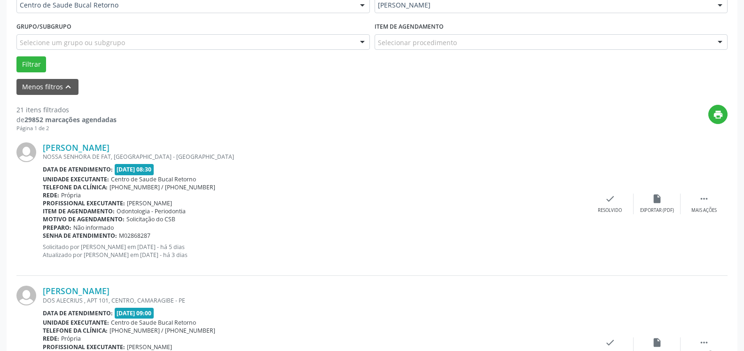
scroll to position [253, 0]
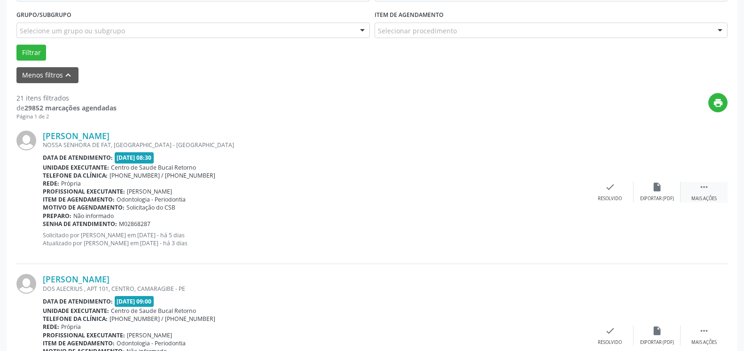
click at [702, 192] on icon "" at bounding box center [704, 187] width 10 height 10
click at [658, 192] on icon "alarm_off" at bounding box center [657, 187] width 10 height 10
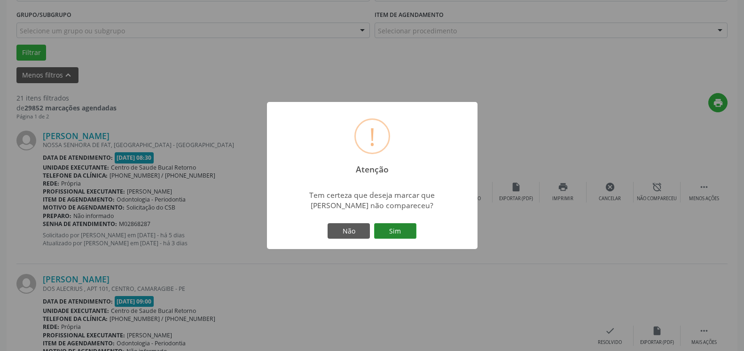
click at [396, 229] on button "Sim" at bounding box center [395, 231] width 42 height 16
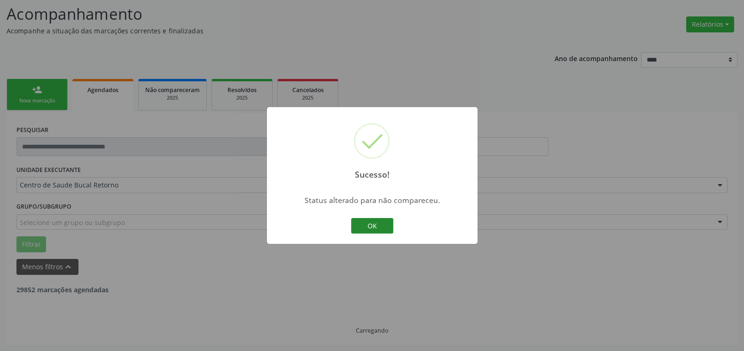
scroll to position [62, 0]
click at [375, 227] on button "OK" at bounding box center [372, 226] width 42 height 16
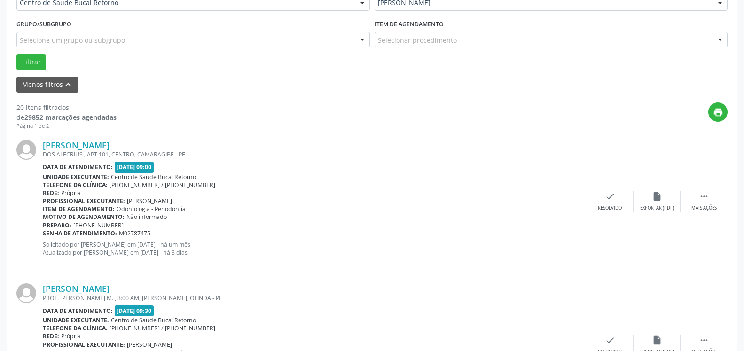
scroll to position [253, 0]
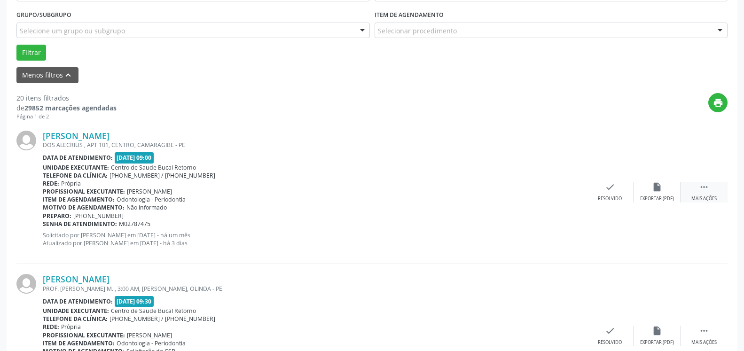
click at [700, 196] on div "Mais ações" at bounding box center [703, 199] width 25 height 7
click at [664, 193] on div "alarm_off Não compareceu" at bounding box center [657, 192] width 47 height 20
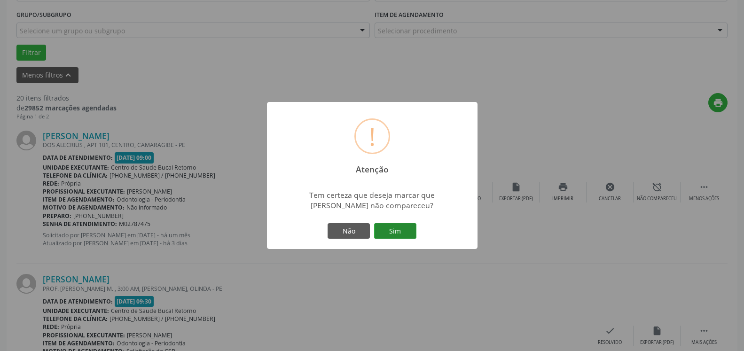
click at [393, 227] on button "Sim" at bounding box center [395, 231] width 42 height 16
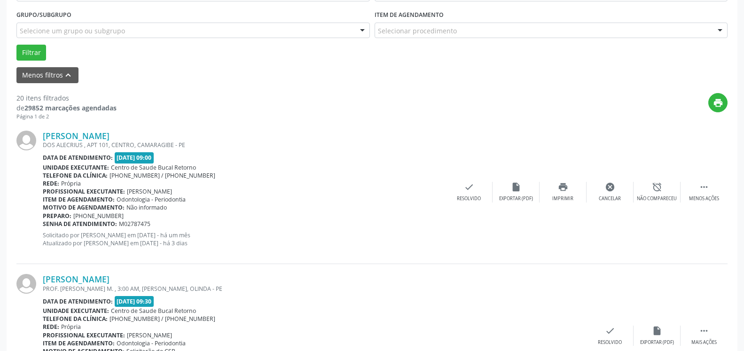
scroll to position [62, 0]
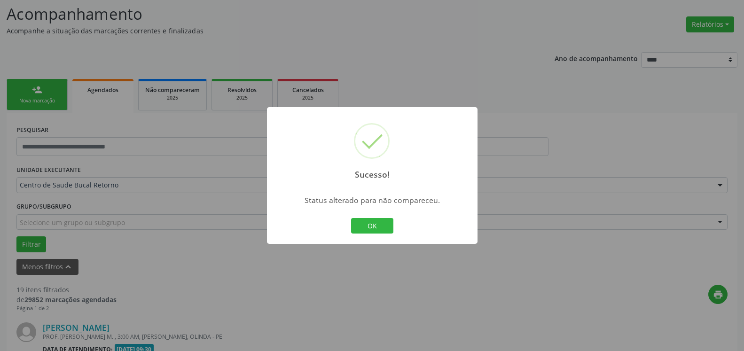
click at [376, 222] on button "OK" at bounding box center [372, 226] width 42 height 16
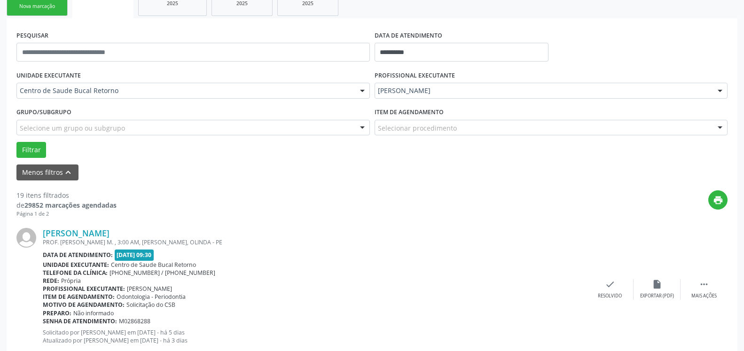
scroll to position [253, 0]
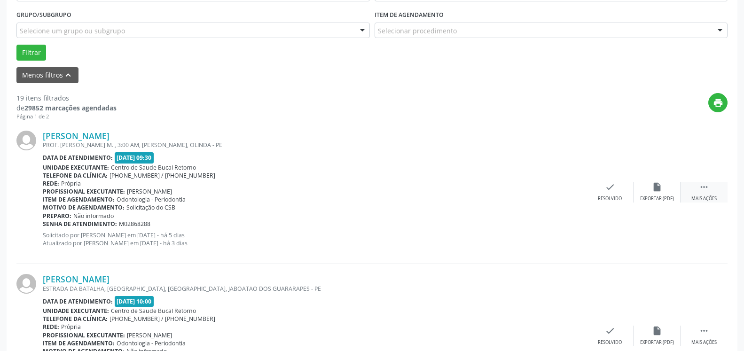
click at [710, 190] on div " Mais ações" at bounding box center [704, 192] width 47 height 20
click at [654, 192] on icon "alarm_off" at bounding box center [657, 187] width 10 height 10
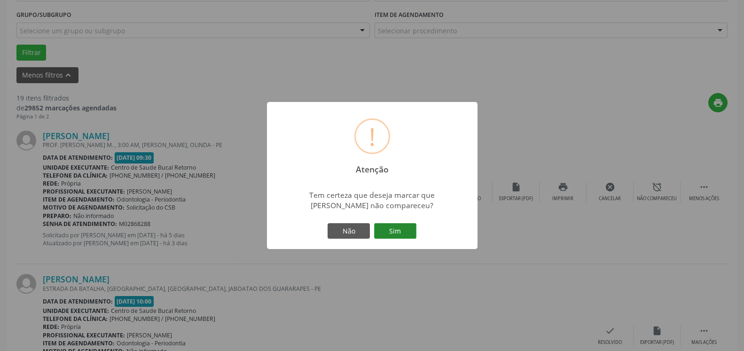
click at [397, 234] on button "Sim" at bounding box center [395, 231] width 42 height 16
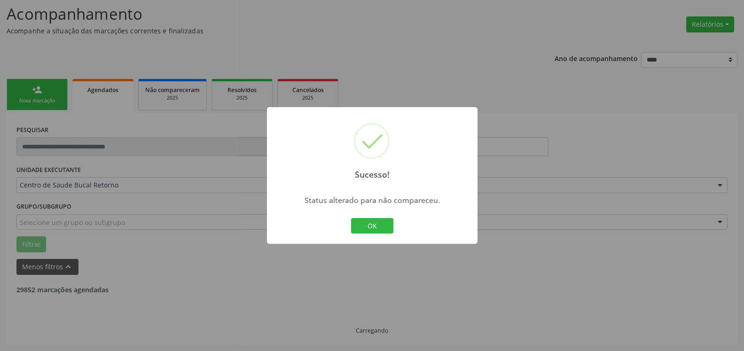
scroll to position [62, 0]
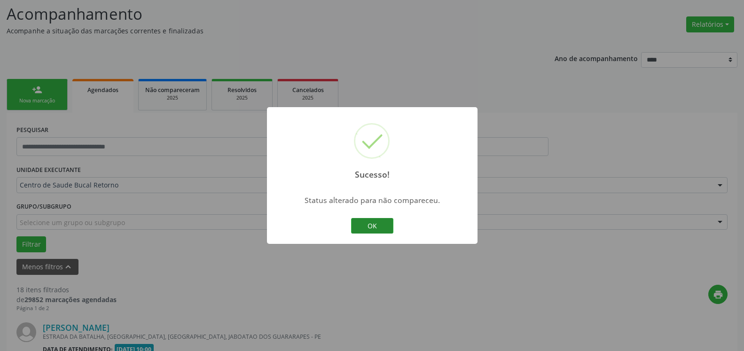
click at [369, 228] on button "OK" at bounding box center [372, 226] width 42 height 16
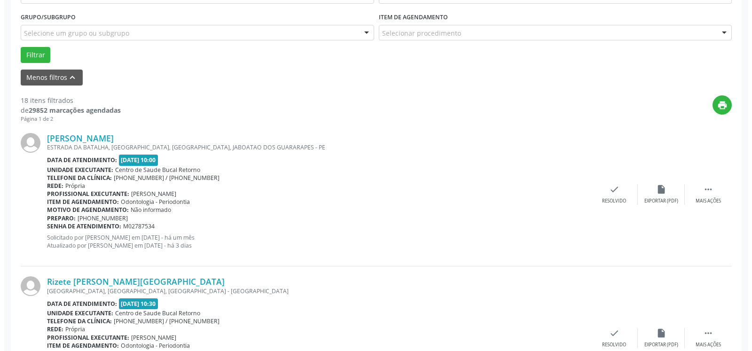
scroll to position [253, 0]
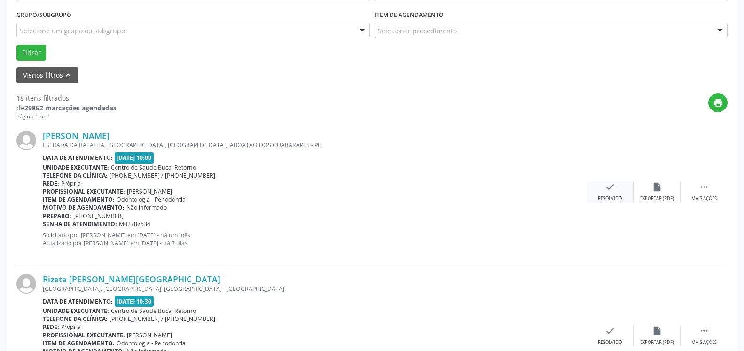
click at [606, 188] on icon "check" at bounding box center [610, 187] width 10 height 10
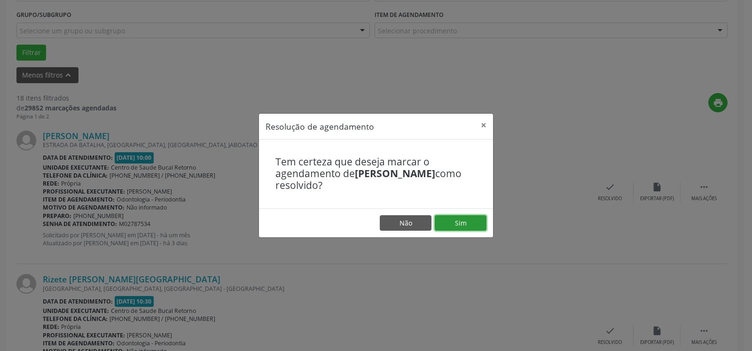
click at [469, 222] on button "Sim" at bounding box center [461, 223] width 52 height 16
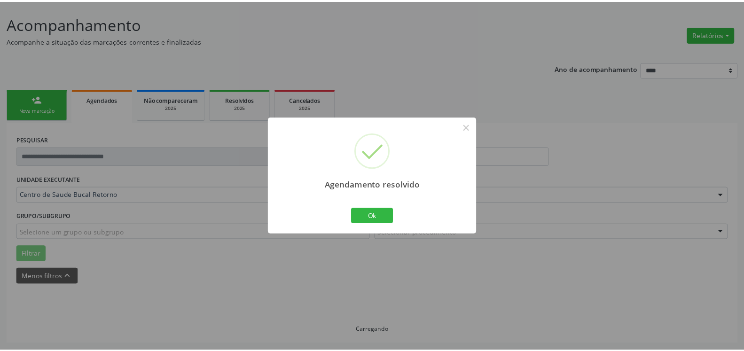
scroll to position [52, 0]
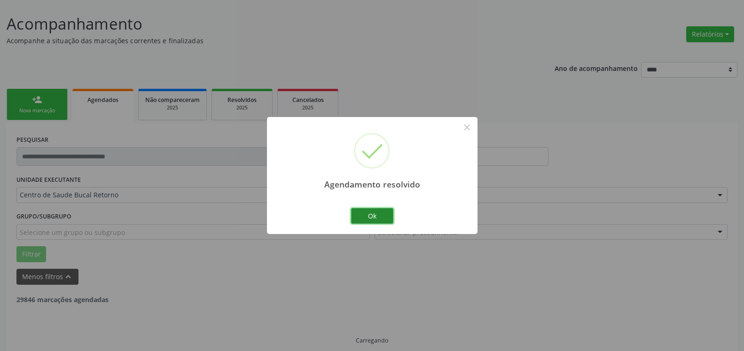
click at [374, 215] on button "Ok" at bounding box center [372, 216] width 42 height 16
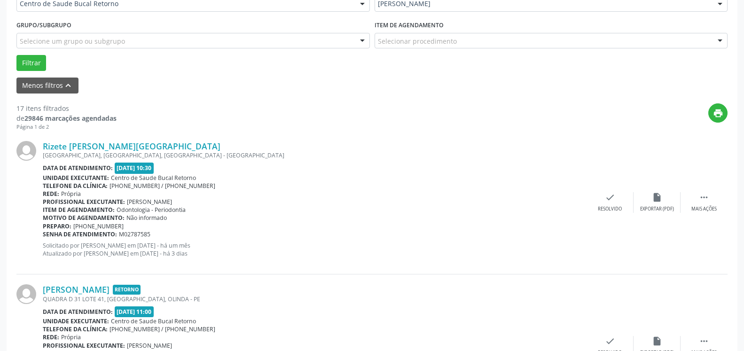
scroll to position [243, 0]
click at [705, 195] on icon "" at bounding box center [704, 197] width 10 height 10
drag, startPoint x: 687, startPoint y: 200, endPoint x: 658, endPoint y: 203, distance: 28.8
click at [658, 202] on icon "alarm_off" at bounding box center [657, 197] width 10 height 10
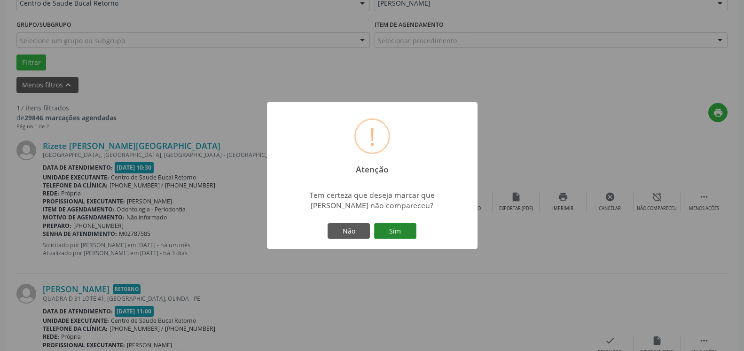
click at [404, 229] on button "Sim" at bounding box center [395, 231] width 42 height 16
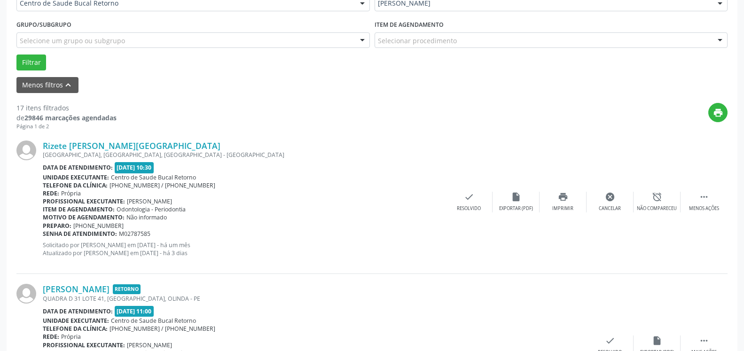
scroll to position [62, 0]
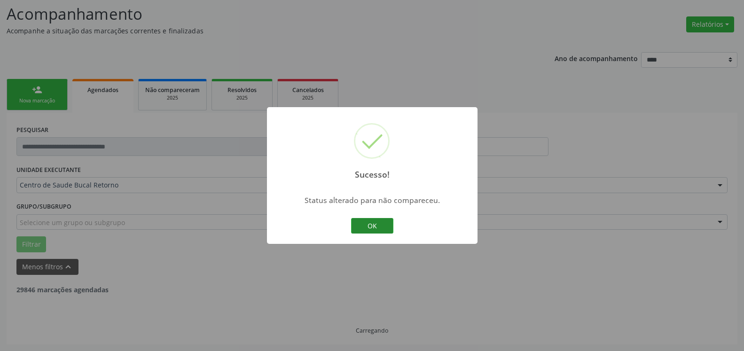
click at [372, 225] on button "OK" at bounding box center [372, 226] width 42 height 16
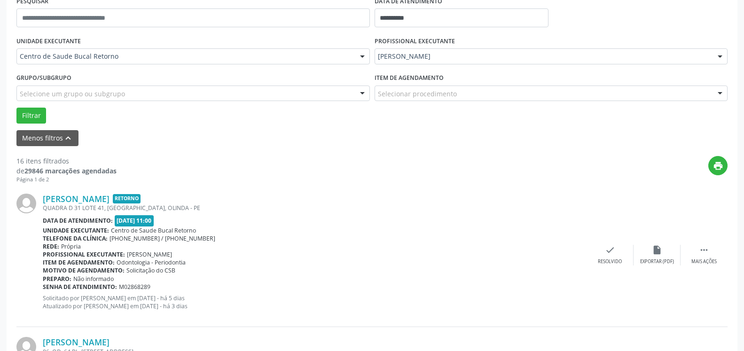
scroll to position [205, 0]
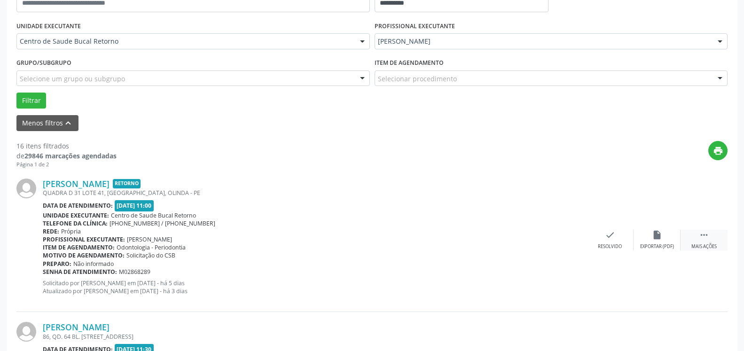
click at [700, 233] on icon "" at bounding box center [704, 235] width 10 height 10
click at [663, 238] on div "alarm_off Não compareceu" at bounding box center [657, 240] width 47 height 20
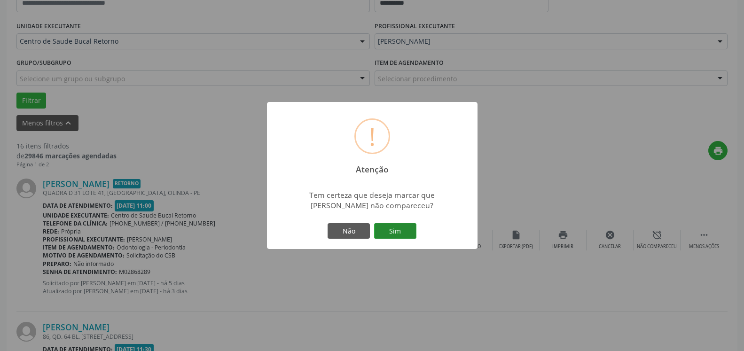
click at [397, 230] on button "Sim" at bounding box center [395, 231] width 42 height 16
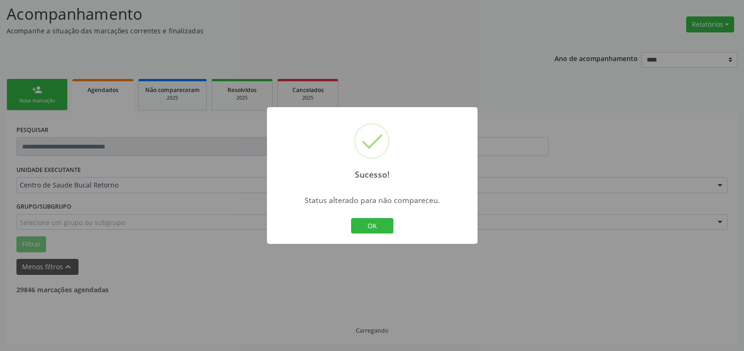
scroll to position [62, 0]
click at [368, 231] on button "OK" at bounding box center [372, 226] width 42 height 16
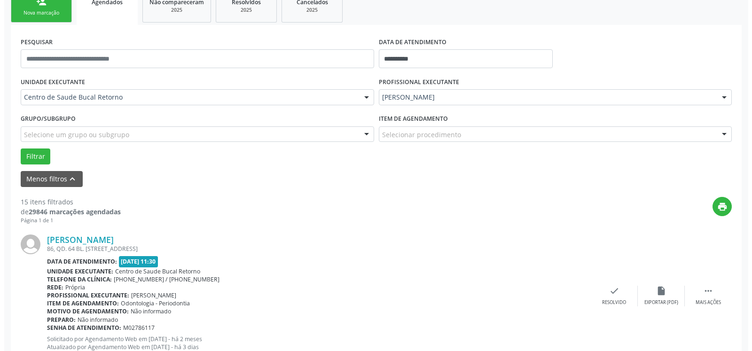
scroll to position [205, 0]
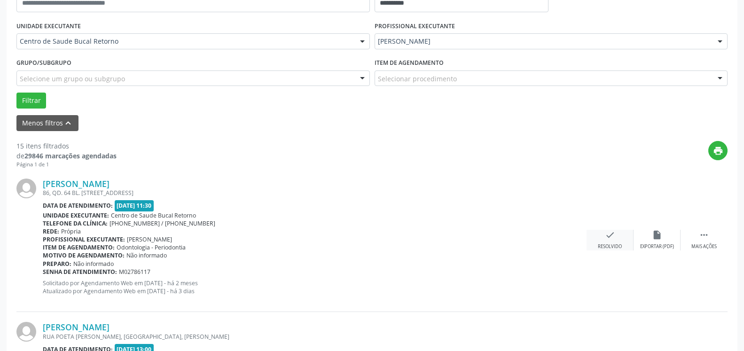
click at [613, 235] on icon "check" at bounding box center [610, 235] width 10 height 10
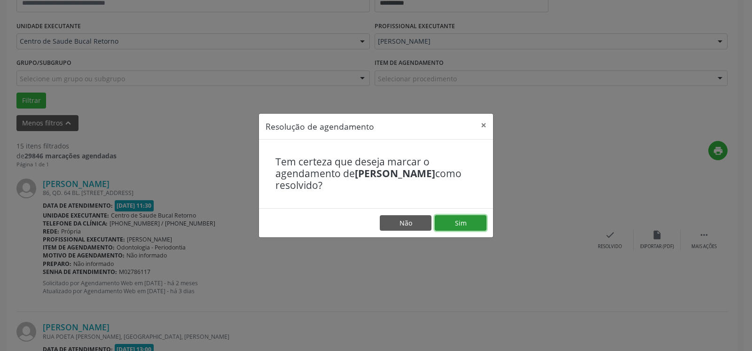
click at [472, 228] on button "Sim" at bounding box center [461, 223] width 52 height 16
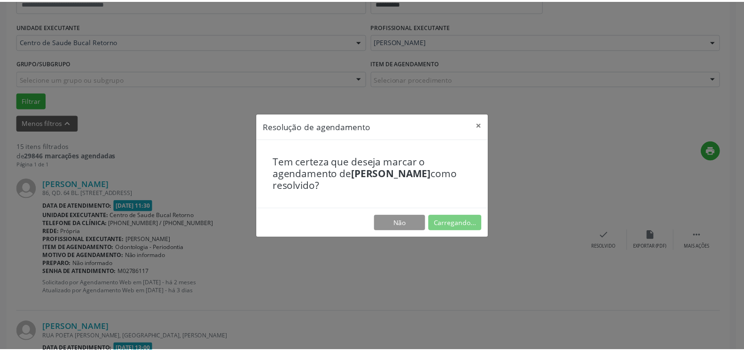
scroll to position [52, 0]
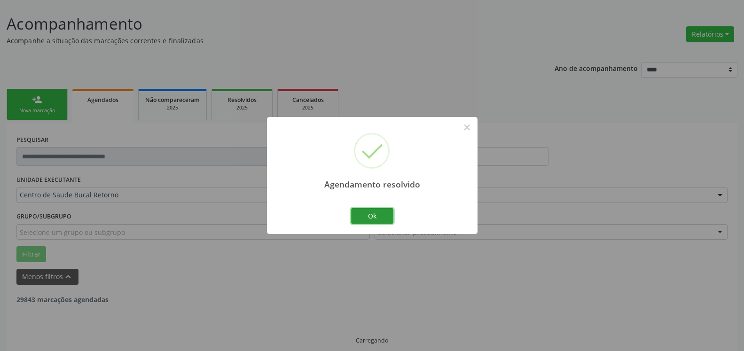
click at [378, 214] on button "Ok" at bounding box center [372, 216] width 42 height 16
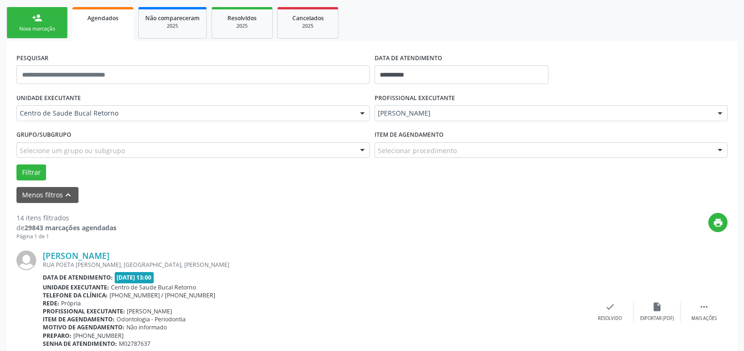
scroll to position [157, 0]
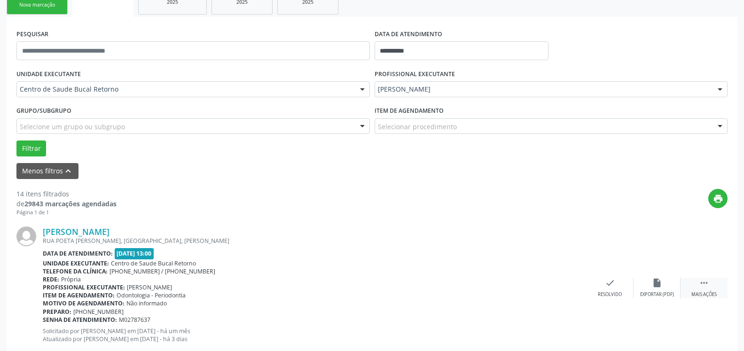
click at [708, 283] on icon "" at bounding box center [704, 283] width 10 height 10
click at [655, 288] on icon "alarm_off" at bounding box center [657, 283] width 10 height 10
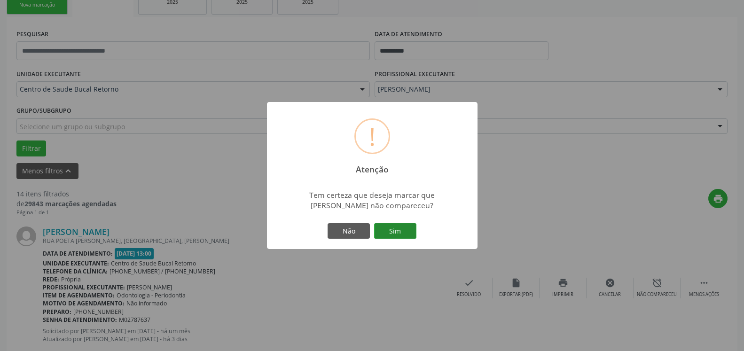
click at [390, 229] on button "Sim" at bounding box center [395, 231] width 42 height 16
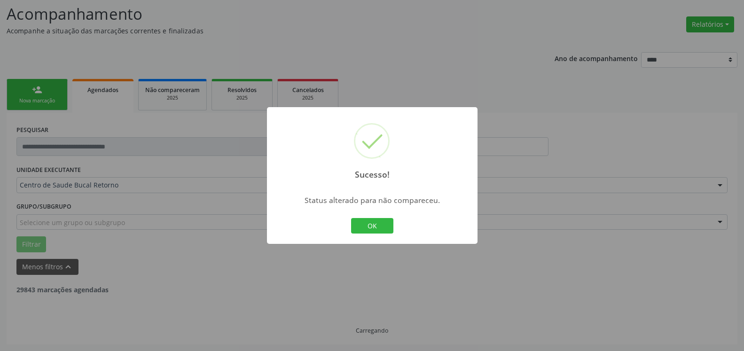
scroll to position [62, 0]
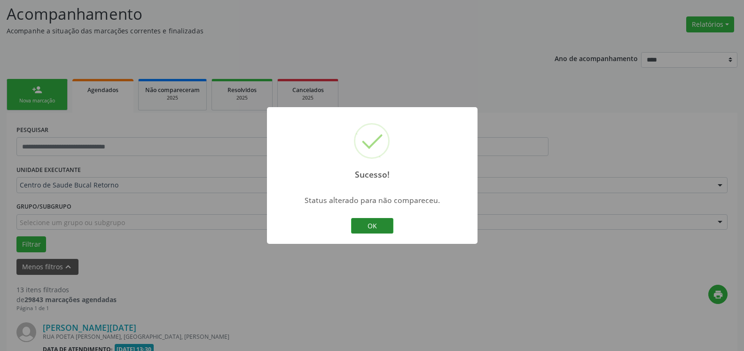
click at [379, 229] on button "OK" at bounding box center [372, 226] width 42 height 16
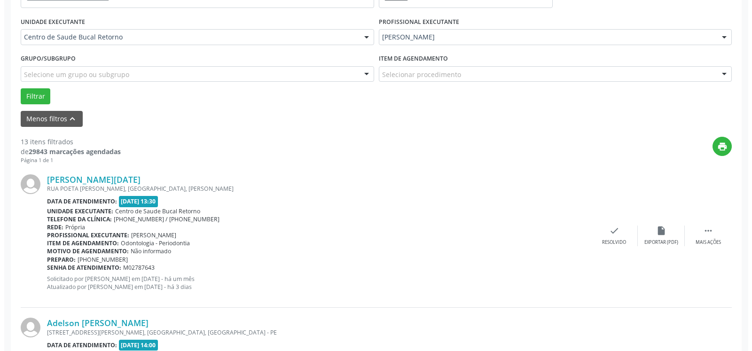
scroll to position [253, 0]
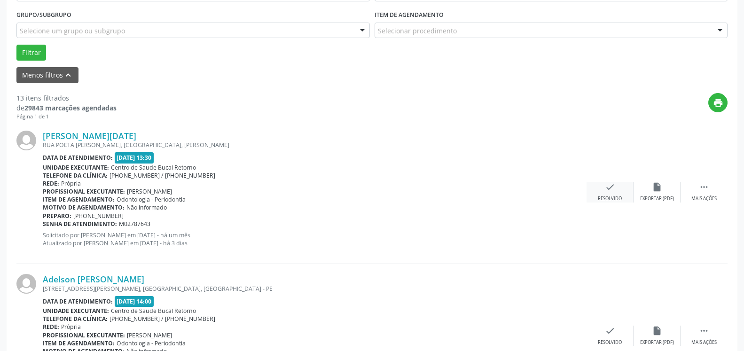
click at [609, 192] on icon "check" at bounding box center [610, 187] width 10 height 10
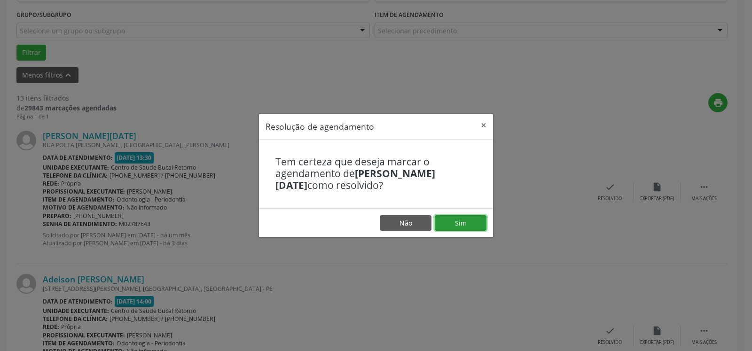
click at [454, 223] on button "Sim" at bounding box center [461, 223] width 52 height 16
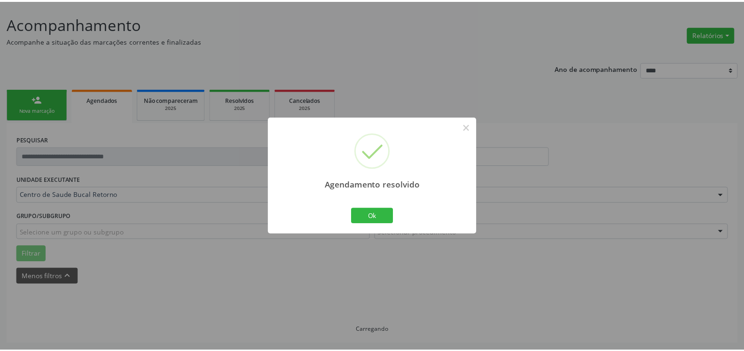
scroll to position [52, 0]
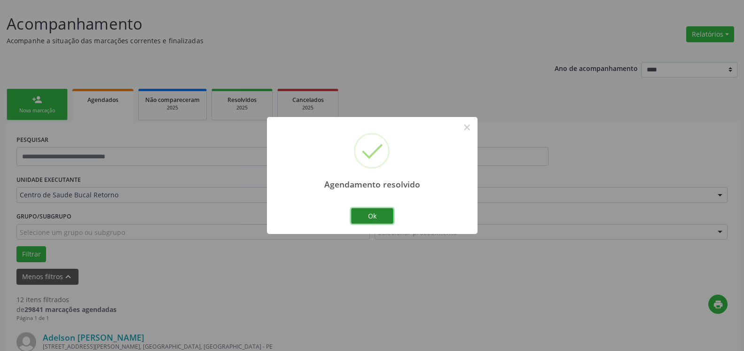
click at [376, 215] on button "Ok" at bounding box center [372, 216] width 42 height 16
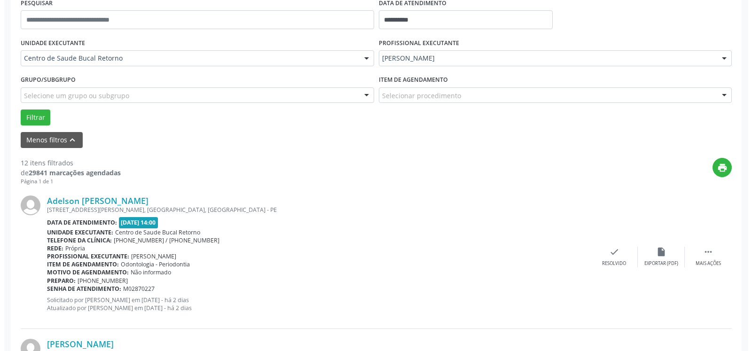
scroll to position [196, 0]
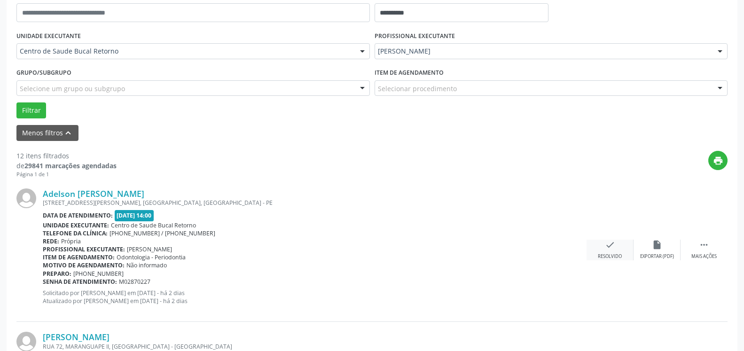
click at [617, 250] on div "check Resolvido" at bounding box center [610, 250] width 47 height 20
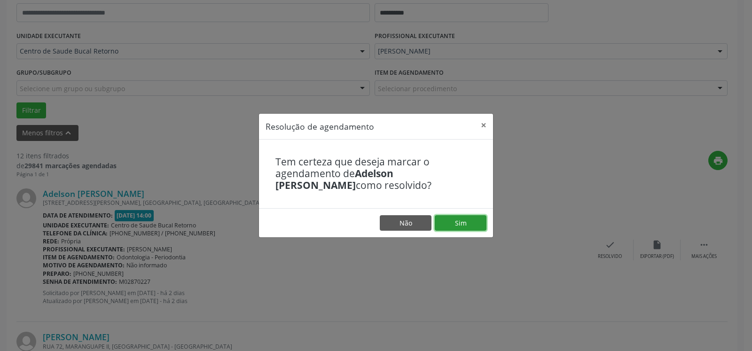
click at [468, 221] on button "Sim" at bounding box center [461, 223] width 52 height 16
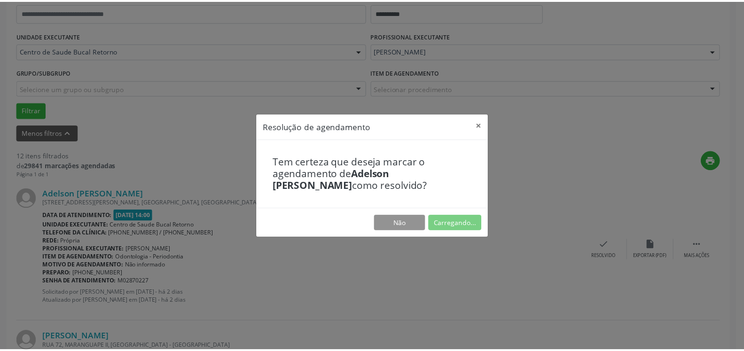
scroll to position [52, 0]
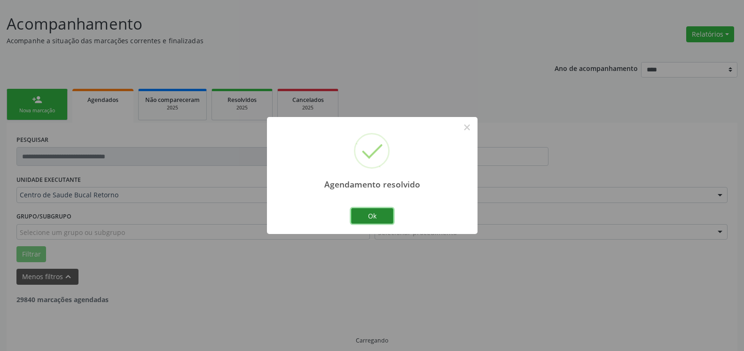
click at [380, 214] on button "Ok" at bounding box center [372, 216] width 42 height 16
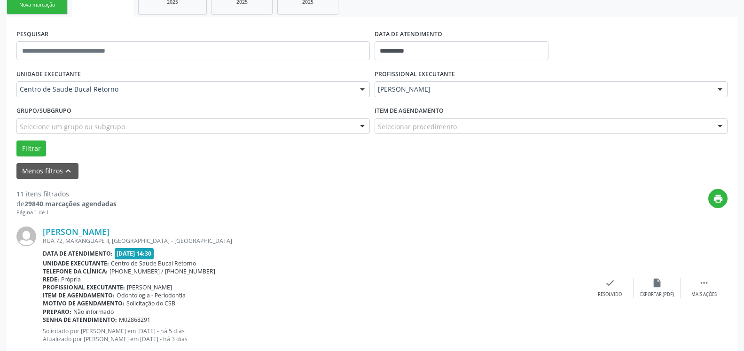
scroll to position [205, 0]
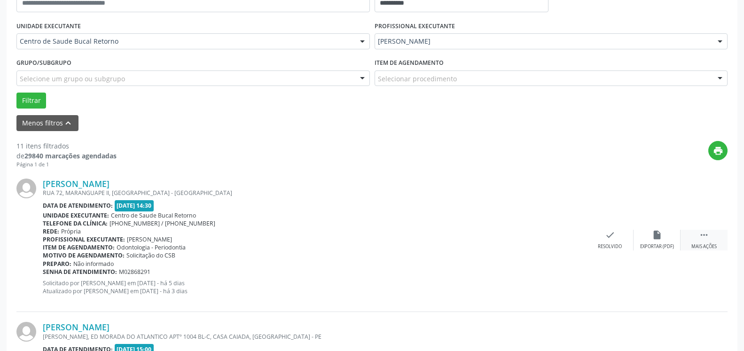
click at [711, 238] on div " Mais ações" at bounding box center [704, 240] width 47 height 20
click at [655, 238] on icon "alarm_off" at bounding box center [657, 235] width 10 height 10
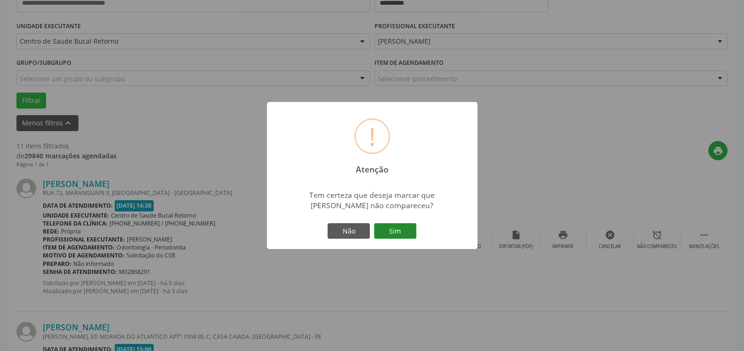
click at [396, 229] on button "Sim" at bounding box center [395, 231] width 42 height 16
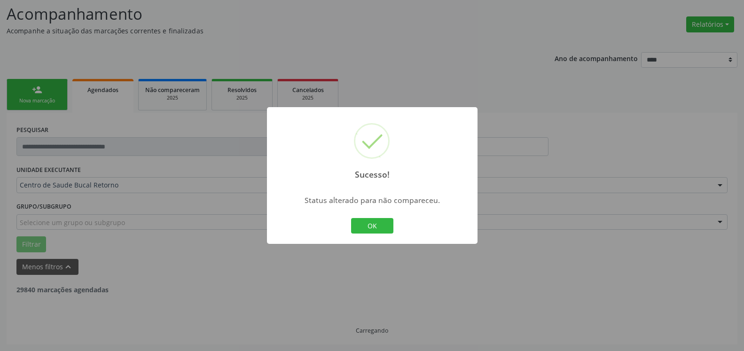
scroll to position [62, 0]
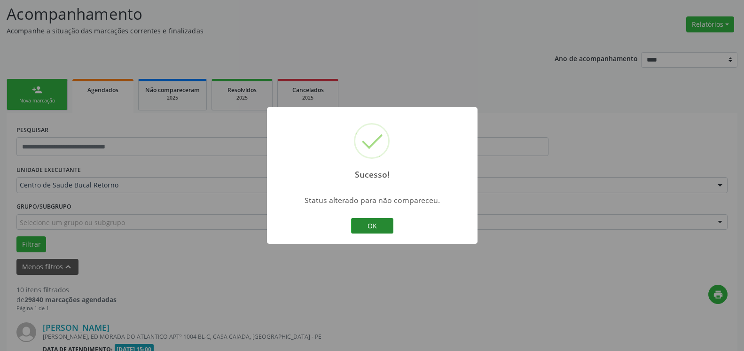
click at [387, 224] on button "OK" at bounding box center [372, 226] width 42 height 16
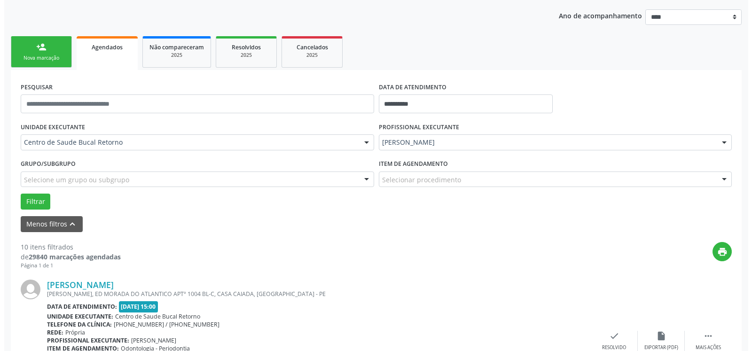
scroll to position [157, 0]
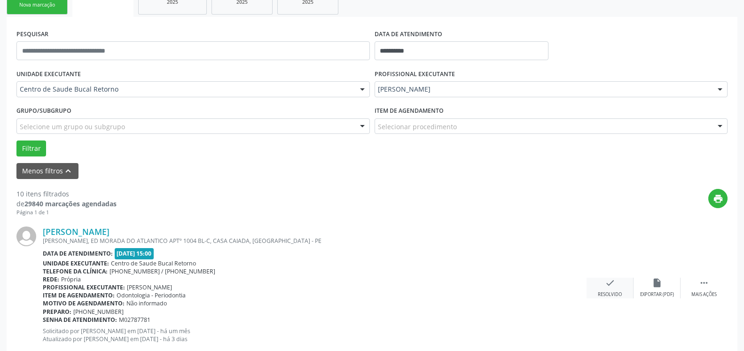
click at [616, 288] on div "check Resolvido" at bounding box center [610, 288] width 47 height 20
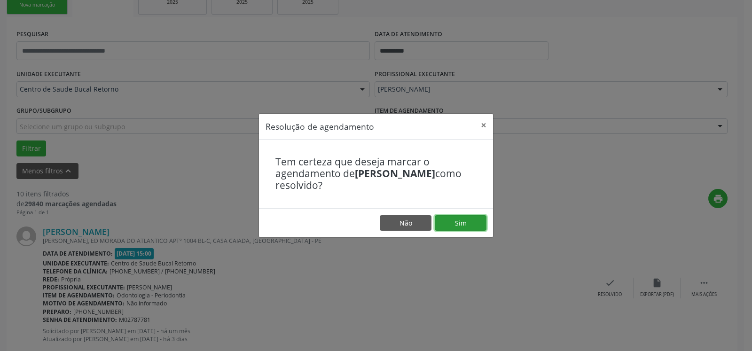
click at [469, 223] on button "Sim" at bounding box center [461, 223] width 52 height 16
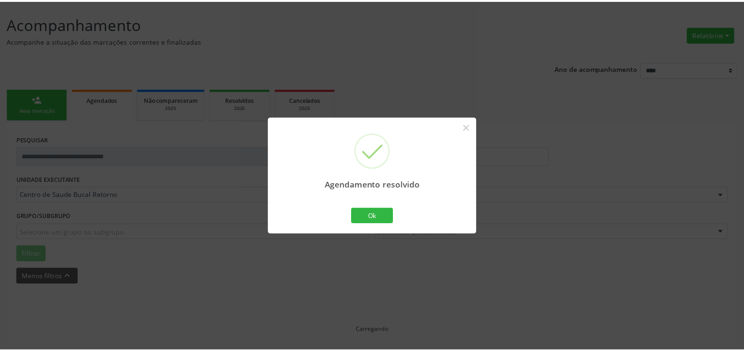
scroll to position [52, 0]
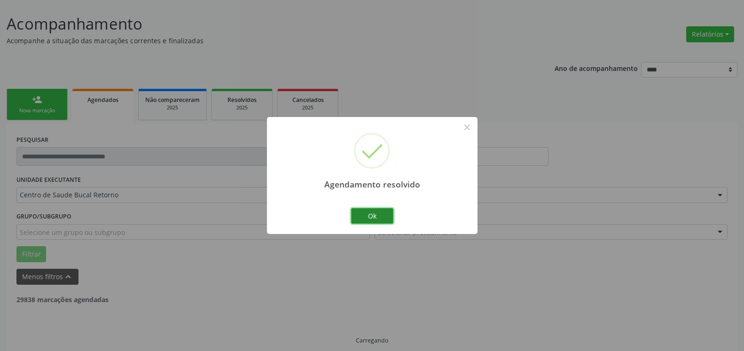
click at [384, 217] on button "Ok" at bounding box center [372, 216] width 42 height 16
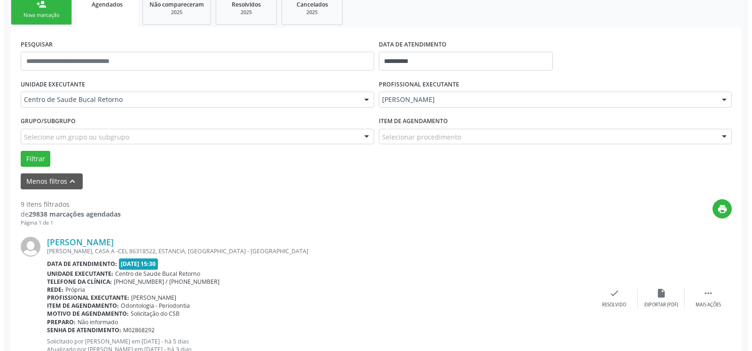
scroll to position [148, 0]
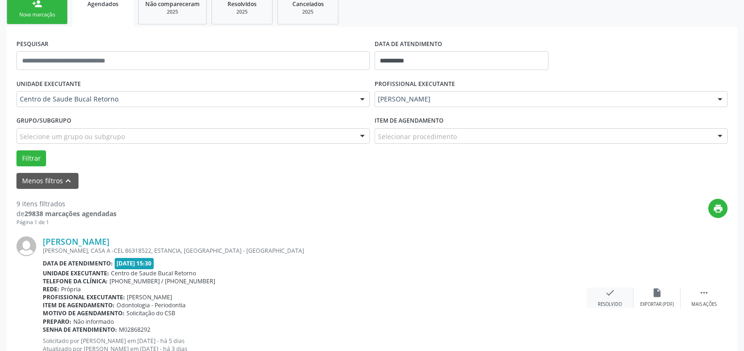
click at [611, 298] on icon "check" at bounding box center [610, 293] width 10 height 10
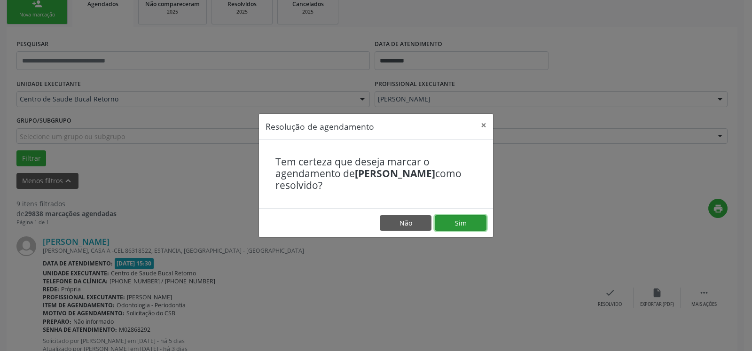
click at [468, 221] on button "Sim" at bounding box center [461, 223] width 52 height 16
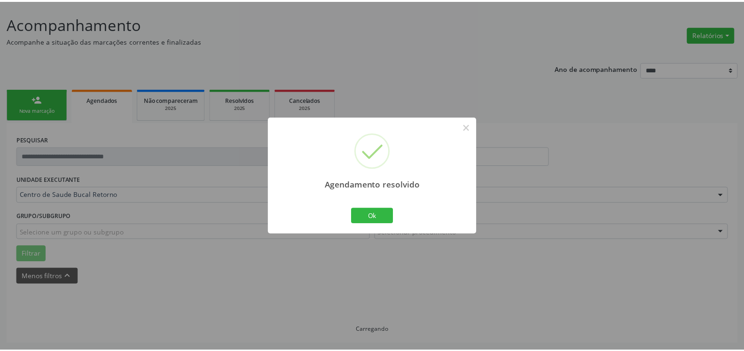
scroll to position [52, 0]
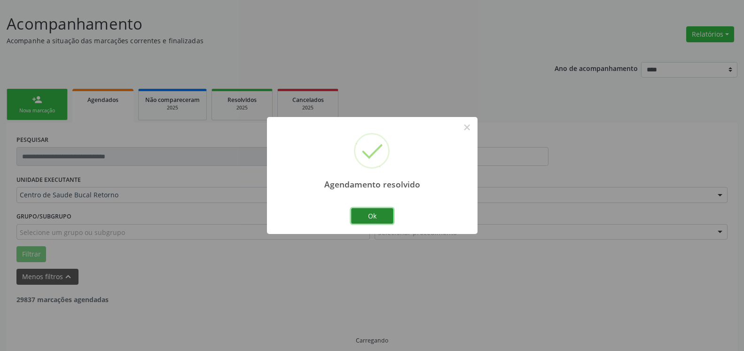
click at [365, 218] on button "Ok" at bounding box center [372, 216] width 42 height 16
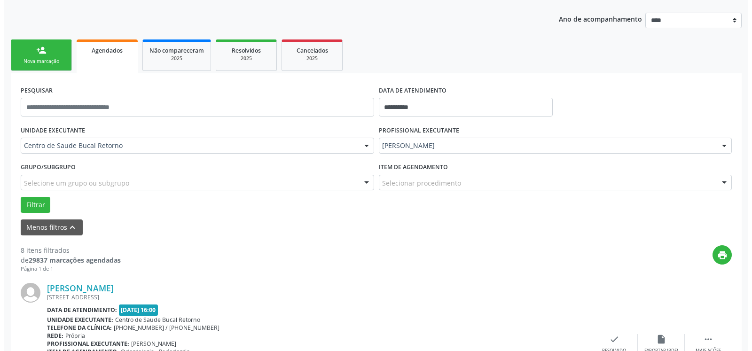
scroll to position [243, 0]
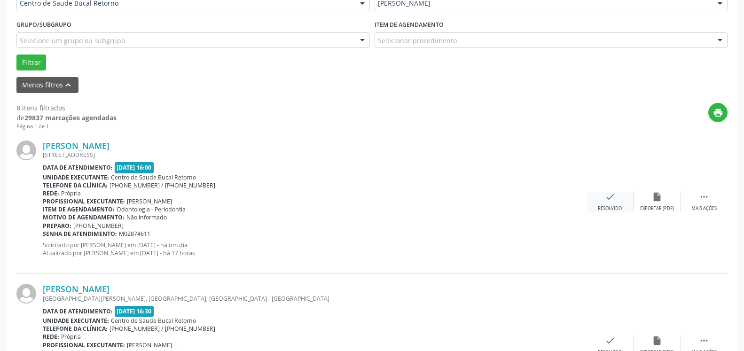
click at [612, 202] on icon "check" at bounding box center [610, 197] width 10 height 10
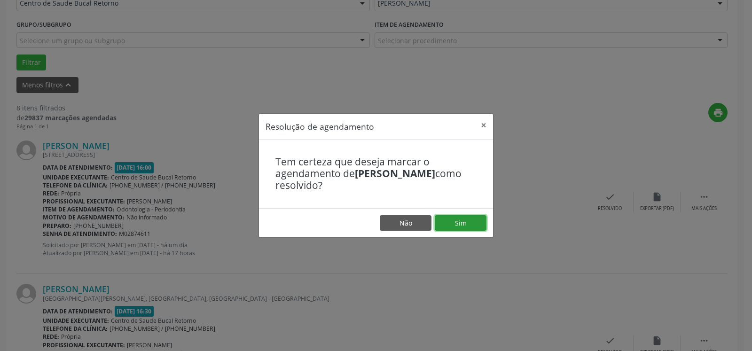
click at [459, 221] on button "Sim" at bounding box center [461, 223] width 52 height 16
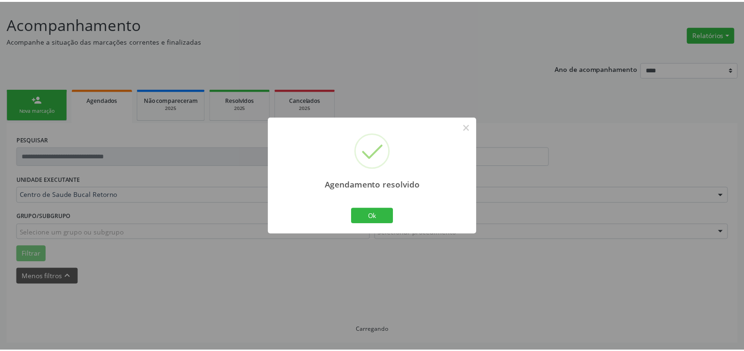
scroll to position [52, 0]
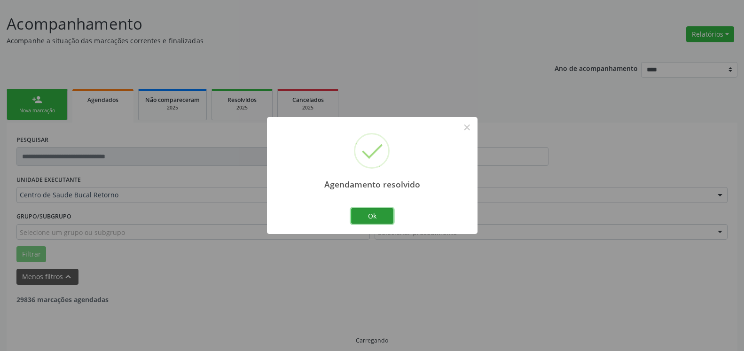
click at [373, 219] on button "Ok" at bounding box center [372, 216] width 42 height 16
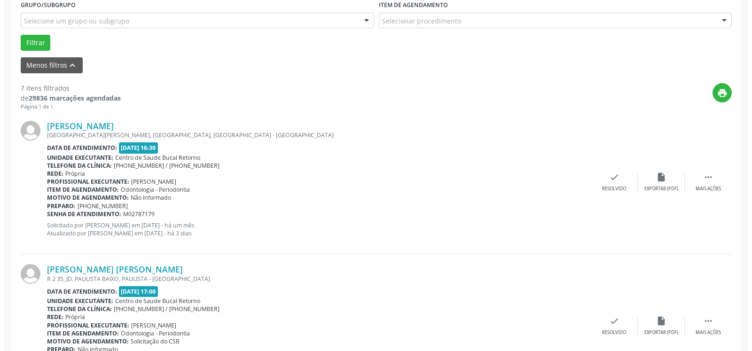
scroll to position [301, 0]
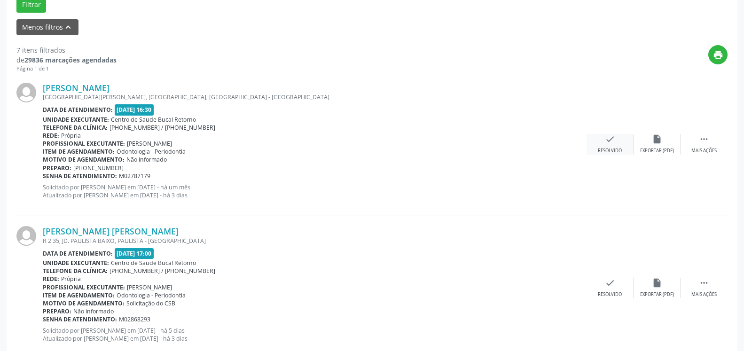
click at [607, 141] on icon "check" at bounding box center [610, 139] width 10 height 10
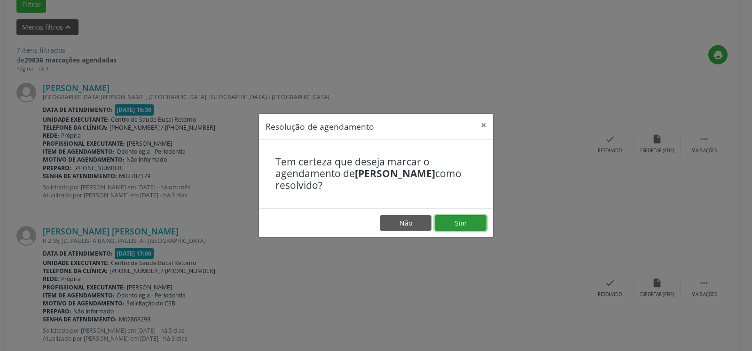
click at [466, 223] on button "Sim" at bounding box center [461, 223] width 52 height 16
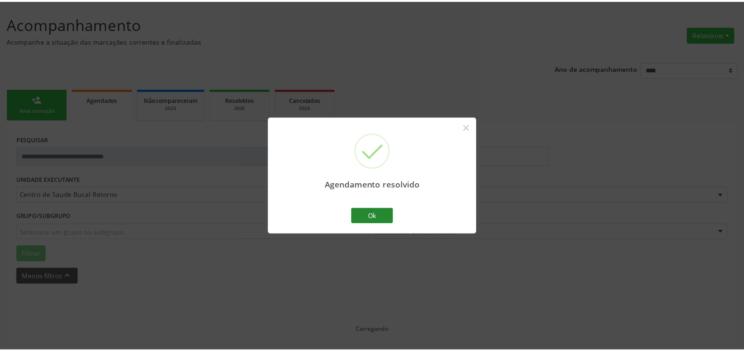
scroll to position [52, 0]
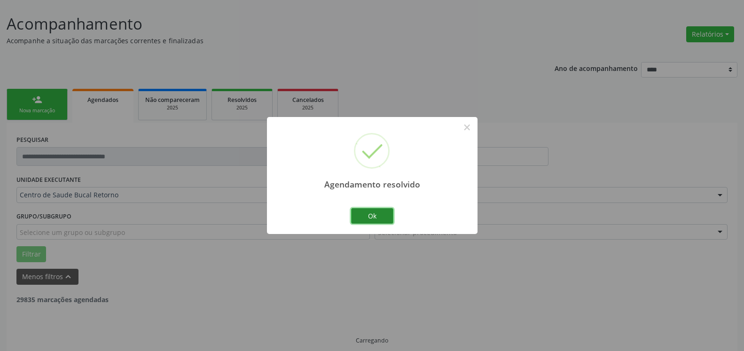
click at [372, 218] on button "Ok" at bounding box center [372, 216] width 42 height 16
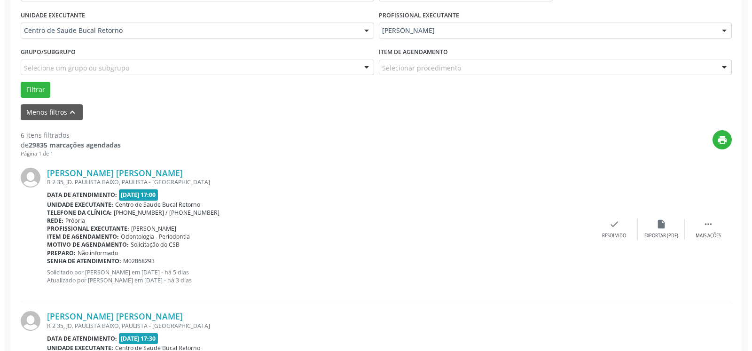
scroll to position [253, 0]
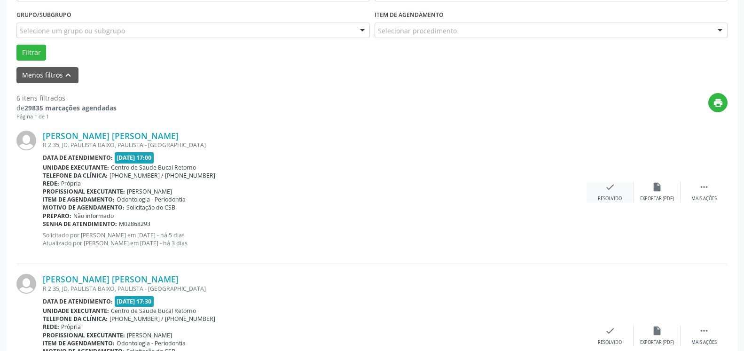
click at [620, 193] on div "check Resolvido" at bounding box center [610, 192] width 47 height 20
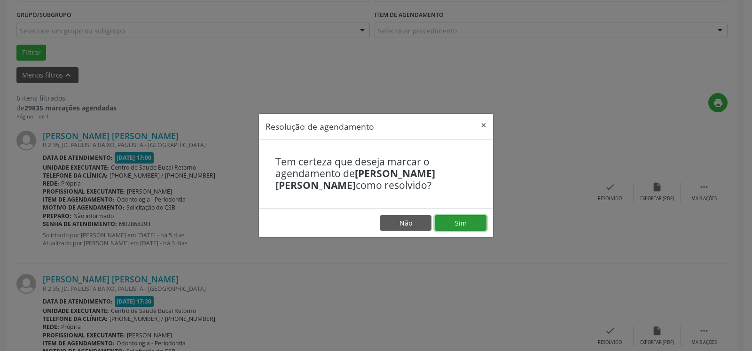
click at [454, 225] on button "Sim" at bounding box center [461, 223] width 52 height 16
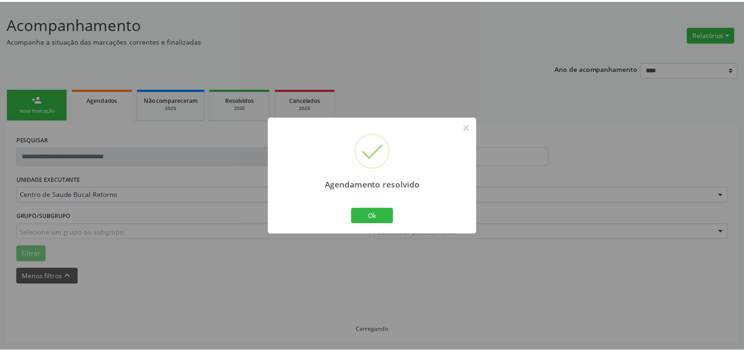
scroll to position [52, 0]
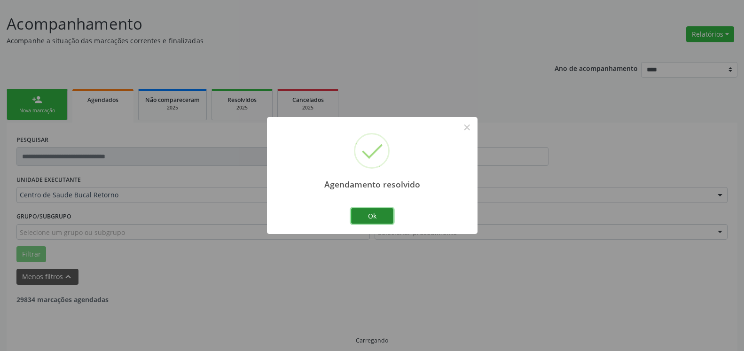
click at [367, 216] on button "Ok" at bounding box center [372, 216] width 42 height 16
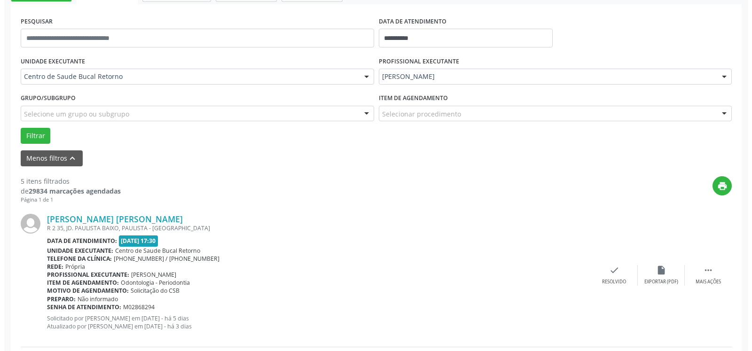
scroll to position [205, 0]
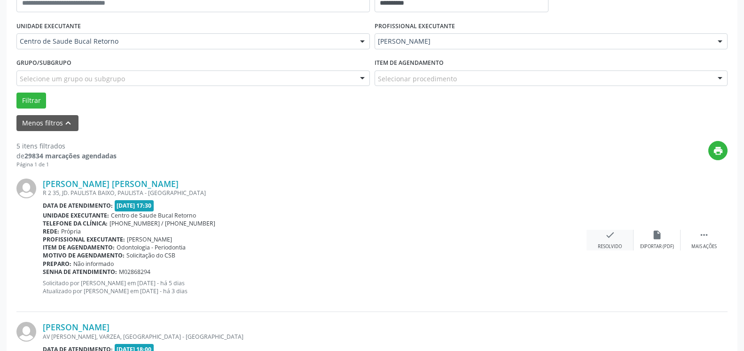
click at [610, 236] on icon "check" at bounding box center [610, 235] width 10 height 10
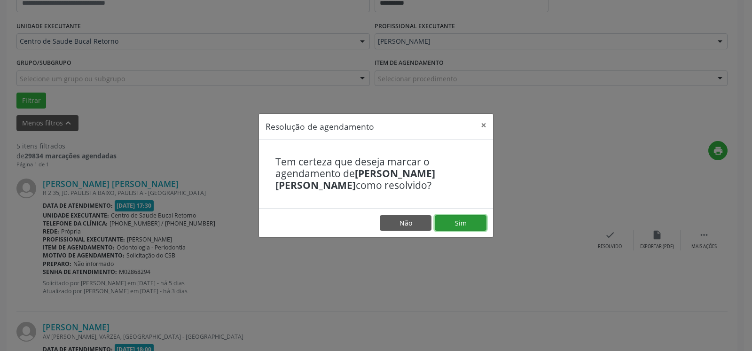
click at [450, 220] on button "Sim" at bounding box center [461, 223] width 52 height 16
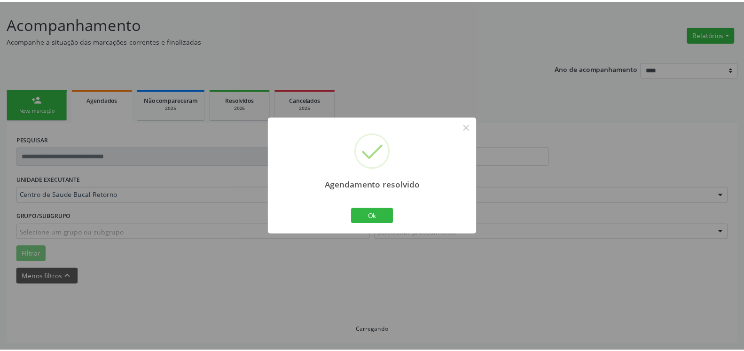
scroll to position [52, 0]
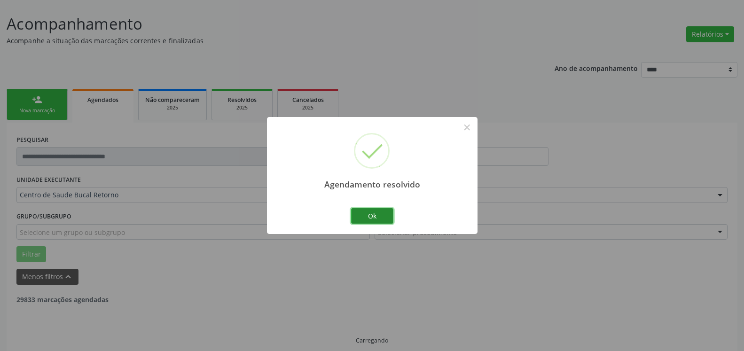
click at [362, 213] on button "Ok" at bounding box center [372, 216] width 42 height 16
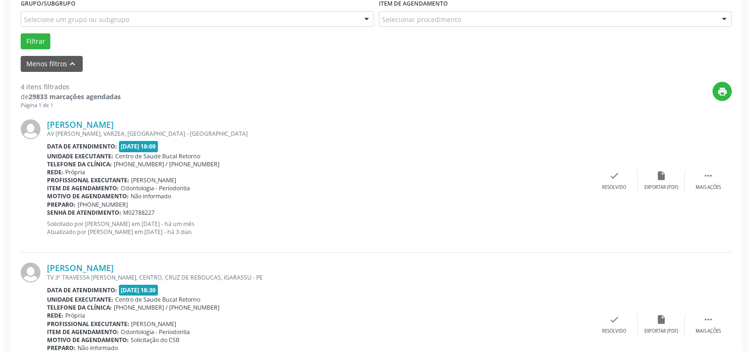
scroll to position [301, 0]
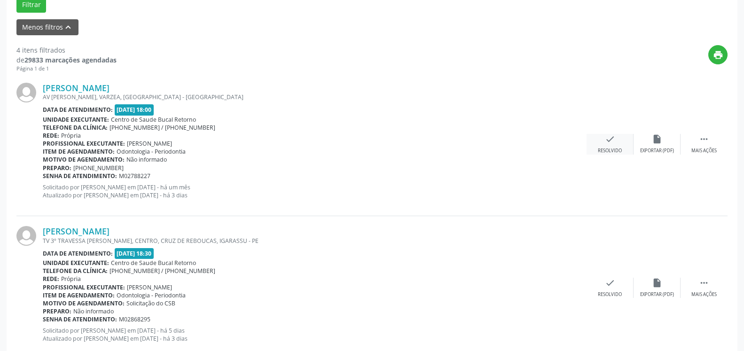
click at [619, 142] on div "check Resolvido" at bounding box center [610, 144] width 47 height 20
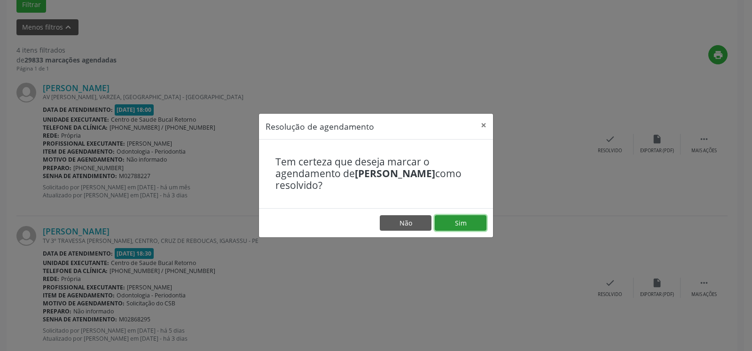
click at [461, 220] on button "Sim" at bounding box center [461, 223] width 52 height 16
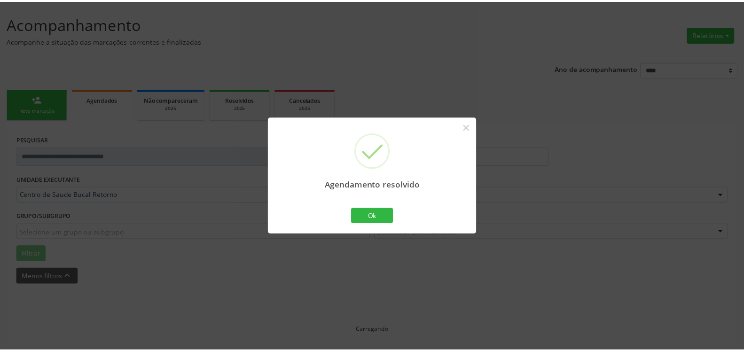
scroll to position [52, 0]
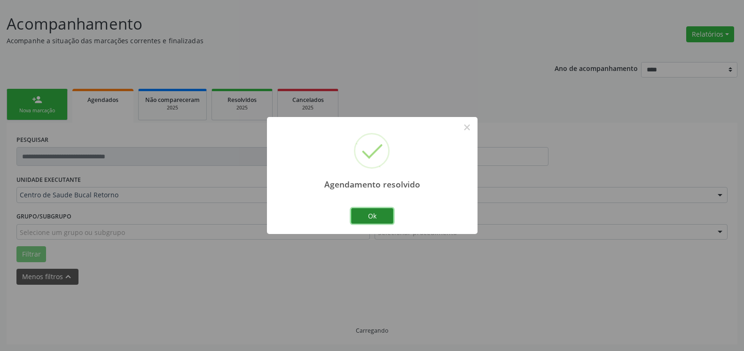
click at [362, 219] on button "Ok" at bounding box center [372, 216] width 42 height 16
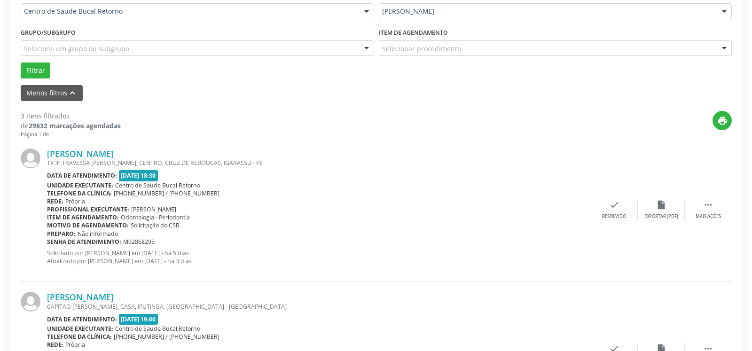
scroll to position [243, 0]
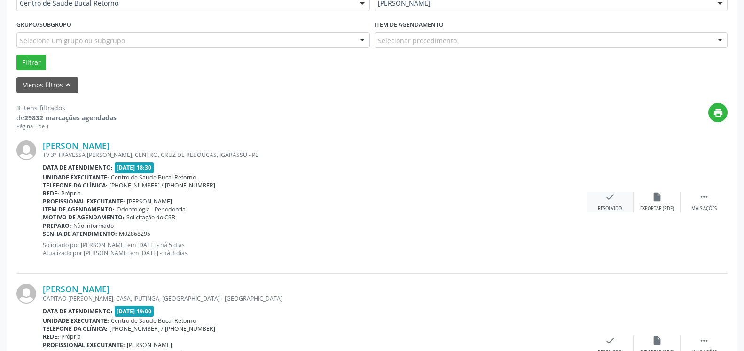
click at [614, 202] on icon "check" at bounding box center [610, 197] width 10 height 10
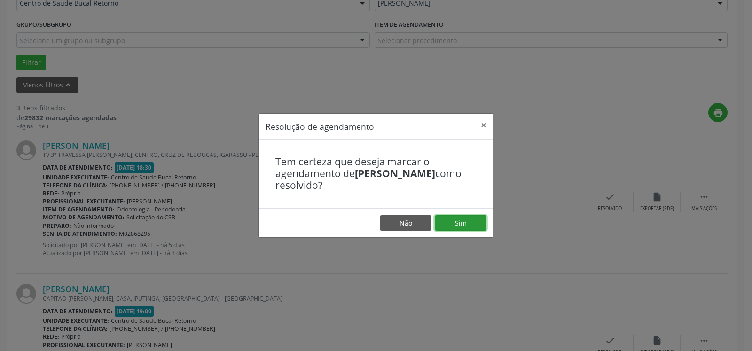
click at [469, 222] on button "Sim" at bounding box center [461, 223] width 52 height 16
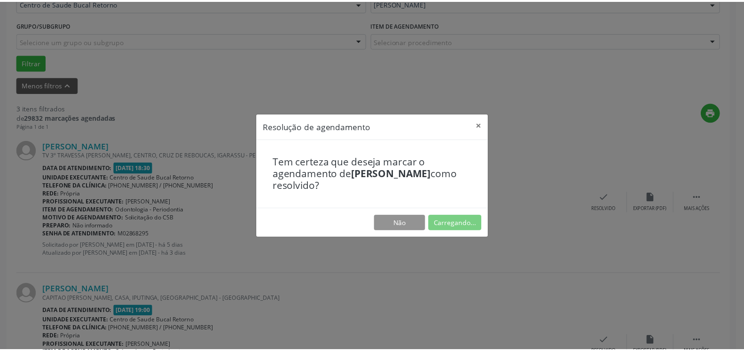
scroll to position [52, 0]
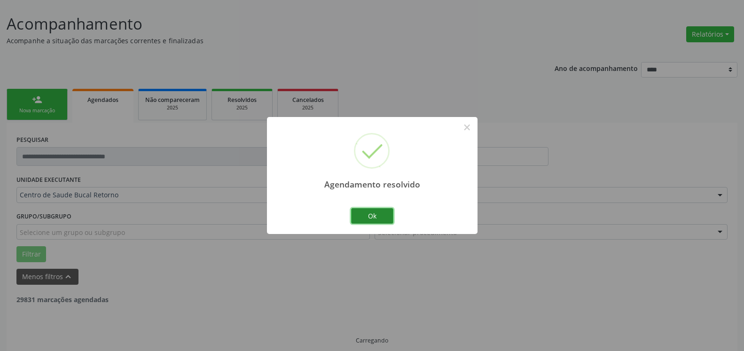
click at [362, 220] on button "Ok" at bounding box center [372, 216] width 42 height 16
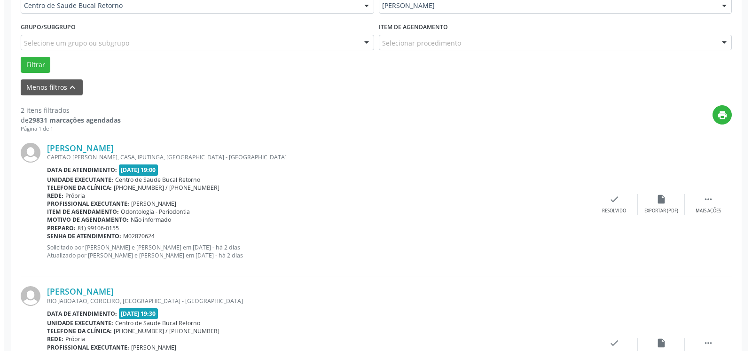
scroll to position [253, 0]
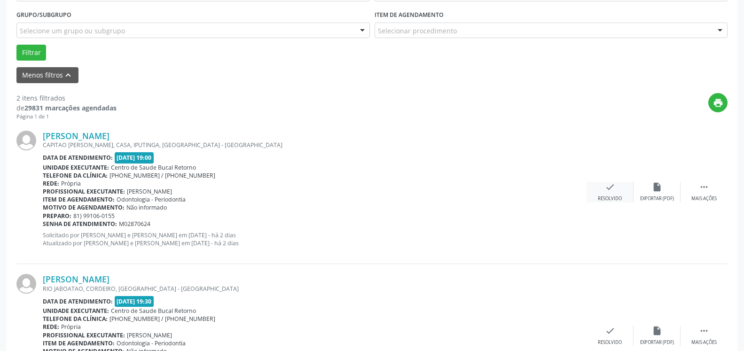
click at [604, 187] on div "check Resolvido" at bounding box center [610, 192] width 47 height 20
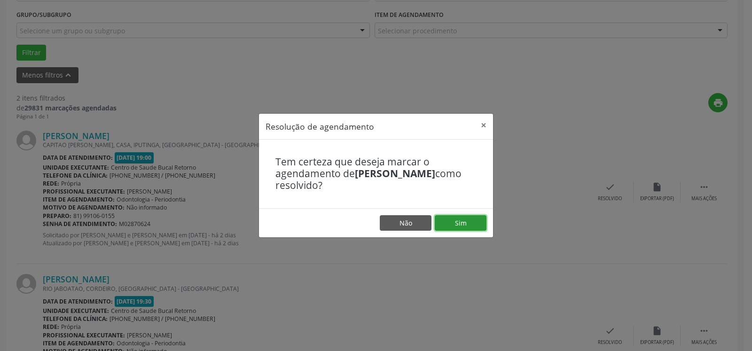
click at [473, 225] on button "Sim" at bounding box center [461, 223] width 52 height 16
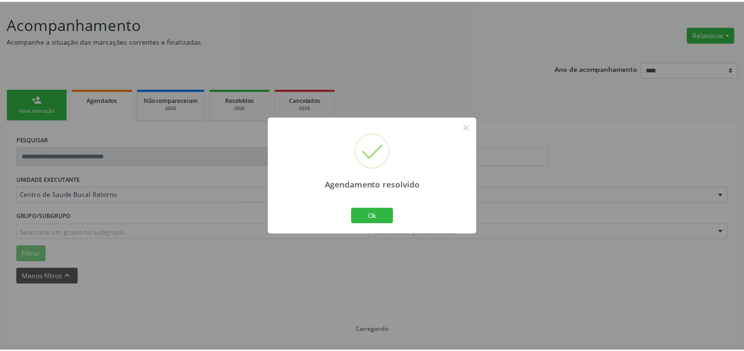
scroll to position [52, 0]
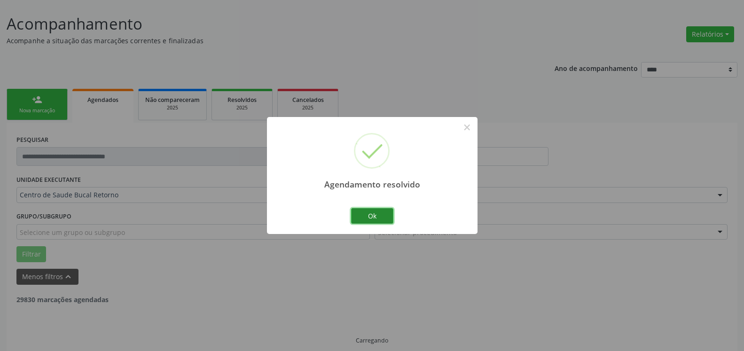
click at [377, 216] on button "Ok" at bounding box center [372, 216] width 42 height 16
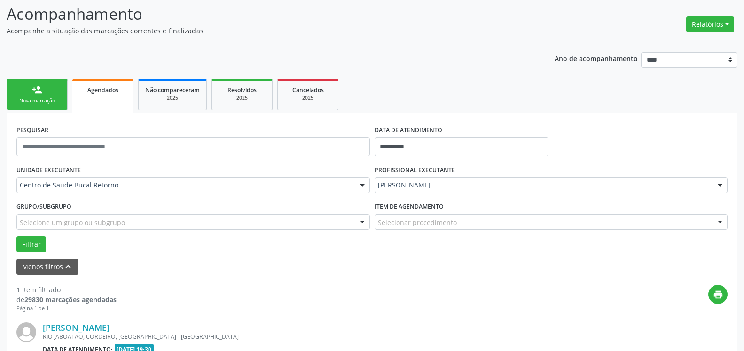
scroll to position [182, 0]
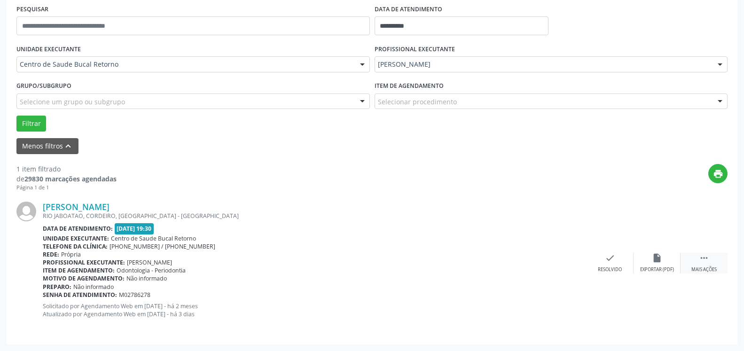
click at [710, 267] on div "Mais ações" at bounding box center [703, 269] width 25 height 7
click at [661, 263] on icon "alarm_off" at bounding box center [657, 258] width 10 height 10
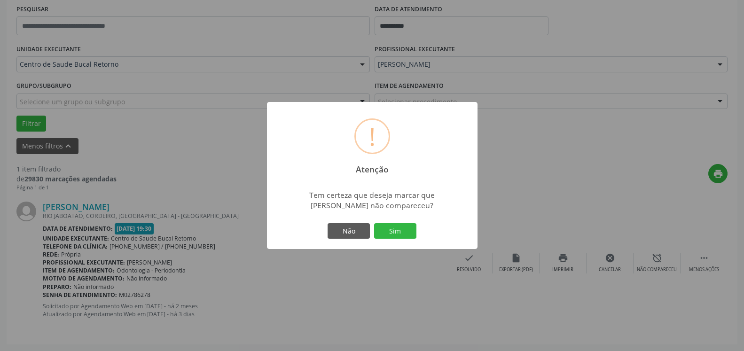
drag, startPoint x: 403, startPoint y: 225, endPoint x: 391, endPoint y: 227, distance: 12.4
click at [402, 225] on button "Sim" at bounding box center [395, 231] width 42 height 16
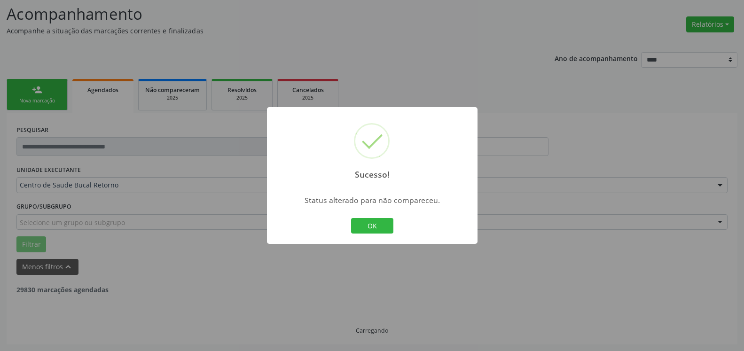
scroll to position [31, 0]
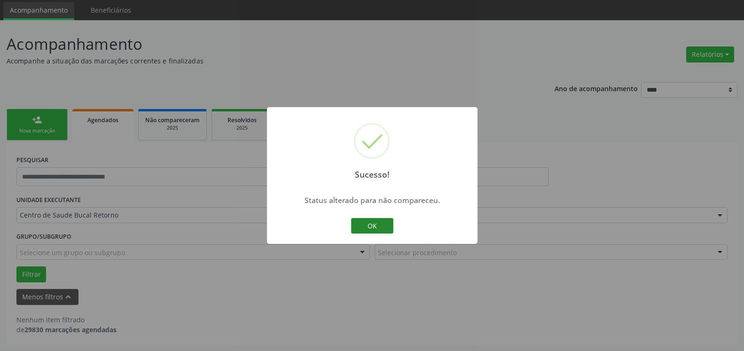
click at [364, 230] on button "OK" at bounding box center [372, 226] width 42 height 16
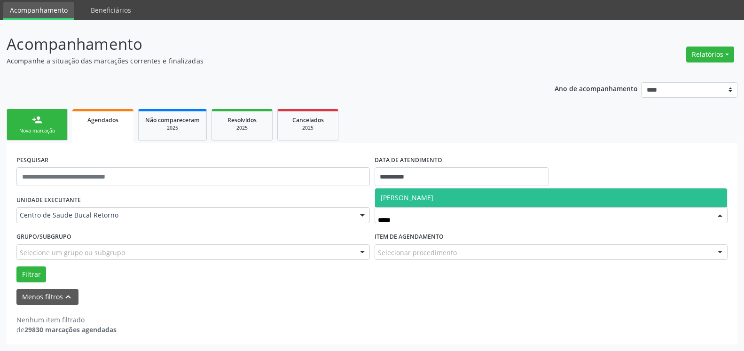
click at [466, 201] on span "[PERSON_NAME]" at bounding box center [551, 197] width 353 height 19
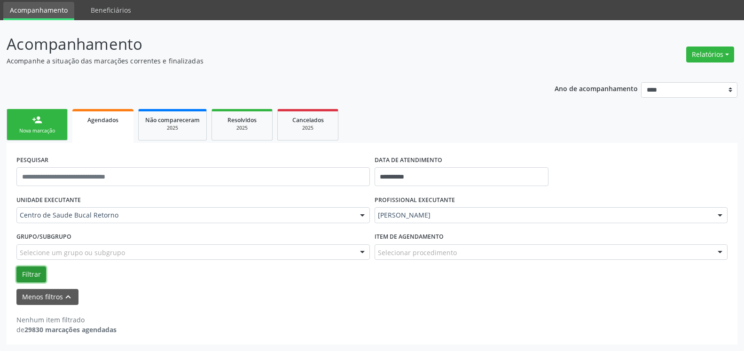
click at [36, 276] on button "Filtrar" at bounding box center [31, 274] width 30 height 16
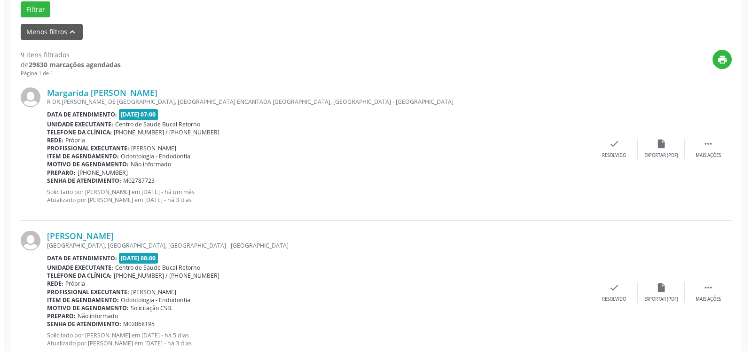
scroll to position [319, 0]
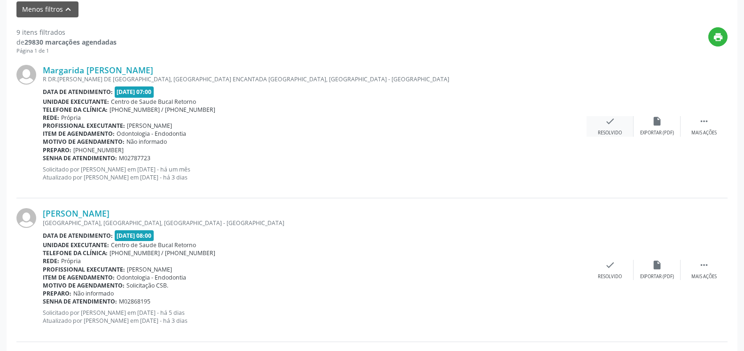
click at [612, 122] on icon "check" at bounding box center [610, 121] width 10 height 10
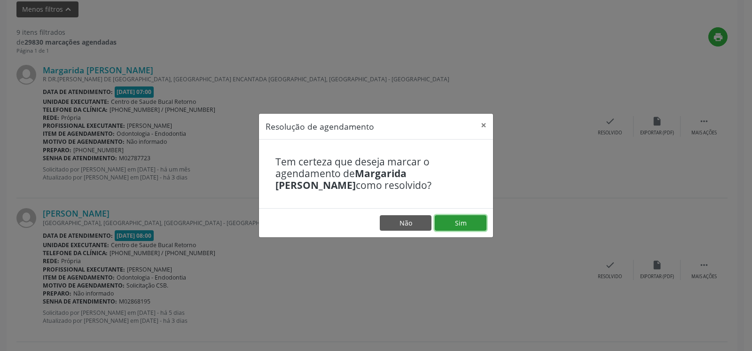
click at [464, 222] on button "Sim" at bounding box center [461, 223] width 52 height 16
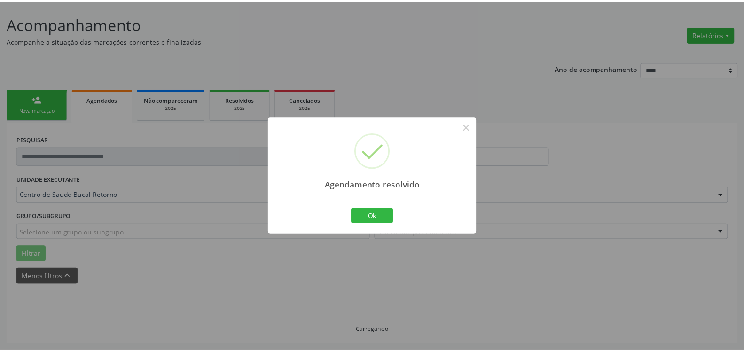
scroll to position [52, 0]
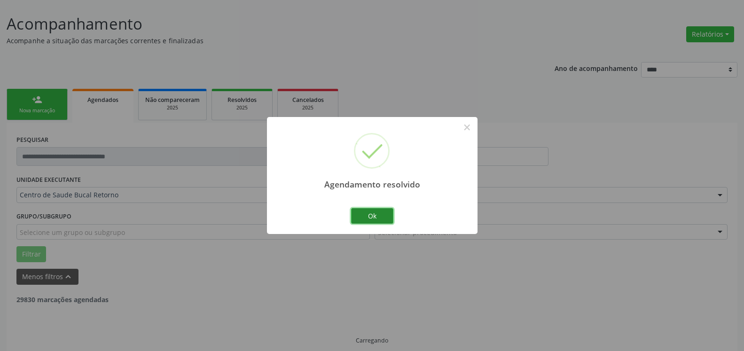
click at [370, 218] on button "Ok" at bounding box center [372, 216] width 42 height 16
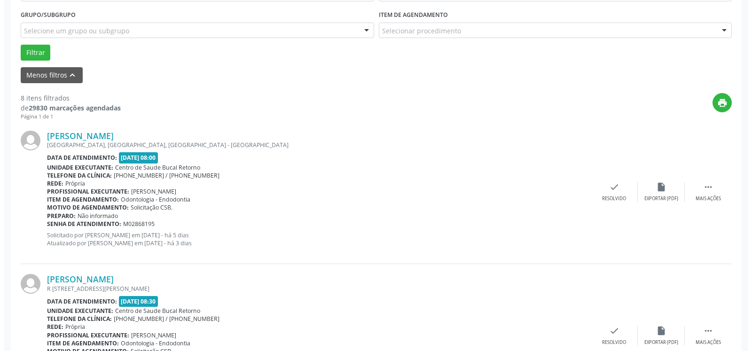
scroll to position [301, 0]
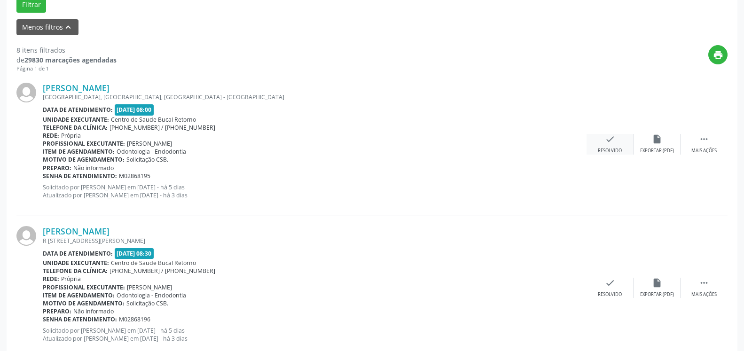
click at [609, 149] on div "Resolvido" at bounding box center [610, 151] width 24 height 7
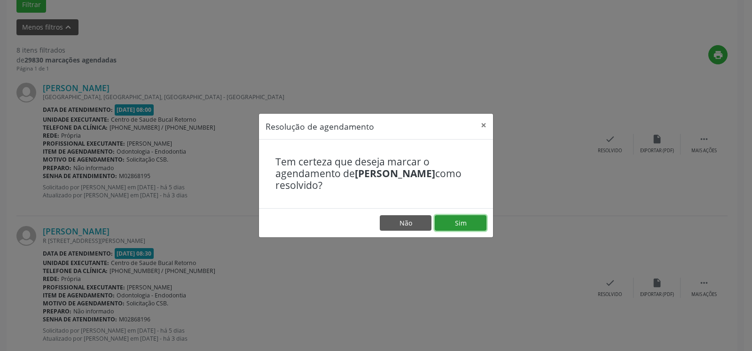
click at [455, 221] on button "Sim" at bounding box center [461, 223] width 52 height 16
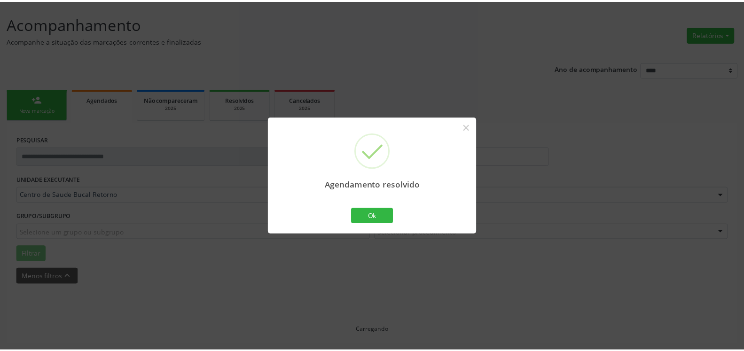
scroll to position [52, 0]
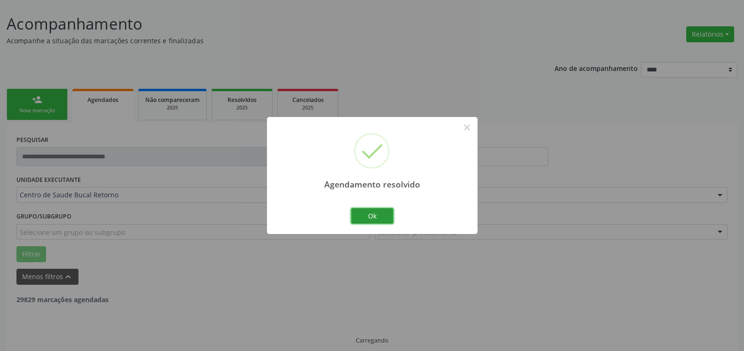
click at [379, 214] on button "Ok" at bounding box center [372, 216] width 42 height 16
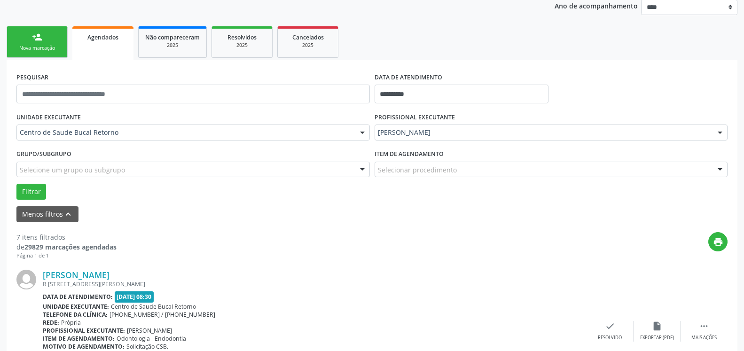
scroll to position [253, 0]
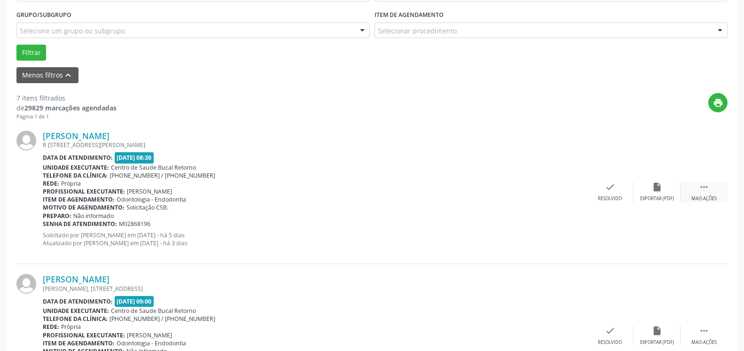
drag, startPoint x: 715, startPoint y: 187, endPoint x: 697, endPoint y: 191, distance: 18.9
click at [710, 188] on div " Mais ações" at bounding box center [704, 192] width 47 height 20
click at [658, 192] on icon "alarm_off" at bounding box center [657, 187] width 10 height 10
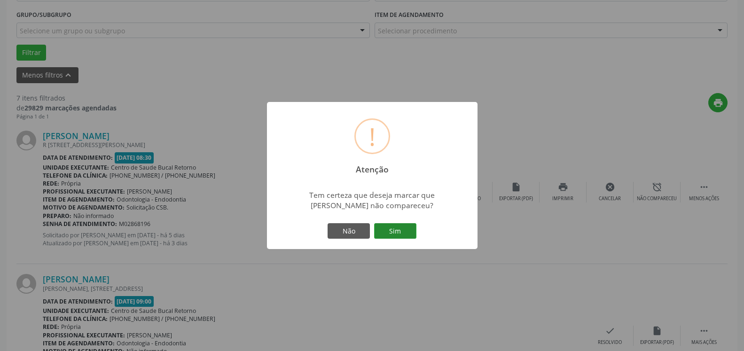
click at [408, 231] on button "Sim" at bounding box center [395, 231] width 42 height 16
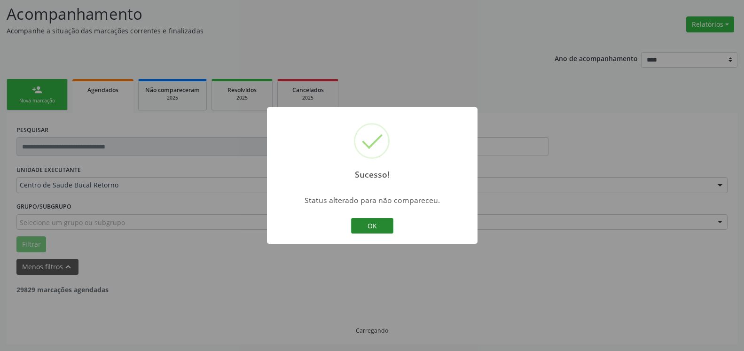
scroll to position [62, 0]
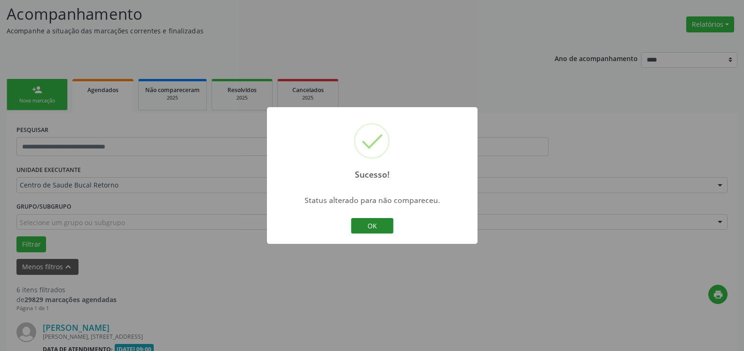
click at [368, 226] on button "OK" at bounding box center [372, 226] width 42 height 16
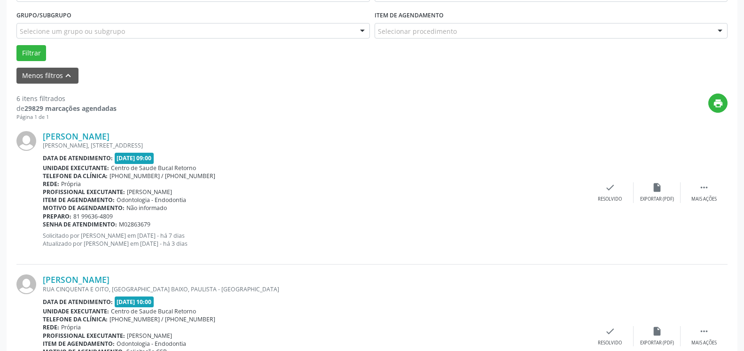
scroll to position [253, 0]
click at [711, 194] on div " Mais ações" at bounding box center [704, 192] width 47 height 20
click at [669, 196] on div "alarm_off Não compareceu" at bounding box center [657, 192] width 47 height 20
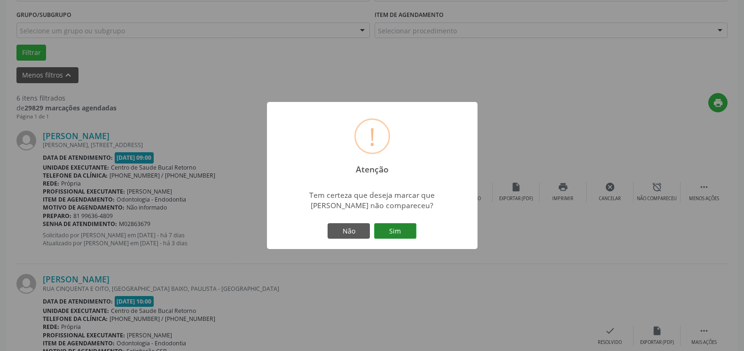
click at [391, 232] on button "Sim" at bounding box center [395, 231] width 42 height 16
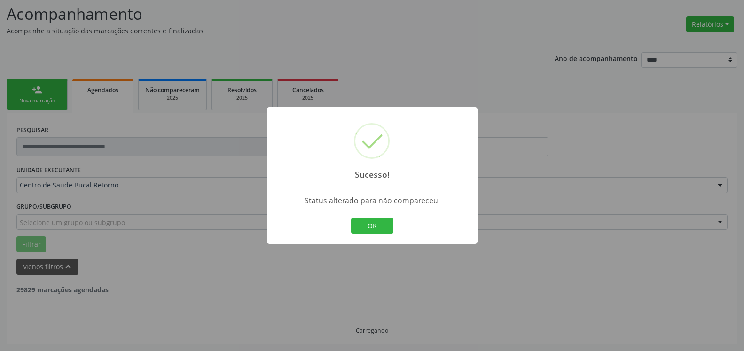
scroll to position [62, 0]
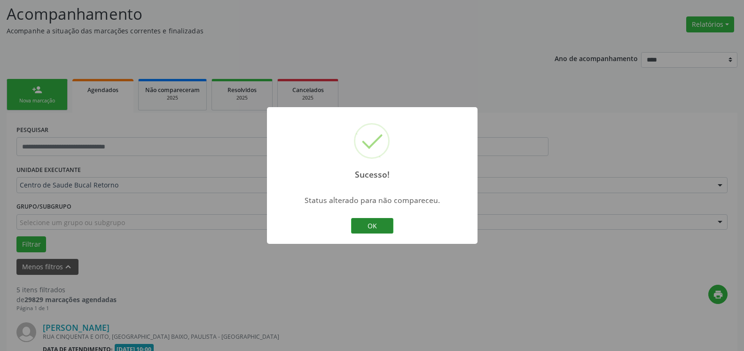
click at [380, 226] on button "OK" at bounding box center [372, 226] width 42 height 16
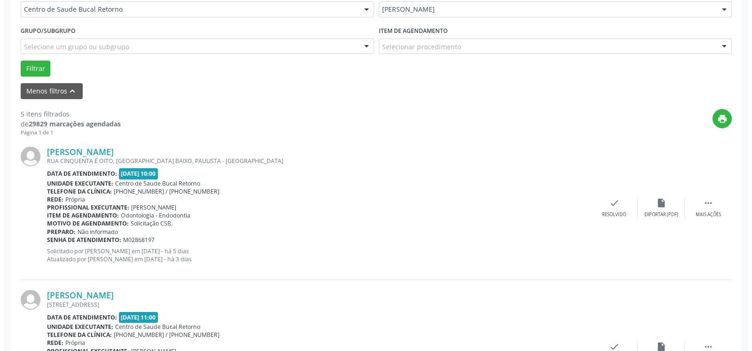
scroll to position [253, 0]
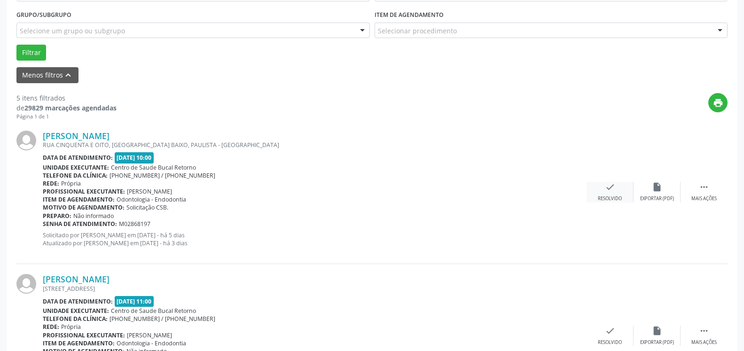
click at [611, 197] on div "Resolvido" at bounding box center [610, 199] width 24 height 7
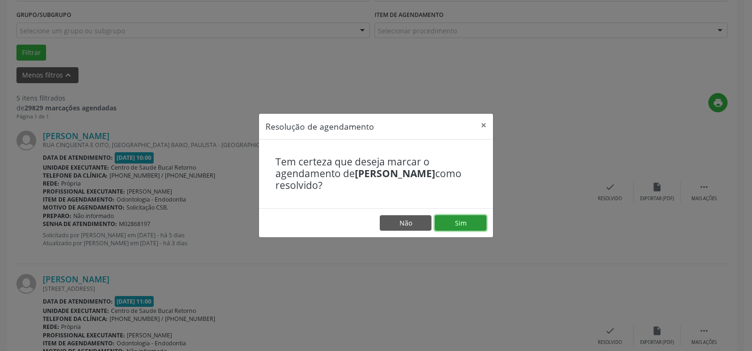
click at [469, 222] on button "Sim" at bounding box center [461, 223] width 52 height 16
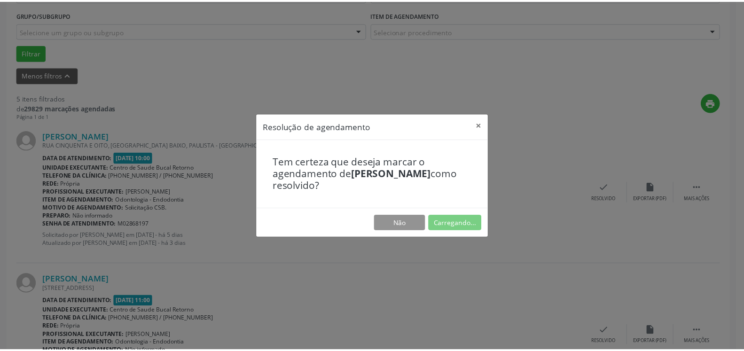
scroll to position [52, 0]
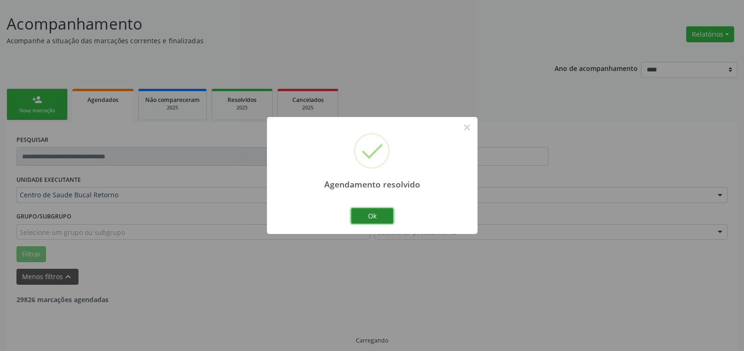
click at [368, 212] on button "Ok" at bounding box center [372, 216] width 42 height 16
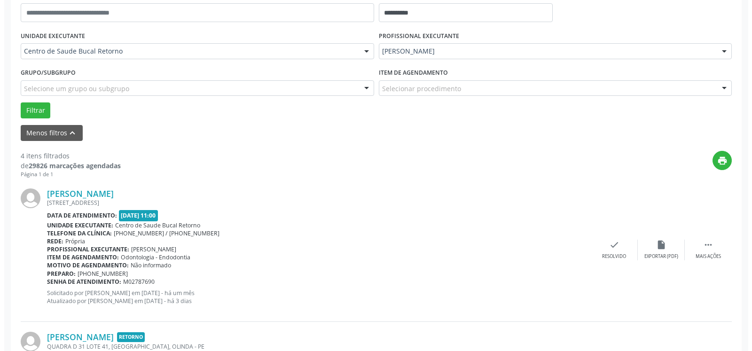
scroll to position [205, 0]
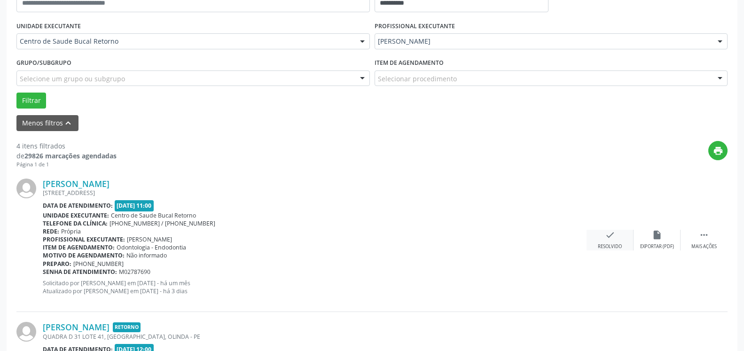
click at [607, 245] on div "Resolvido" at bounding box center [610, 246] width 24 height 7
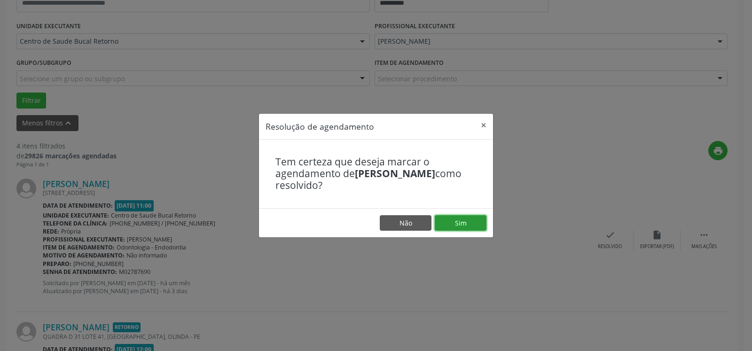
click at [478, 225] on button "Sim" at bounding box center [461, 223] width 52 height 16
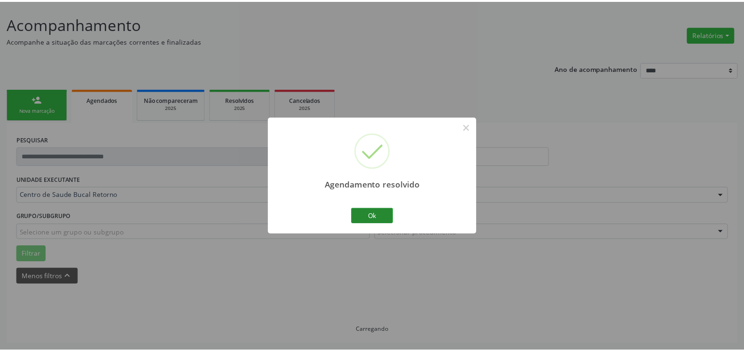
scroll to position [52, 0]
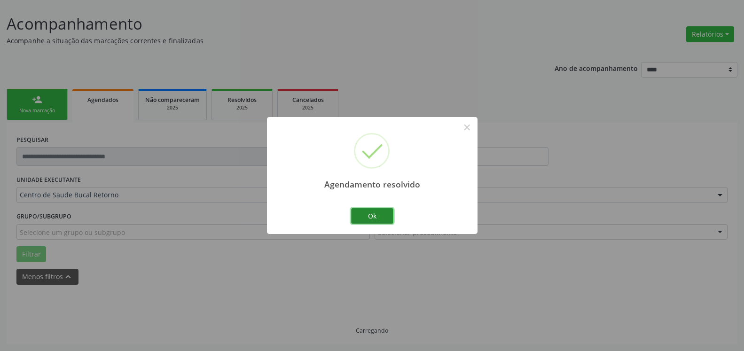
click at [387, 215] on button "Ok" at bounding box center [372, 216] width 42 height 16
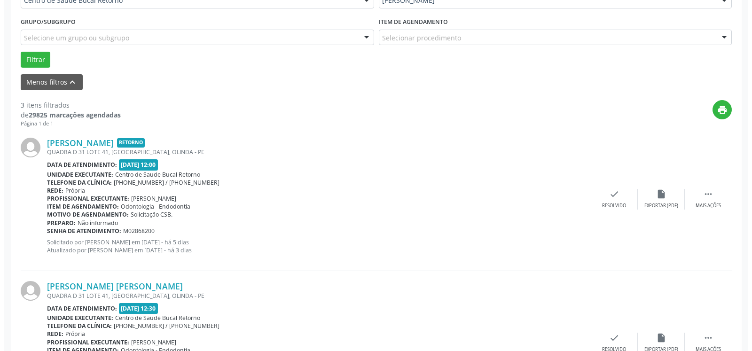
scroll to position [253, 0]
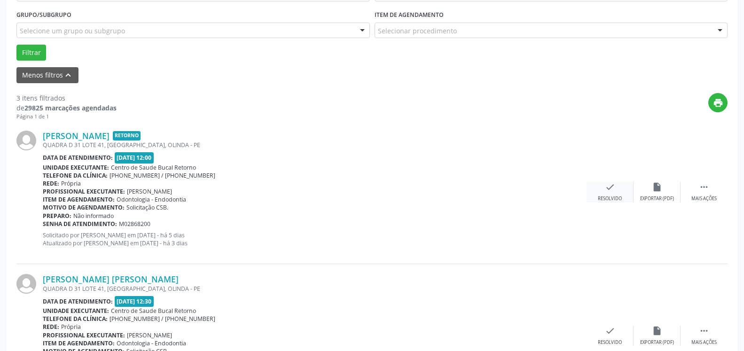
click at [622, 188] on div "check Resolvido" at bounding box center [610, 192] width 47 height 20
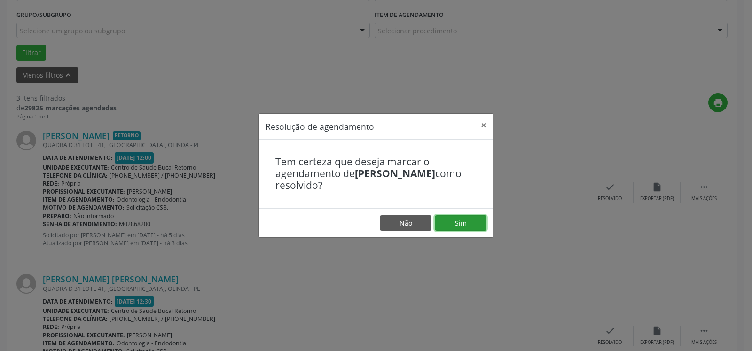
click at [460, 223] on button "Sim" at bounding box center [461, 223] width 52 height 16
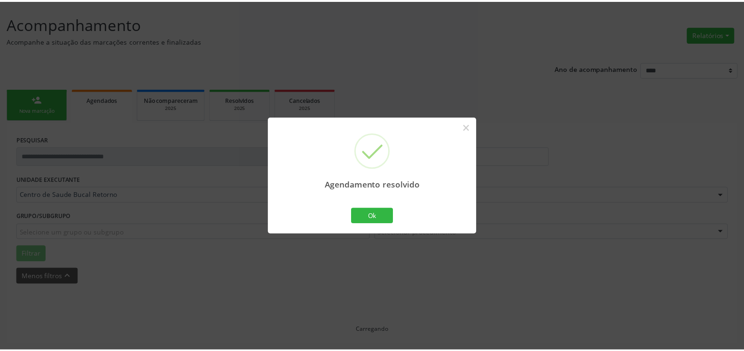
scroll to position [52, 0]
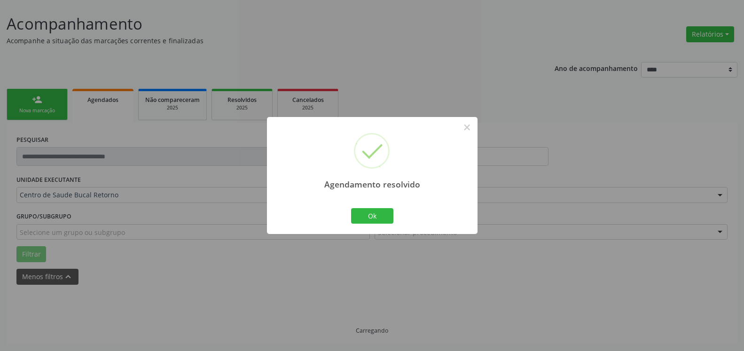
click at [361, 207] on div "Ok Cancel" at bounding box center [372, 216] width 47 height 20
click at [360, 220] on button "Ok" at bounding box center [372, 216] width 42 height 16
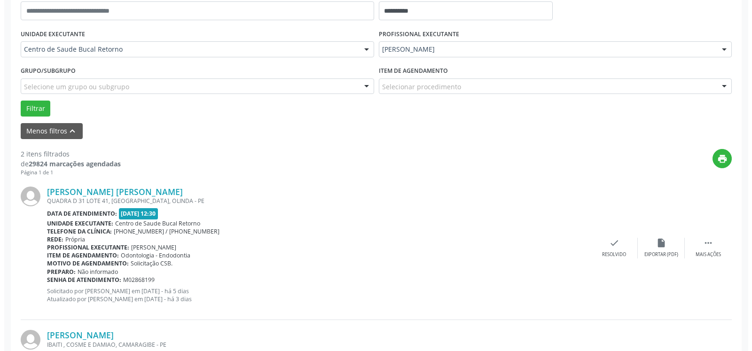
scroll to position [243, 0]
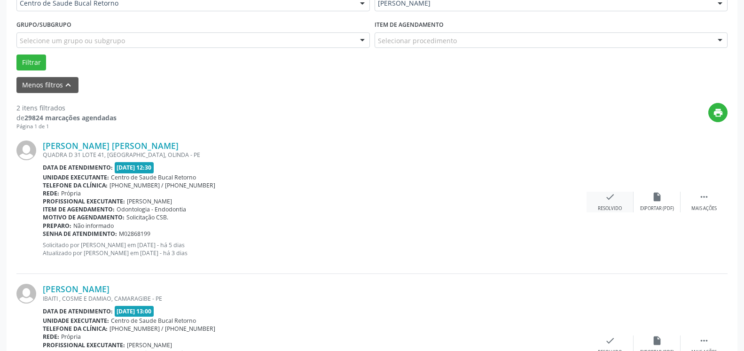
click at [613, 209] on div "Resolvido" at bounding box center [610, 208] width 24 height 7
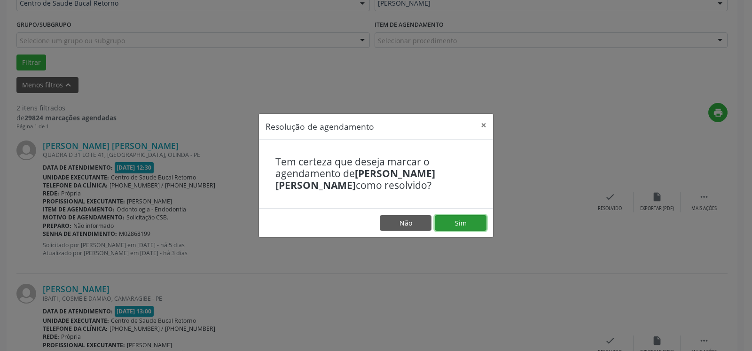
click at [472, 221] on button "Sim" at bounding box center [461, 223] width 52 height 16
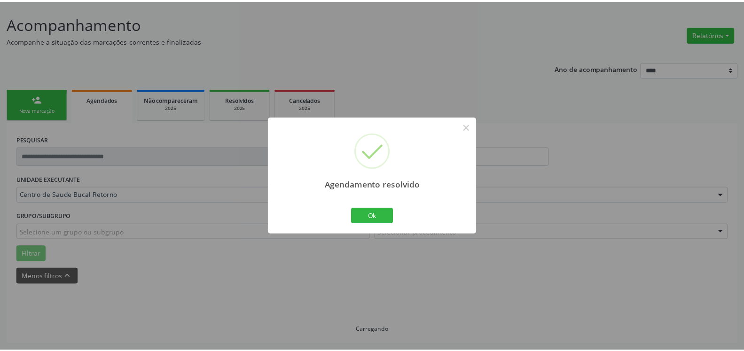
scroll to position [52, 0]
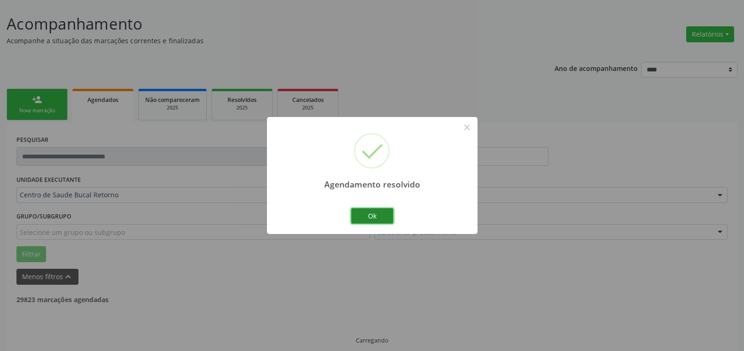
click at [378, 220] on button "Ok" at bounding box center [372, 216] width 42 height 16
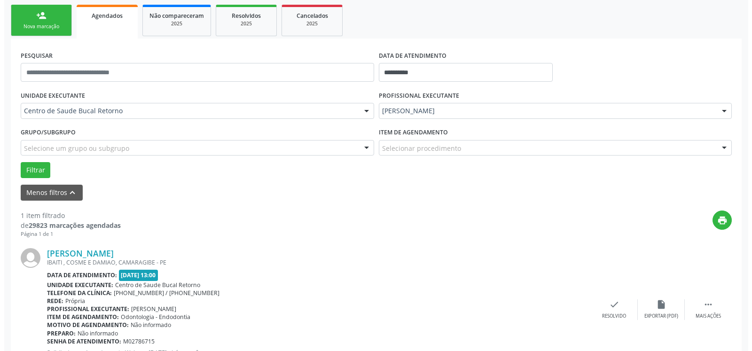
scroll to position [182, 0]
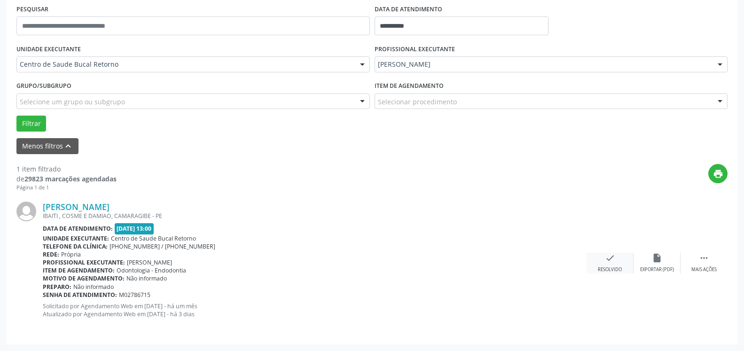
click at [611, 258] on icon "check" at bounding box center [610, 258] width 10 height 10
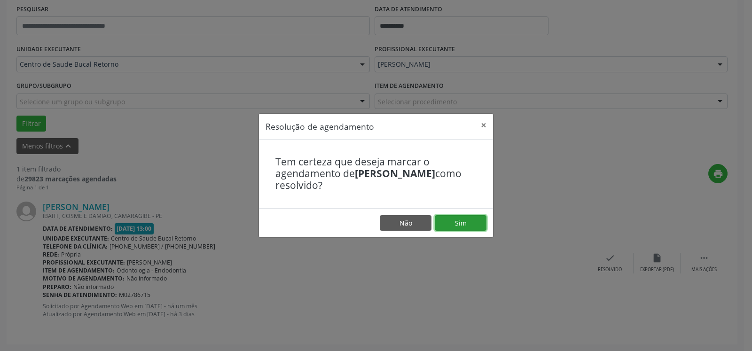
click at [453, 223] on button "Sim" at bounding box center [461, 223] width 52 height 16
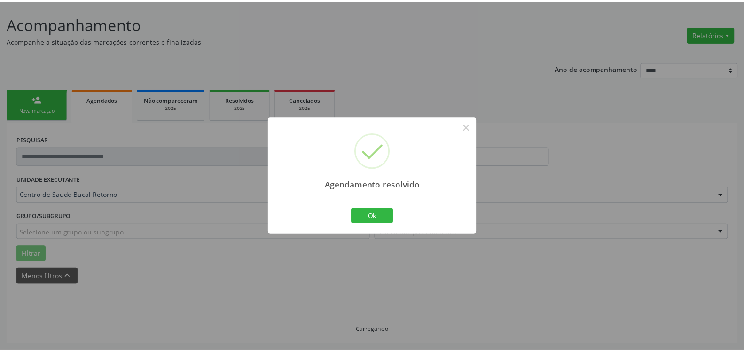
scroll to position [52, 0]
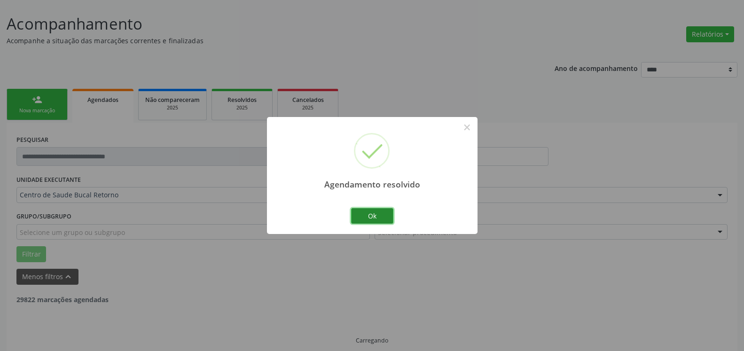
click at [383, 216] on button "Ok" at bounding box center [372, 216] width 42 height 16
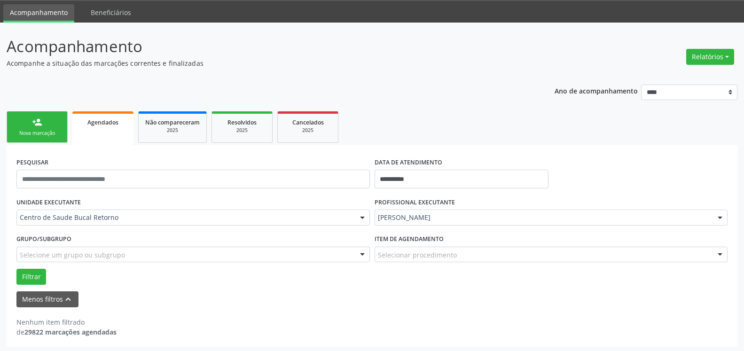
scroll to position [31, 0]
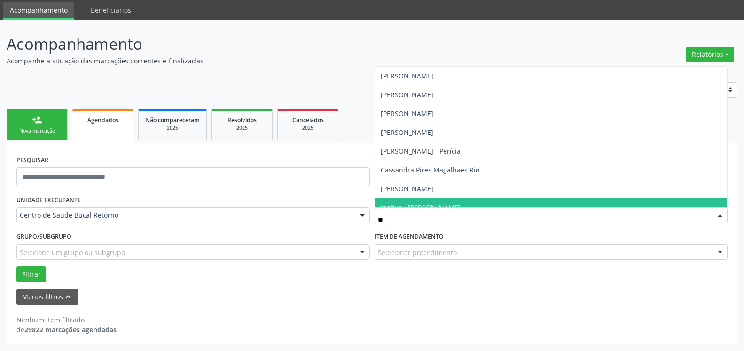
type input "***"
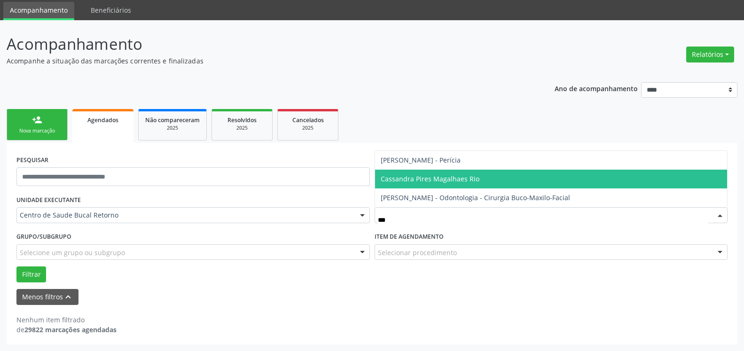
click at [431, 173] on span "Cassandra Pires Magalhaes Rio" at bounding box center [551, 179] width 353 height 19
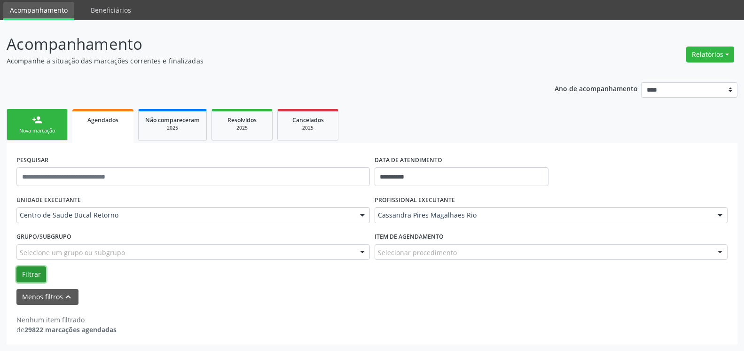
click at [30, 273] on button "Filtrar" at bounding box center [31, 274] width 30 height 16
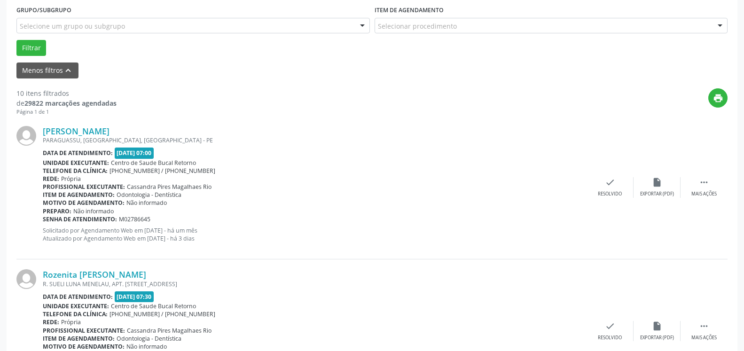
scroll to position [271, 0]
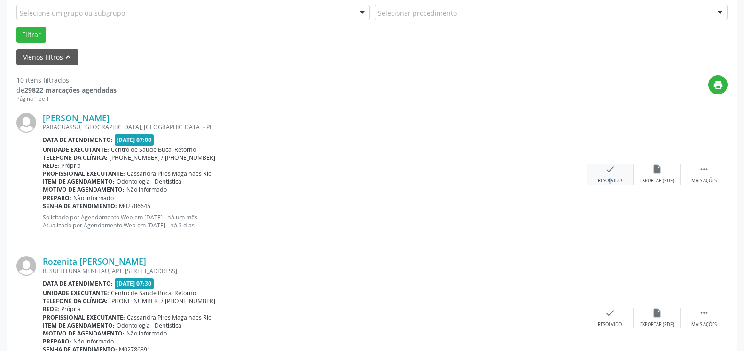
click at [603, 174] on div "check Resolvido" at bounding box center [610, 174] width 47 height 20
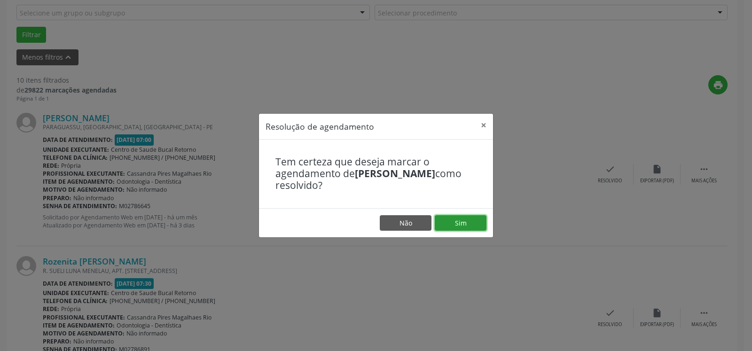
click at [471, 223] on button "Sim" at bounding box center [461, 223] width 52 height 16
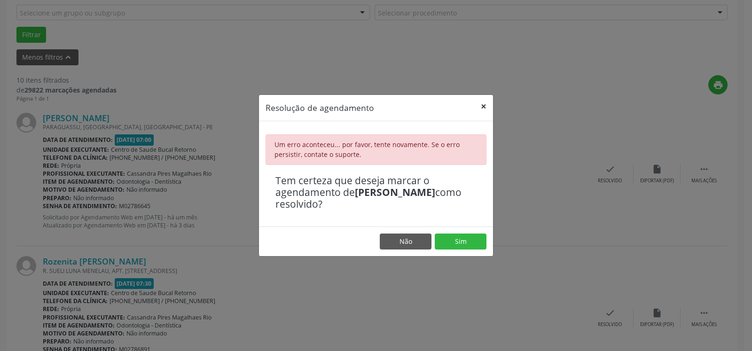
click at [485, 103] on button "×" at bounding box center [483, 106] width 19 height 23
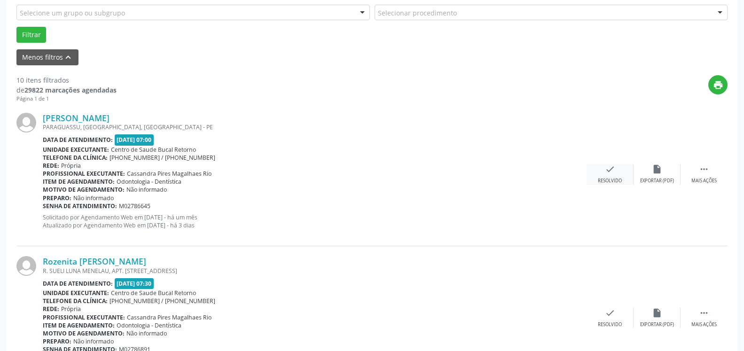
click at [615, 172] on icon "check" at bounding box center [610, 169] width 10 height 10
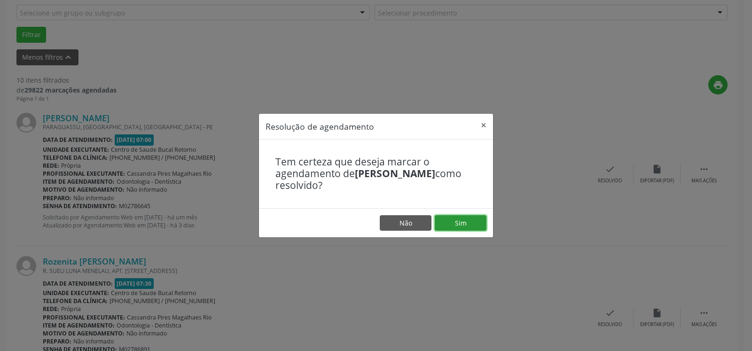
click at [474, 216] on button "Sim" at bounding box center [461, 223] width 52 height 16
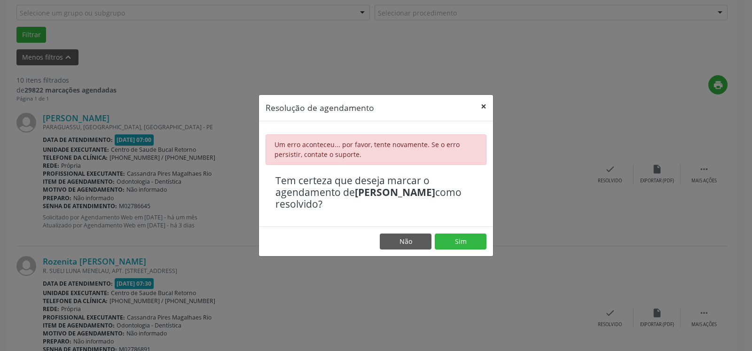
click at [484, 105] on button "×" at bounding box center [483, 106] width 19 height 23
